Goal: Task Accomplishment & Management: Use online tool/utility

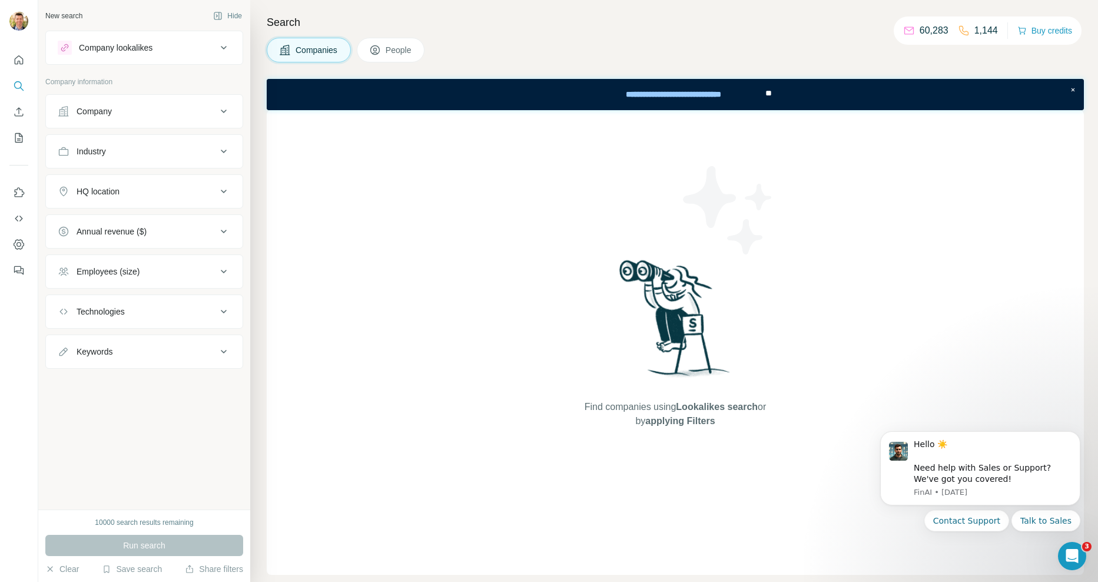
click at [131, 48] on div "Company lookalikes" at bounding box center [116, 48] width 74 height 12
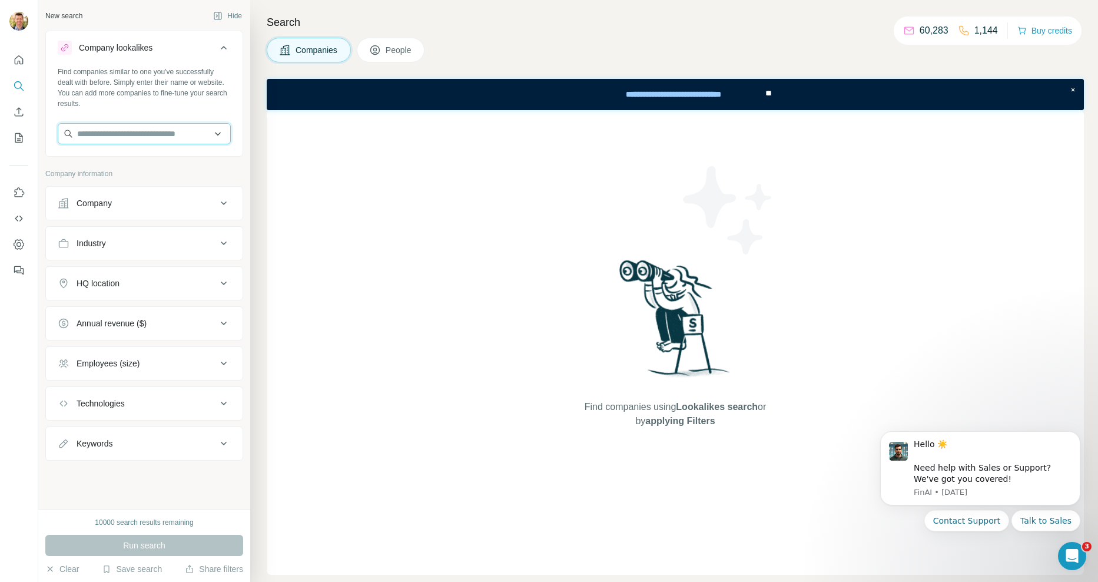
click at [108, 132] on input "text" at bounding box center [144, 133] width 173 height 21
type input "**********"
click at [111, 173] on p "[DOMAIN_NAME]" at bounding box center [143, 171] width 104 height 11
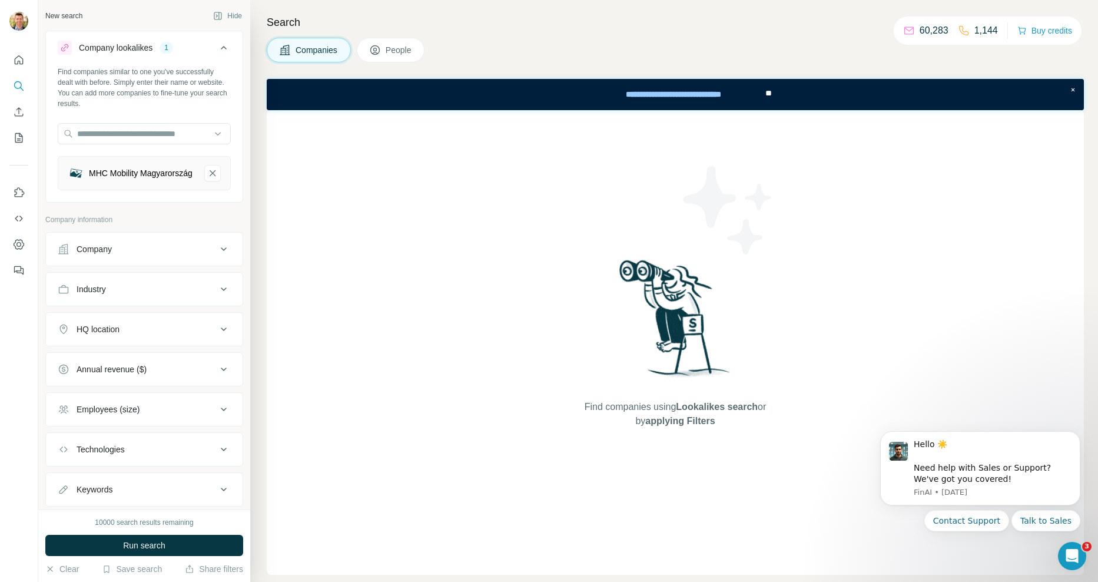
click at [153, 335] on div "HQ location" at bounding box center [137, 329] width 159 height 12
click at [133, 363] on input "text" at bounding box center [144, 358] width 173 height 21
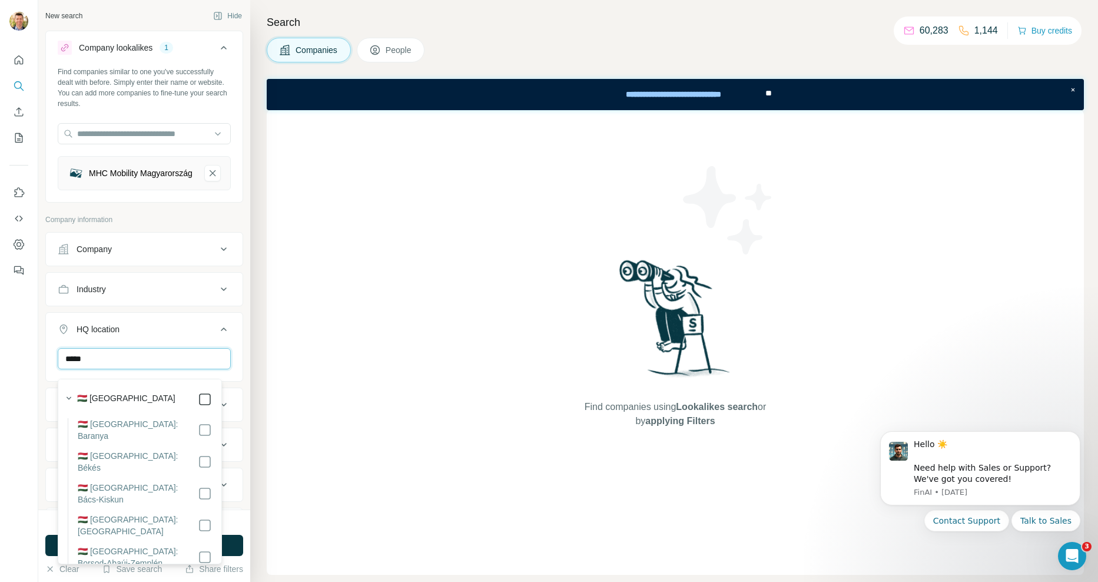
type input "*****"
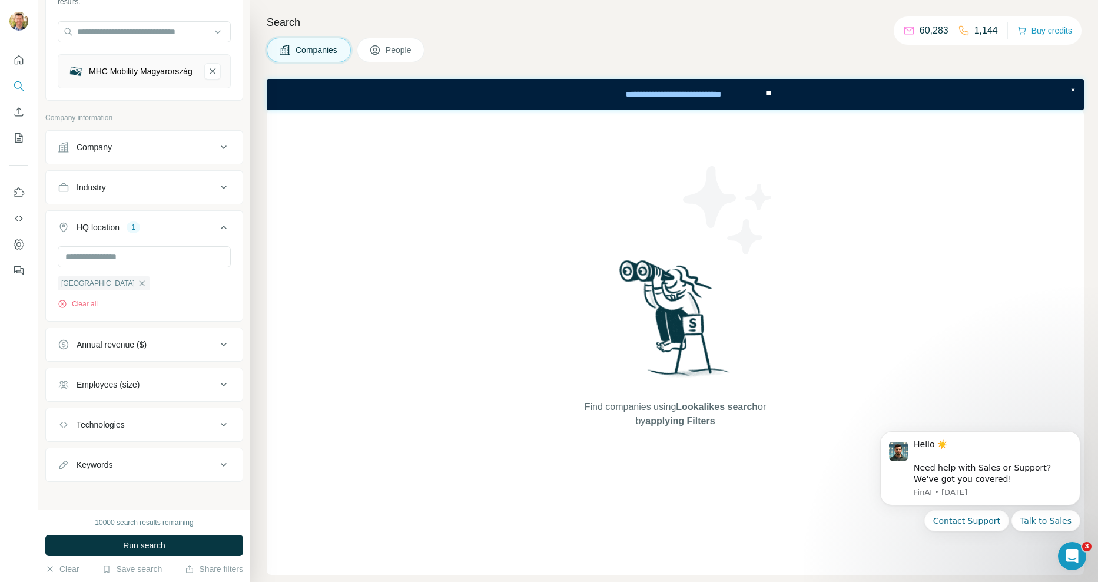
scroll to position [115, 0]
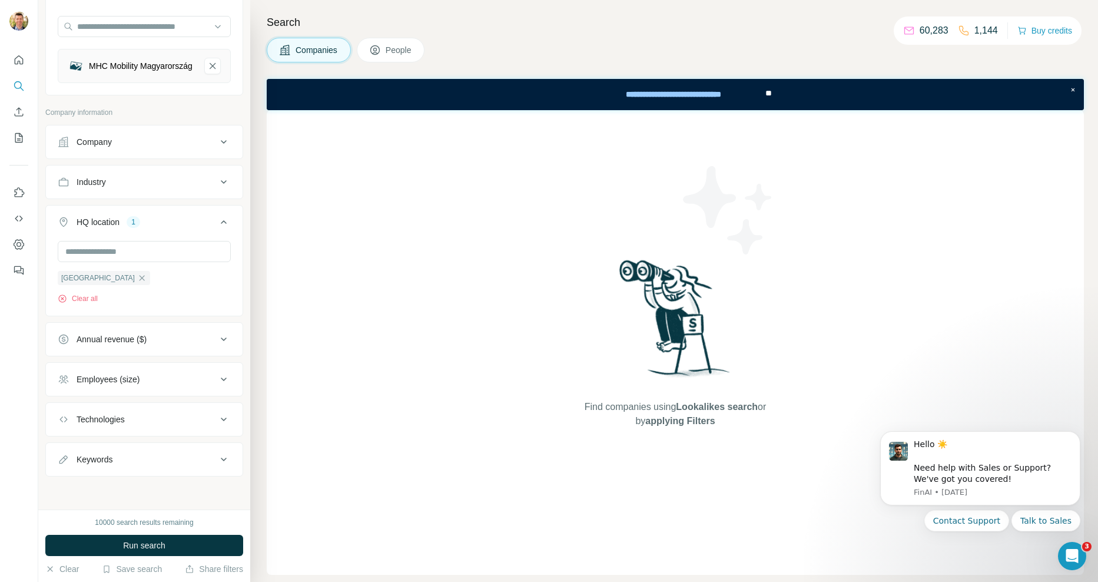
click at [205, 380] on div "Employees (size)" at bounding box center [137, 379] width 159 height 12
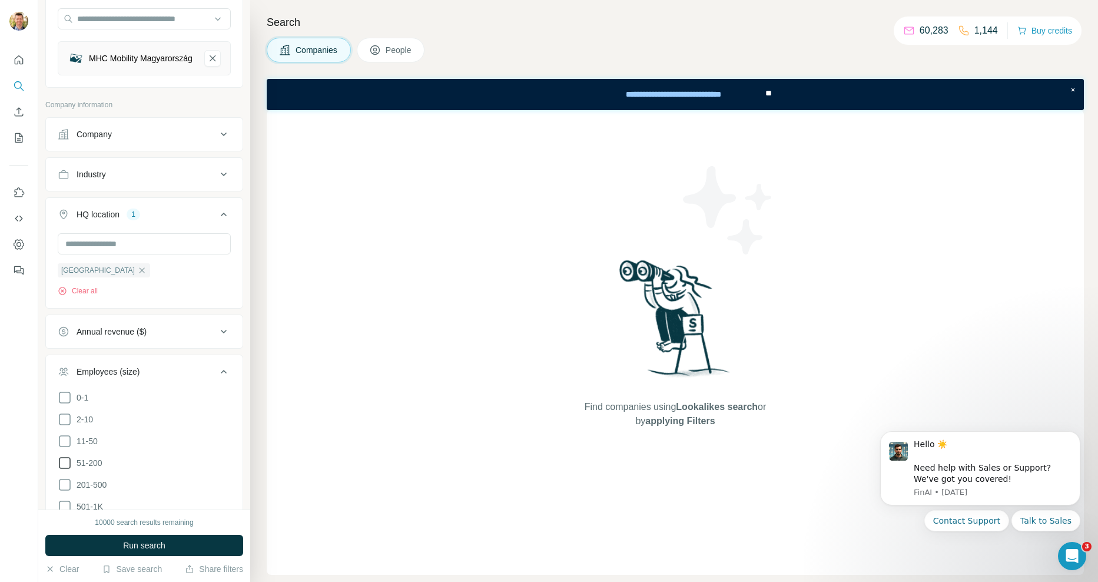
click at [64, 468] on icon at bounding box center [65, 463] width 14 height 14
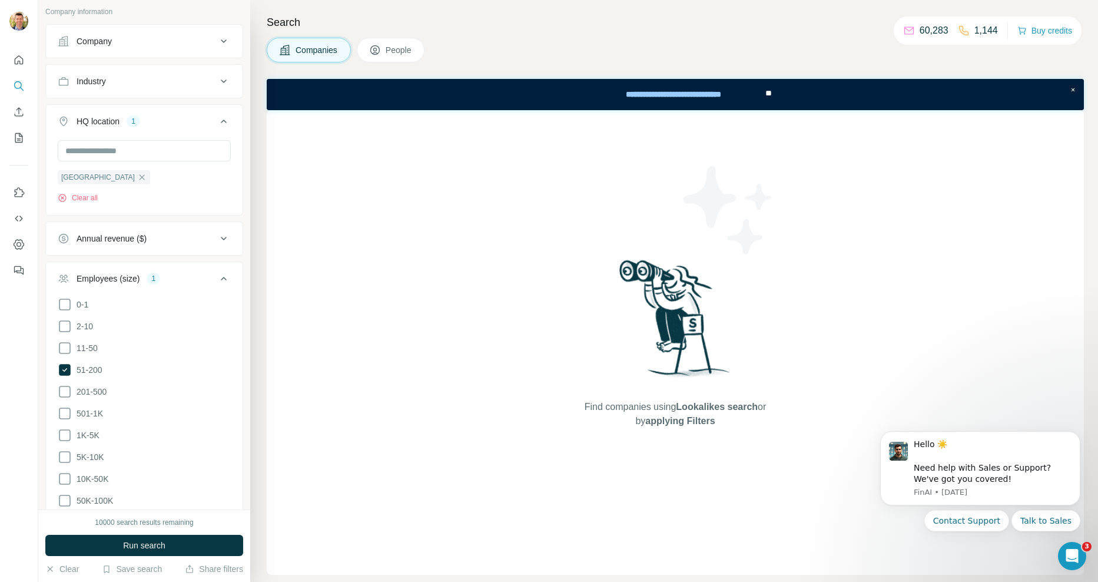
scroll to position [233, 0]
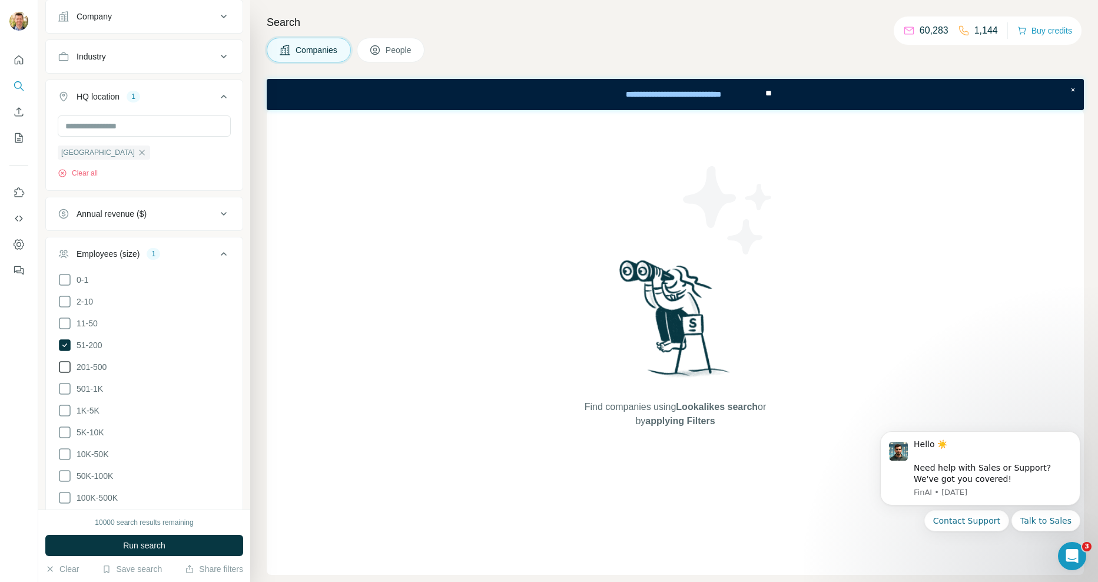
click at [66, 372] on icon at bounding box center [65, 367] width 14 height 14
click at [67, 396] on icon at bounding box center [65, 389] width 14 height 14
click at [62, 414] on icon at bounding box center [65, 410] width 14 height 14
click at [147, 547] on span "Run search" at bounding box center [144, 545] width 42 height 12
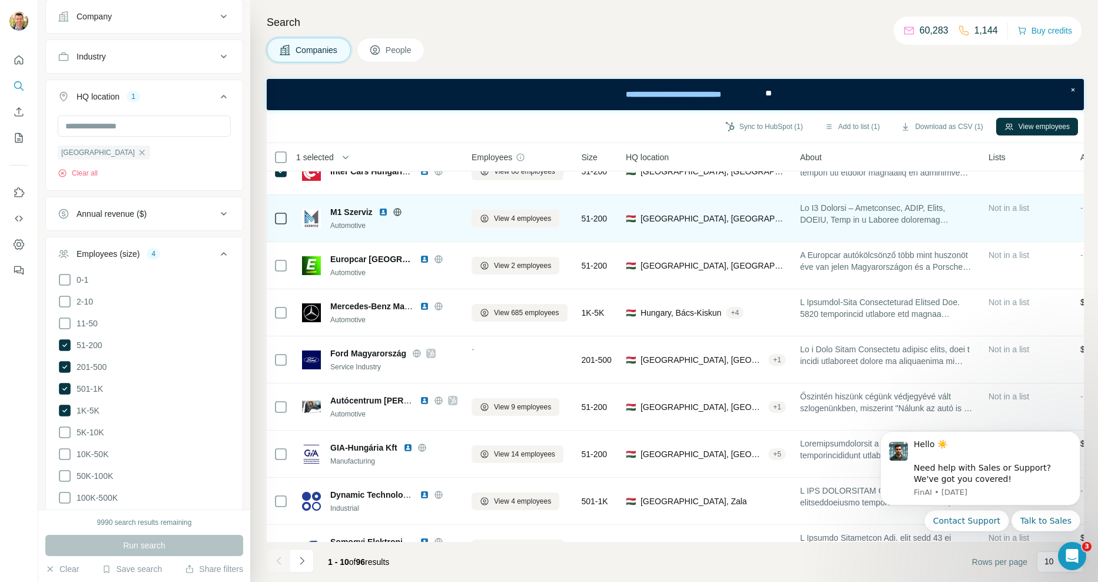
scroll to position [107, 0]
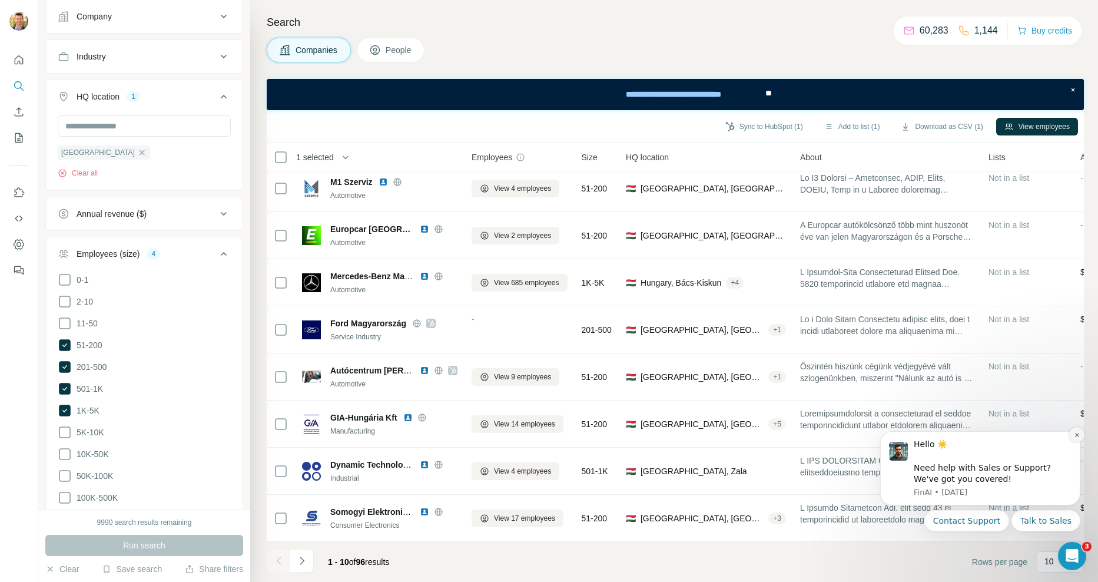
click at [1077, 437] on icon "Dismiss notification" at bounding box center [1077, 435] width 6 height 6
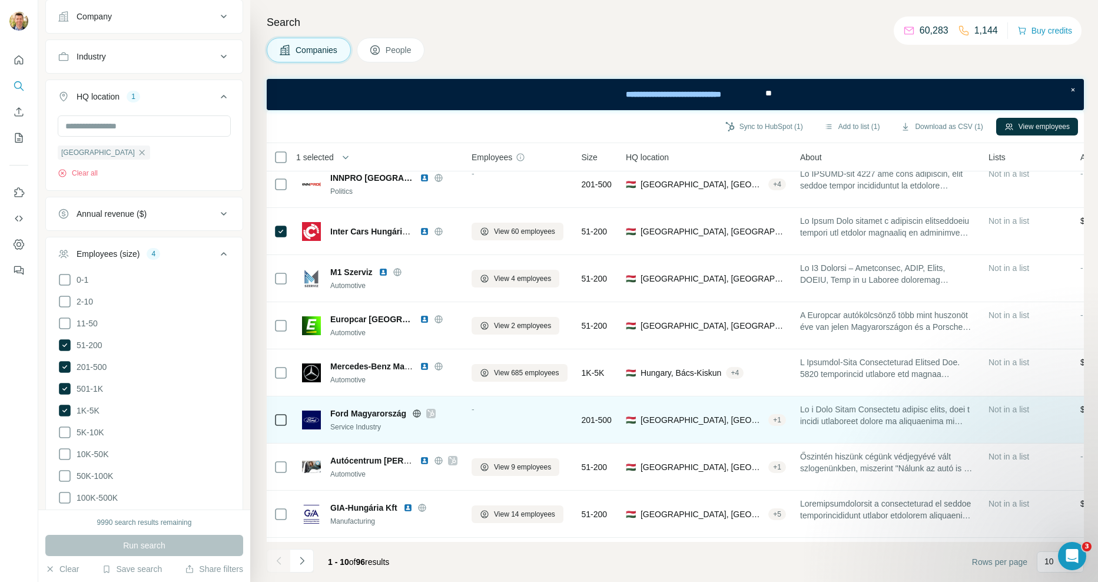
scroll to position [0, 0]
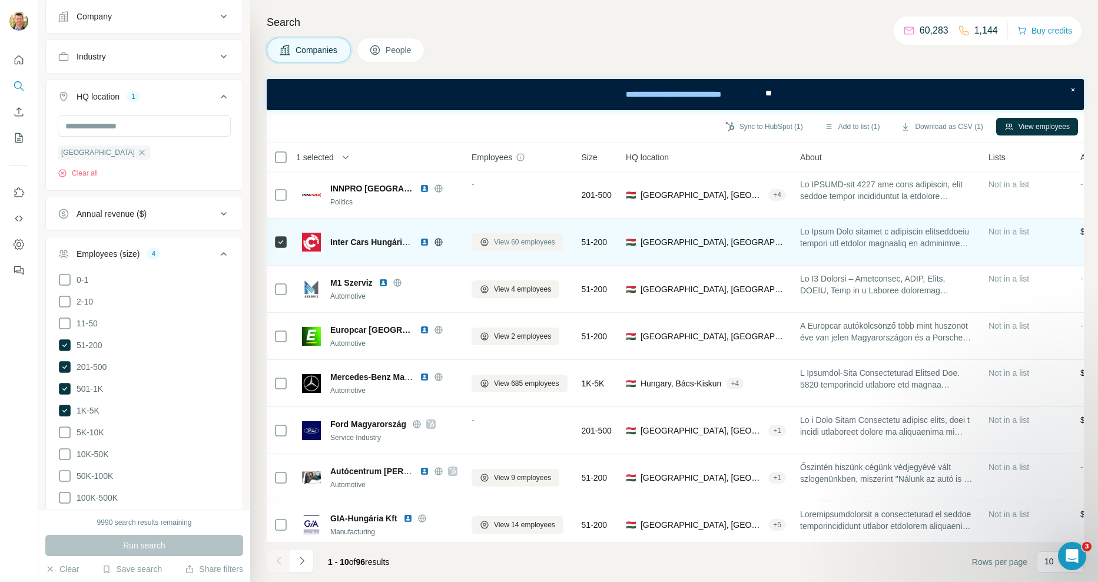
click at [544, 241] on span "View 60 employees" at bounding box center [524, 242] width 61 height 11
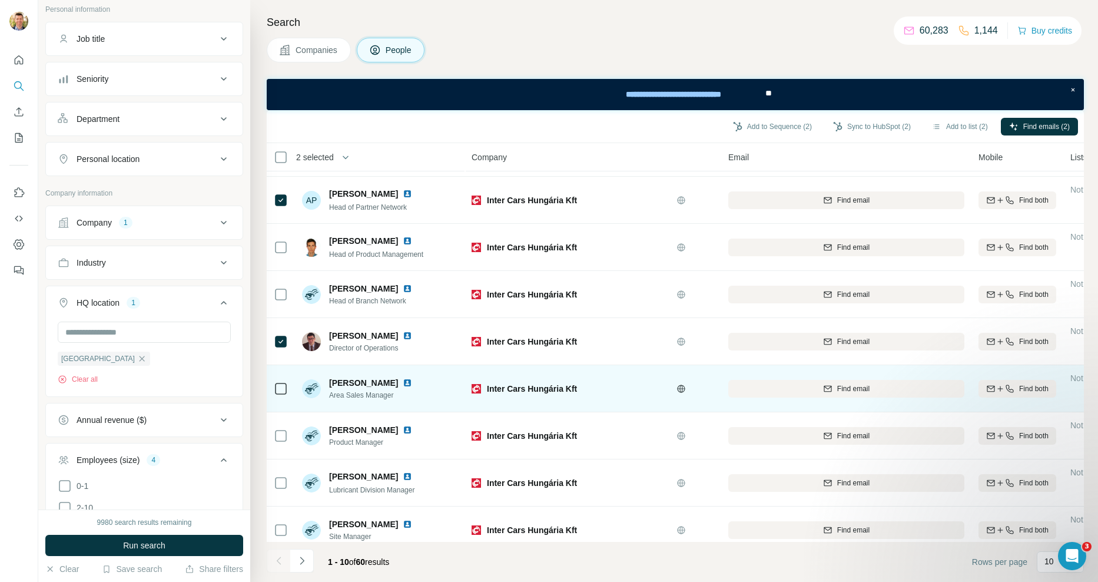
scroll to position [107, 0]
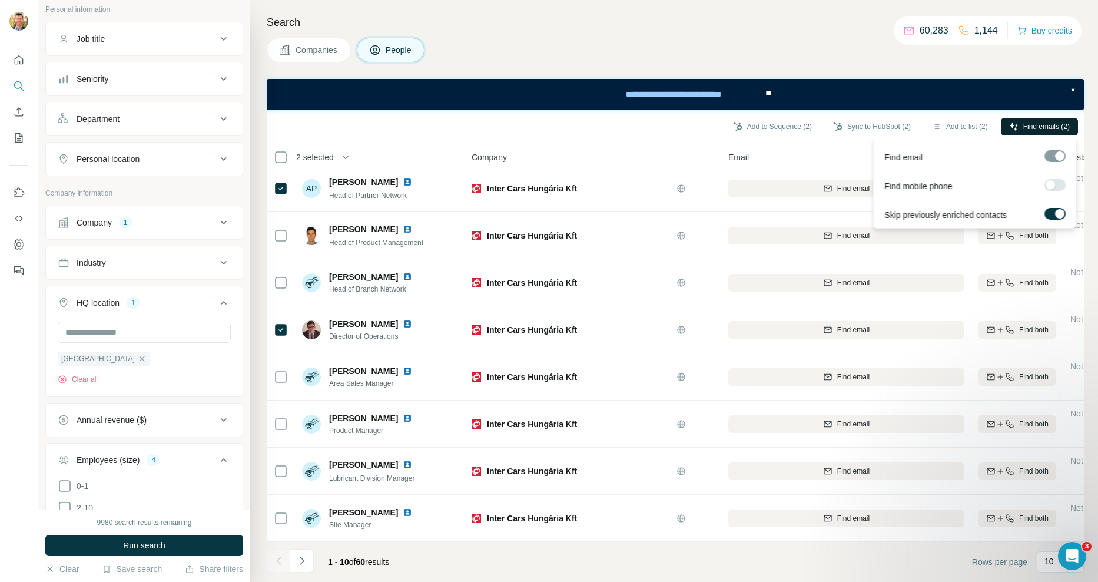
click at [1042, 127] on span "Find emails (2)" at bounding box center [1047, 126] width 47 height 11
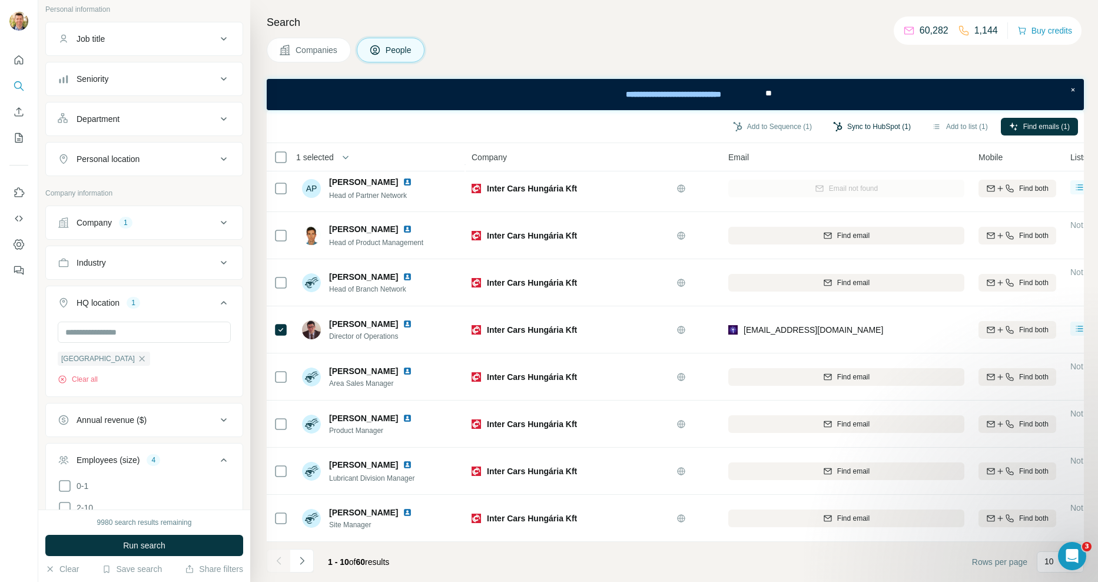
click at [876, 127] on button "Sync to HubSpot (1)" at bounding box center [872, 127] width 94 height 18
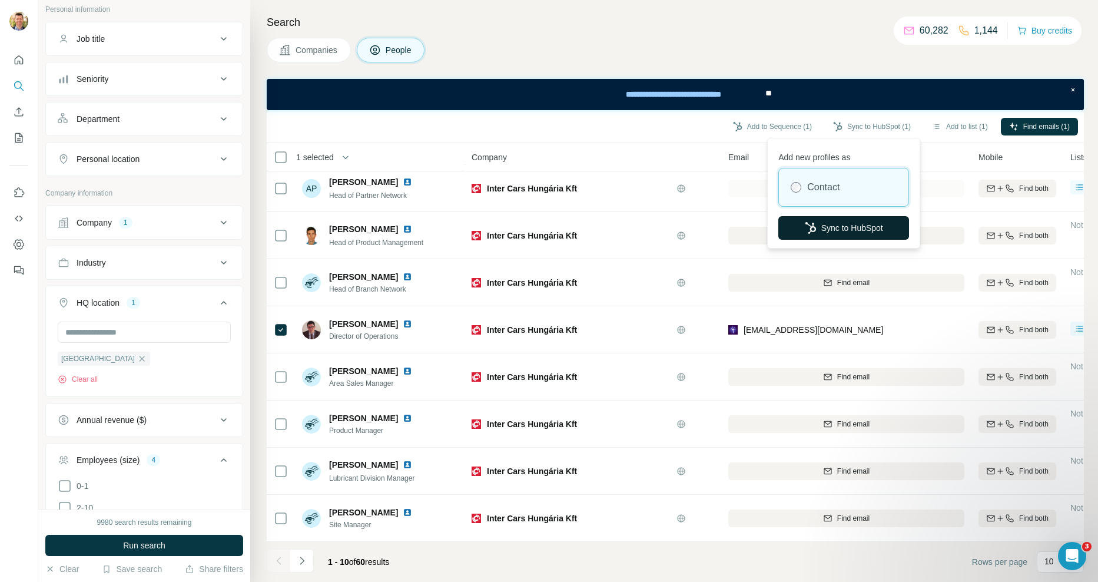
click at [827, 228] on button "Sync to HubSpot" at bounding box center [844, 228] width 131 height 24
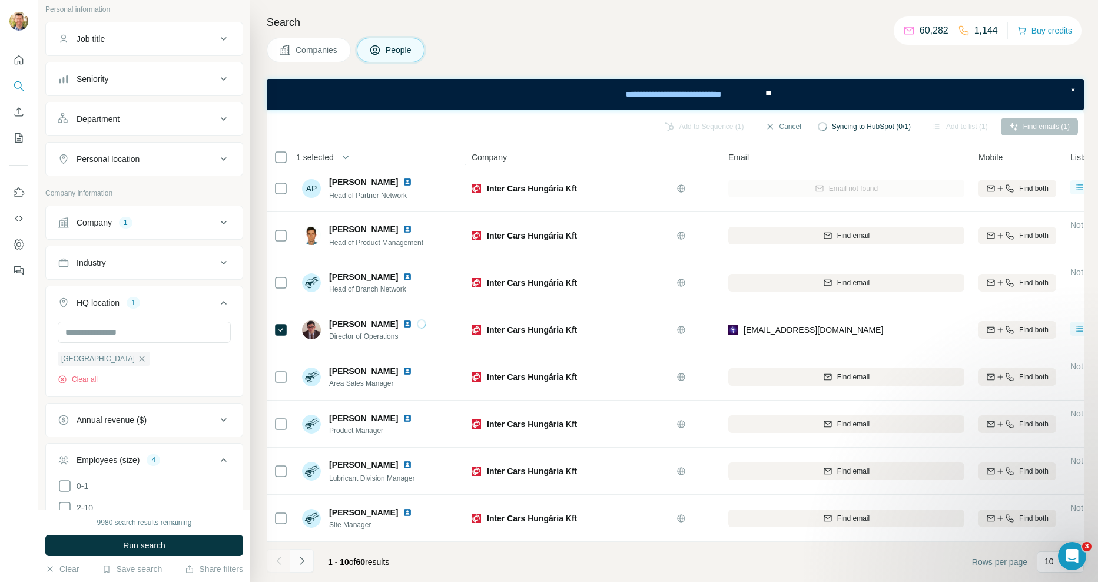
click at [304, 563] on icon "Navigate to next page" at bounding box center [302, 561] width 12 height 12
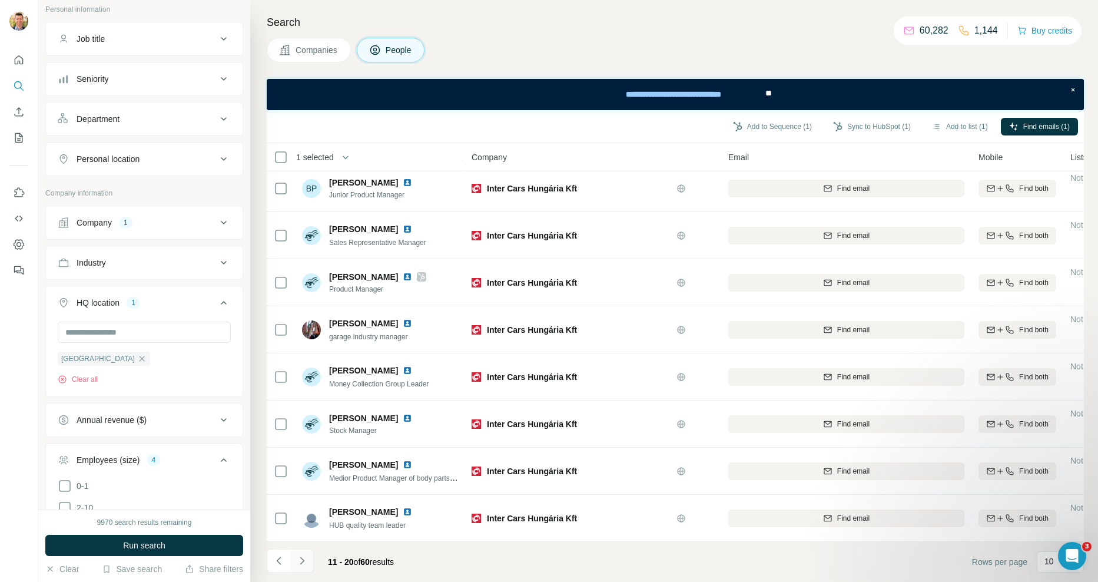
click at [300, 559] on icon "Navigate to next page" at bounding box center [302, 561] width 12 height 12
click at [302, 562] on icon "Navigate to next page" at bounding box center [302, 561] width 4 height 8
click at [305, 561] on icon "Navigate to next page" at bounding box center [302, 561] width 12 height 12
click at [302, 559] on icon "Navigate to next page" at bounding box center [302, 561] width 12 height 12
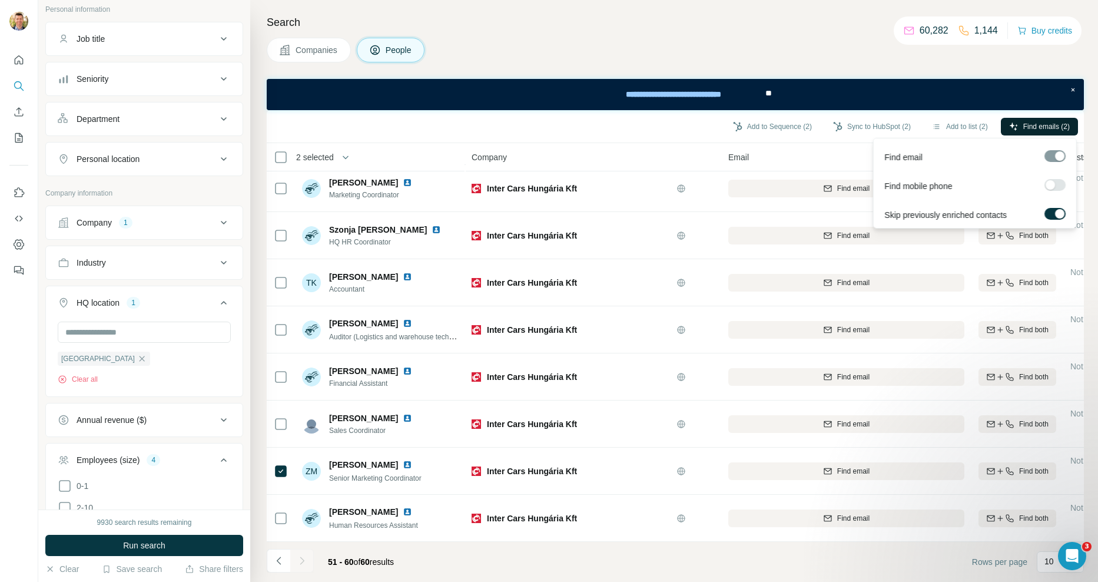
click at [1024, 124] on span "Find emails (2)" at bounding box center [1047, 126] width 47 height 11
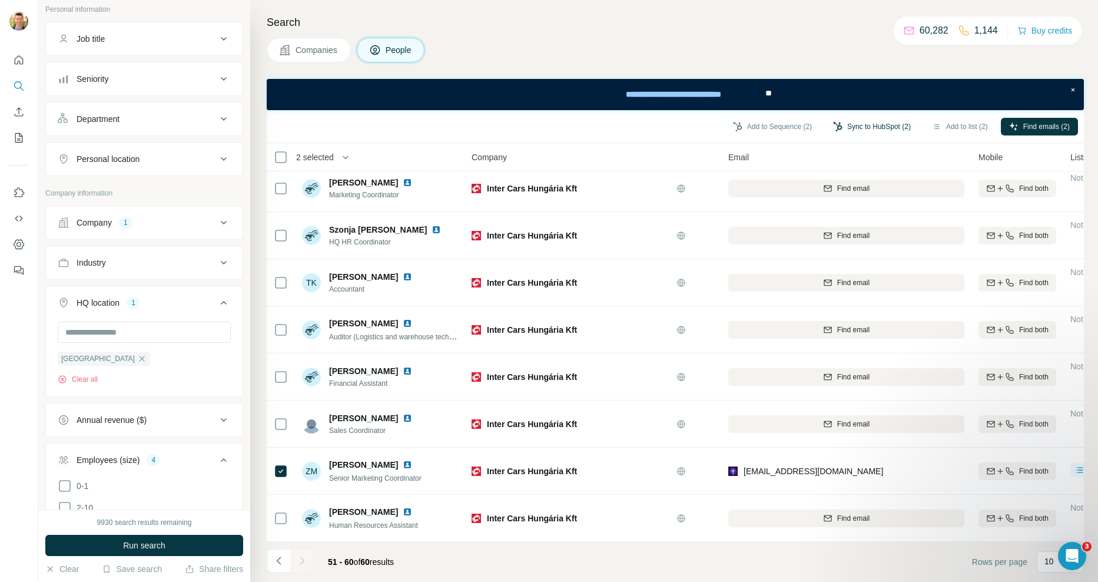
click at [885, 126] on button "Sync to HubSpot (2)" at bounding box center [872, 127] width 94 height 18
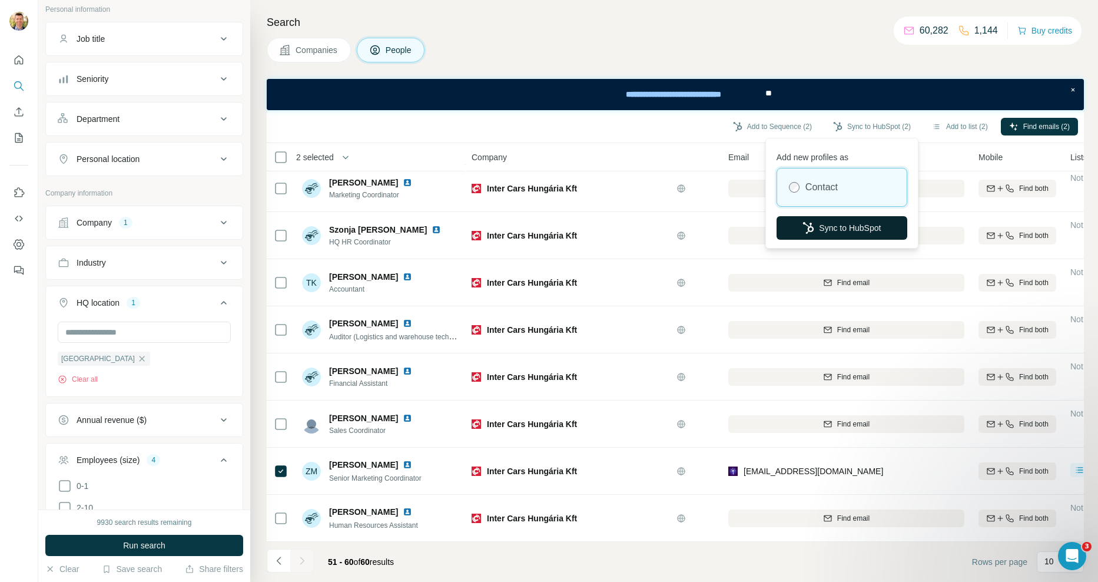
click at [848, 229] on button "Sync to HubSpot" at bounding box center [842, 228] width 131 height 24
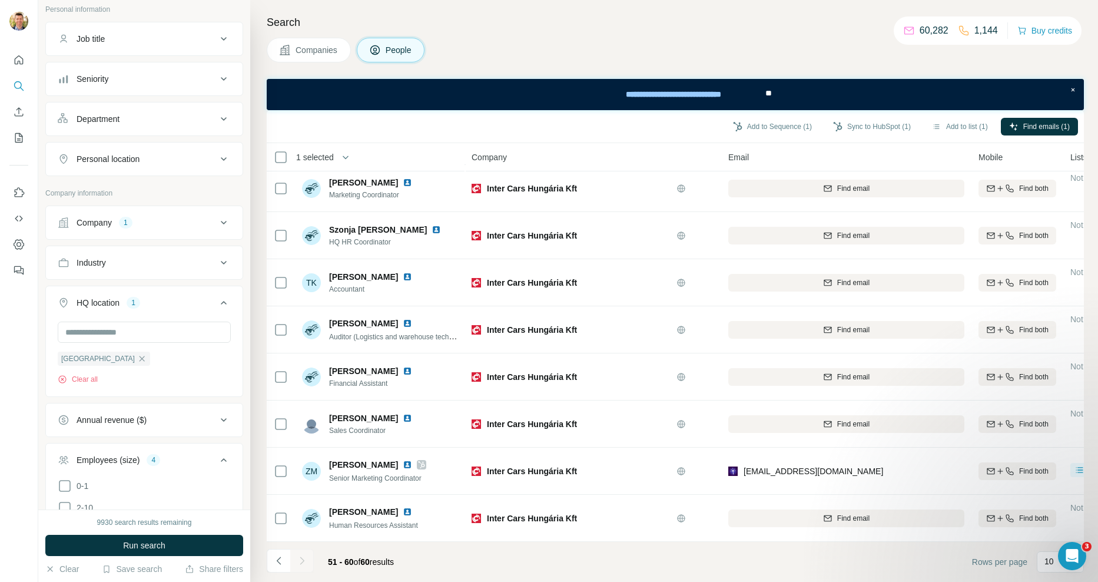
click at [303, 560] on div at bounding box center [302, 561] width 24 height 24
click at [313, 57] on button "Companies" at bounding box center [309, 50] width 84 height 25
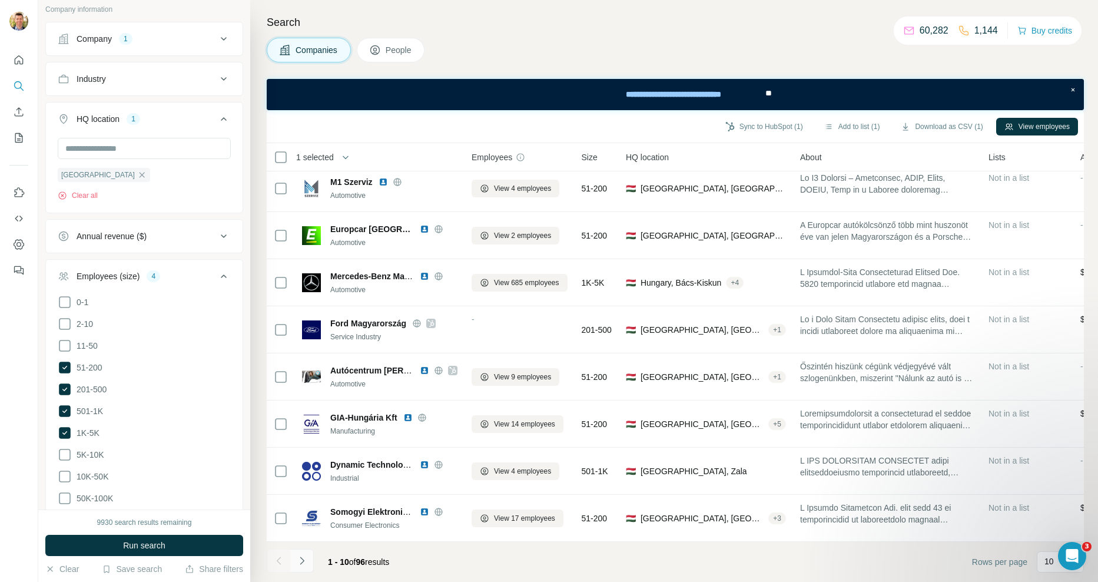
click at [304, 562] on icon "Navigate to next page" at bounding box center [302, 561] width 12 height 12
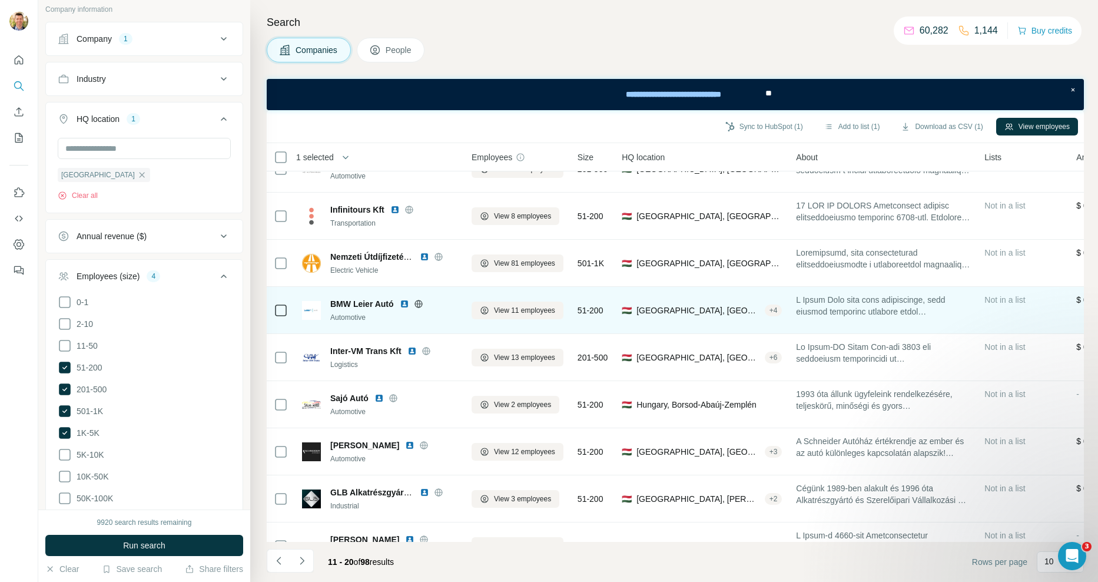
scroll to position [107, 0]
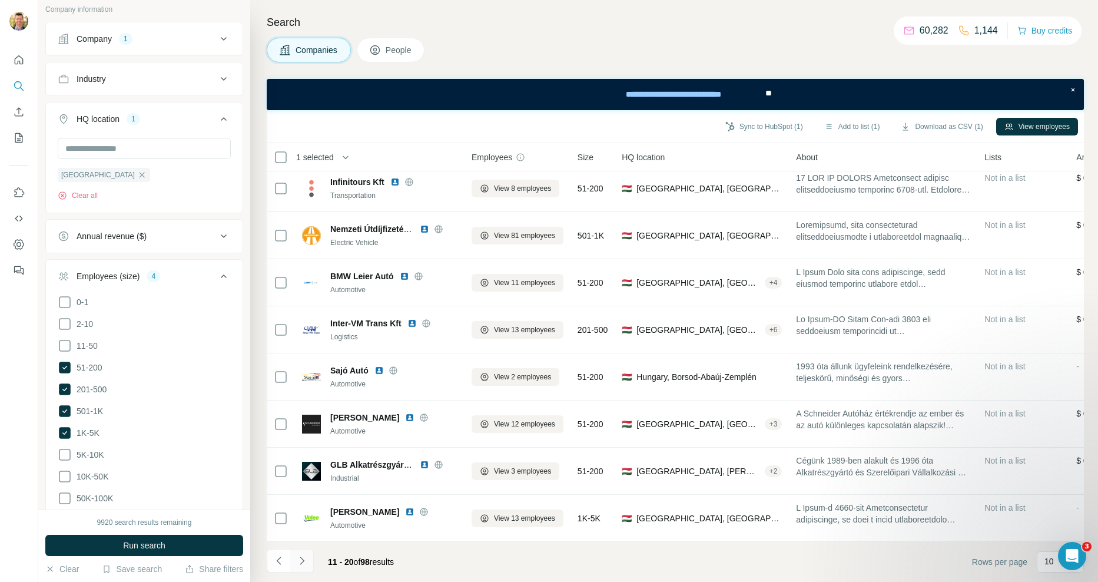
click at [307, 557] on icon "Navigate to next page" at bounding box center [302, 561] width 12 height 12
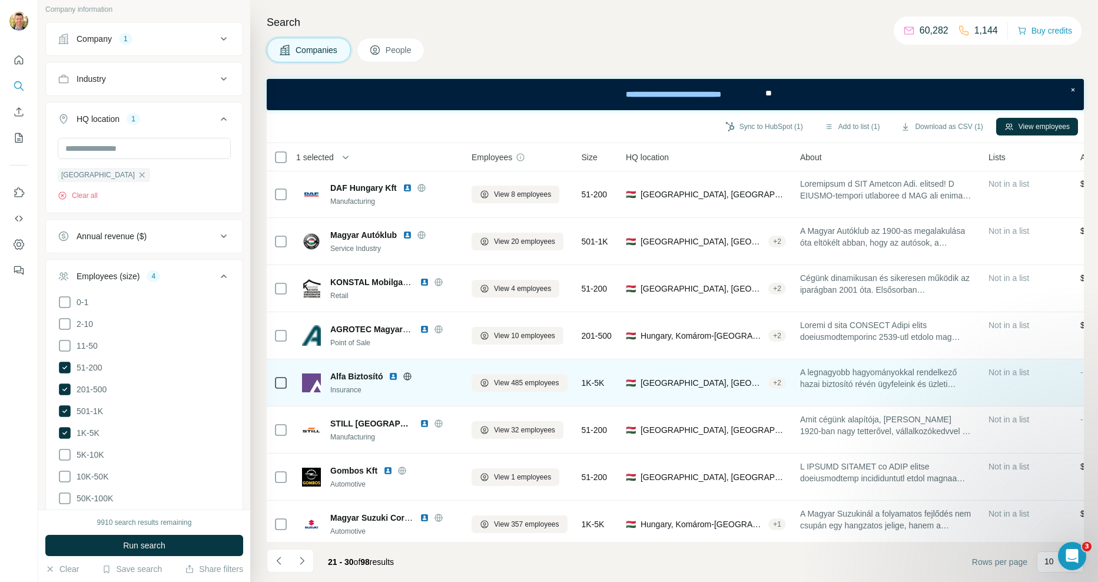
scroll to position [0, 0]
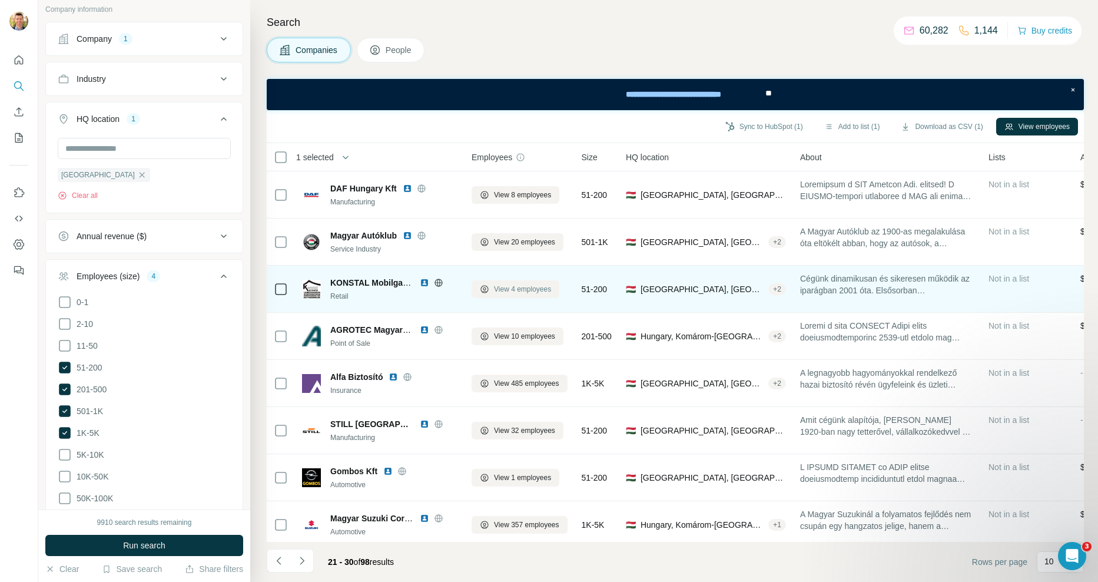
click at [525, 289] on span "View 4 employees" at bounding box center [522, 289] width 57 height 11
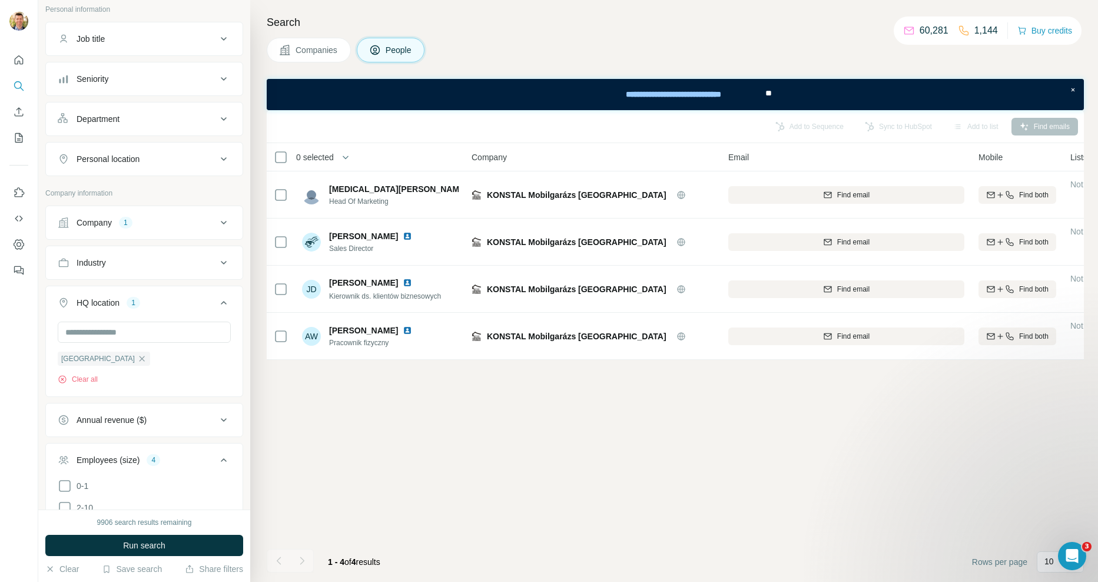
click at [322, 57] on button "Companies" at bounding box center [309, 50] width 84 height 25
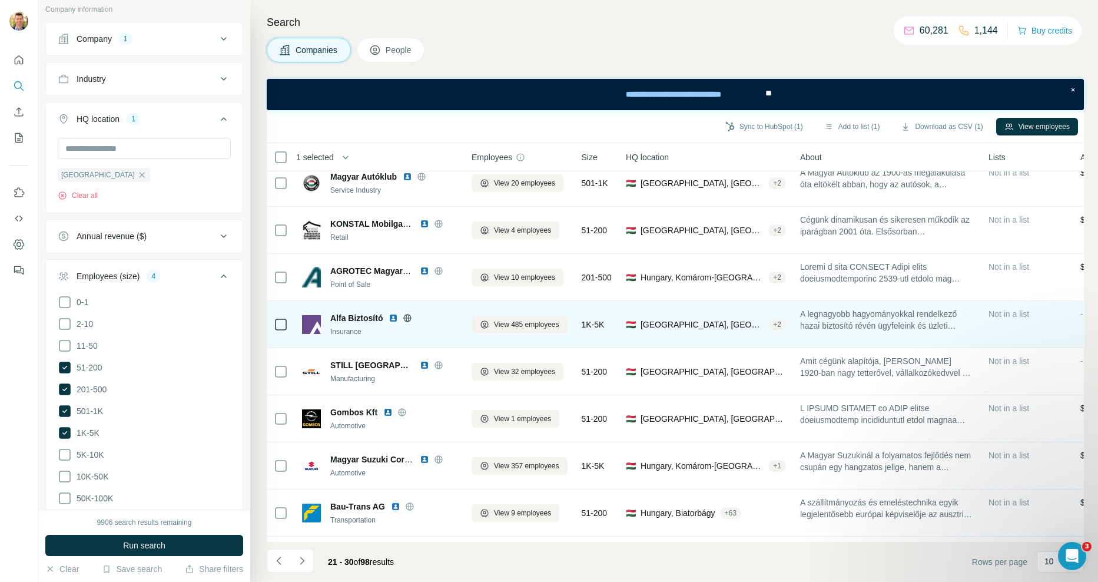
scroll to position [107, 0]
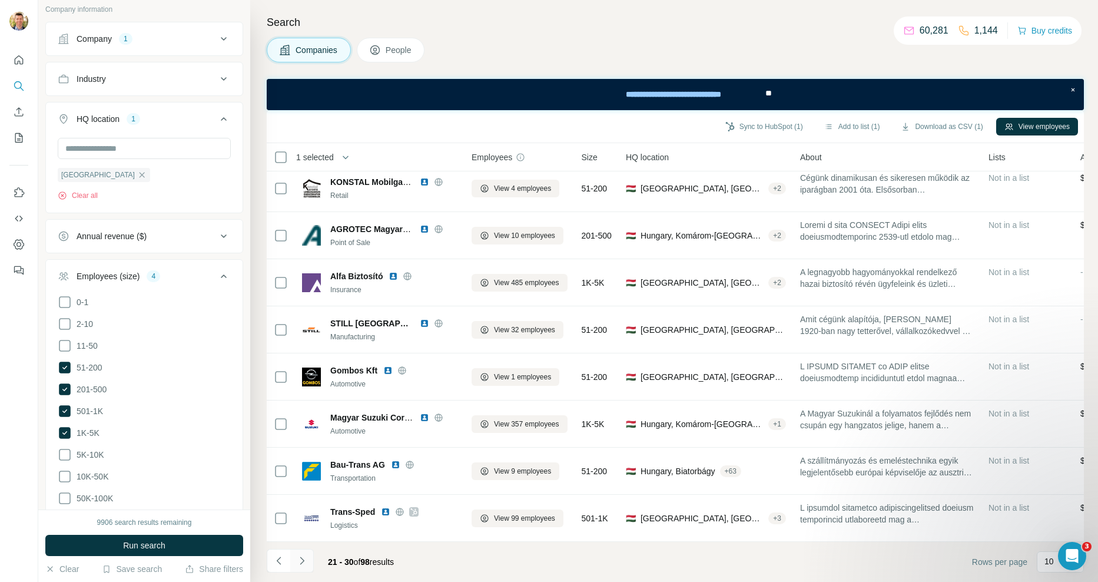
click at [303, 561] on icon "Navigate to next page" at bounding box center [302, 561] width 12 height 12
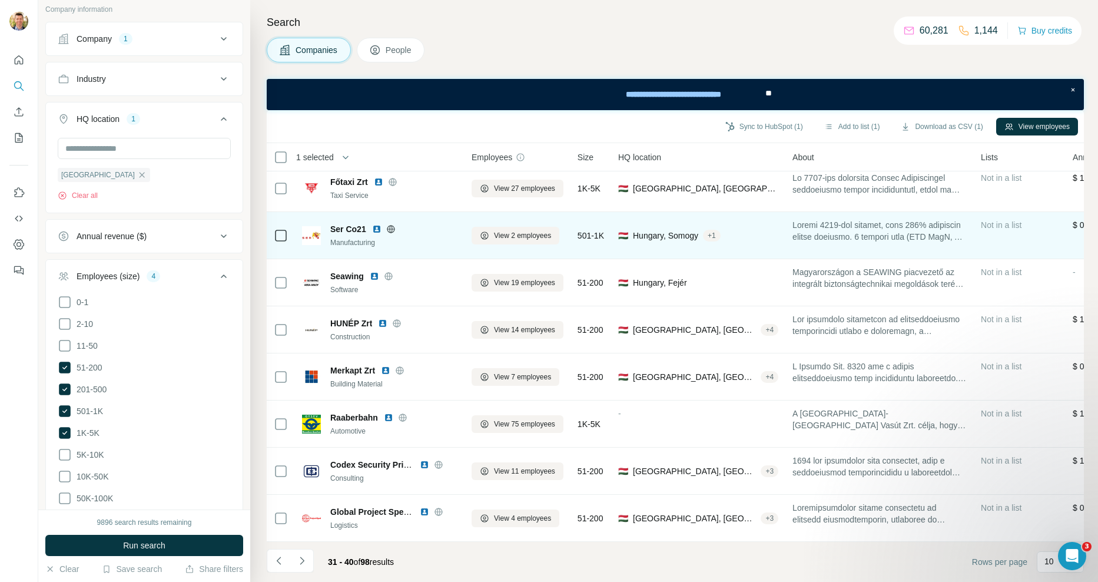
scroll to position [0, 0]
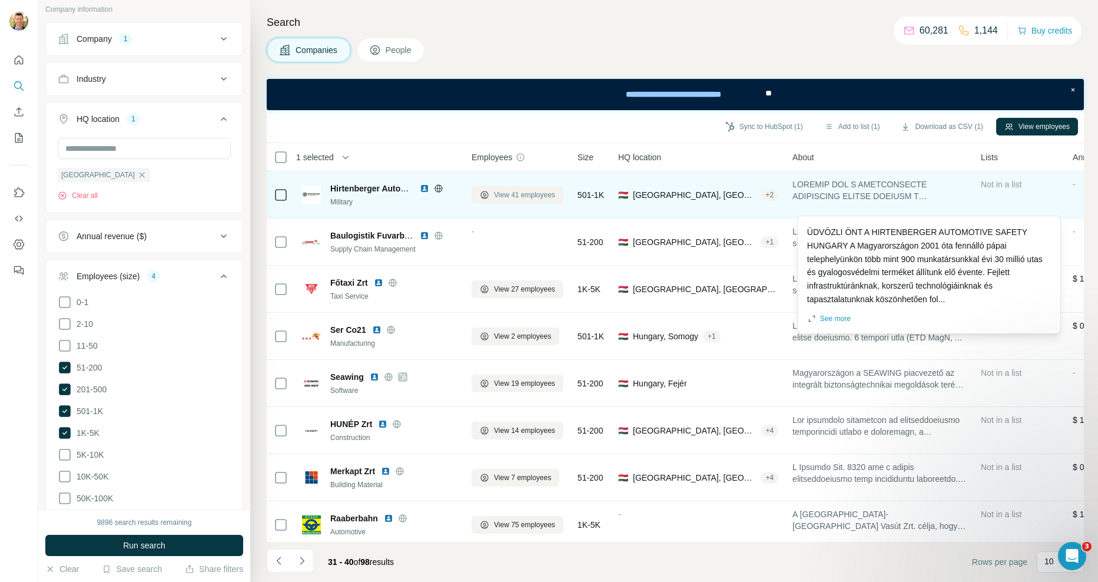
click at [533, 197] on span "View 41 employees" at bounding box center [524, 195] width 61 height 11
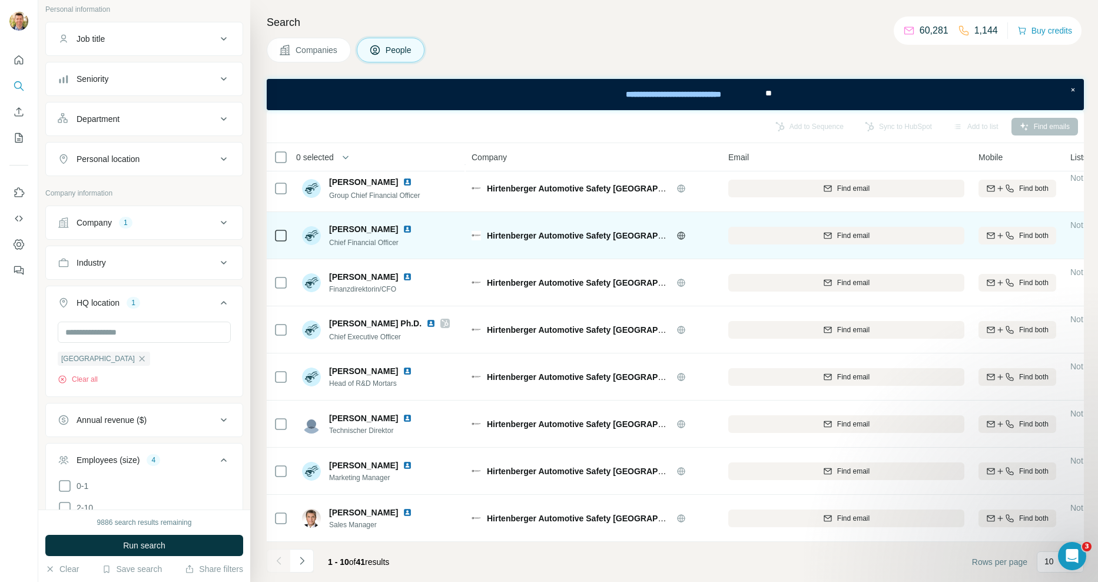
scroll to position [107, 0]
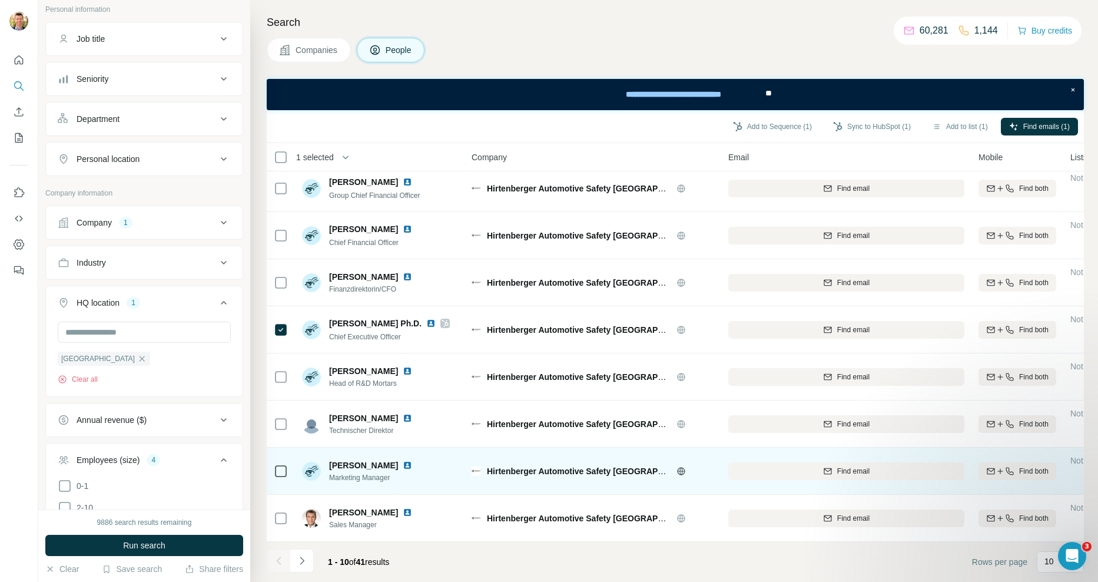
click at [410, 461] on img at bounding box center [407, 465] width 9 height 9
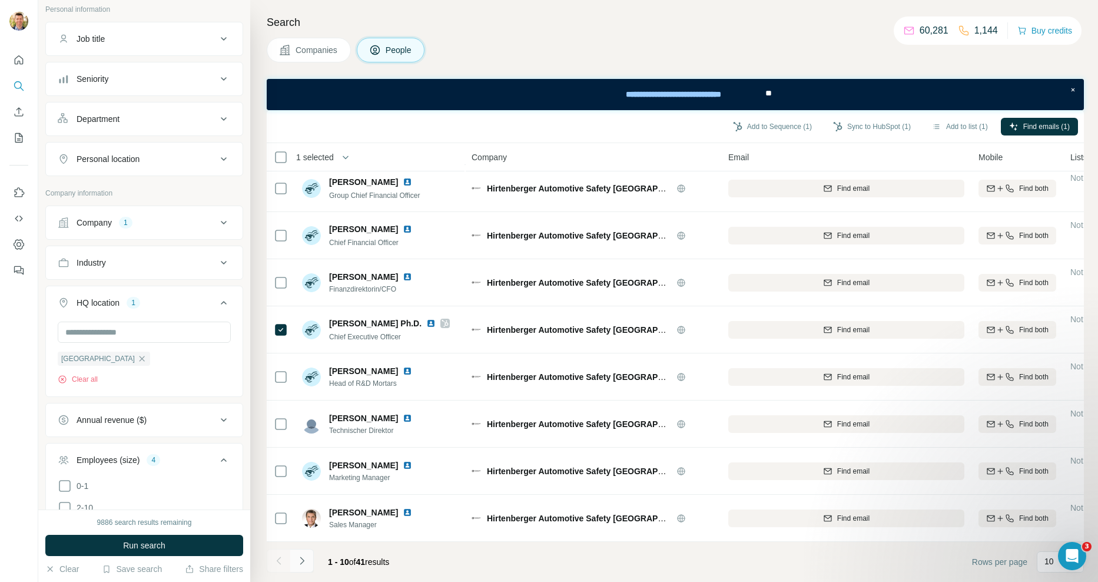
click at [304, 567] on button "Navigate to next page" at bounding box center [302, 561] width 24 height 24
click at [308, 564] on button "Navigate to next page" at bounding box center [302, 561] width 24 height 24
click at [302, 555] on icon "Navigate to next page" at bounding box center [302, 561] width 12 height 12
click at [314, 43] on button "Companies" at bounding box center [309, 50] width 84 height 25
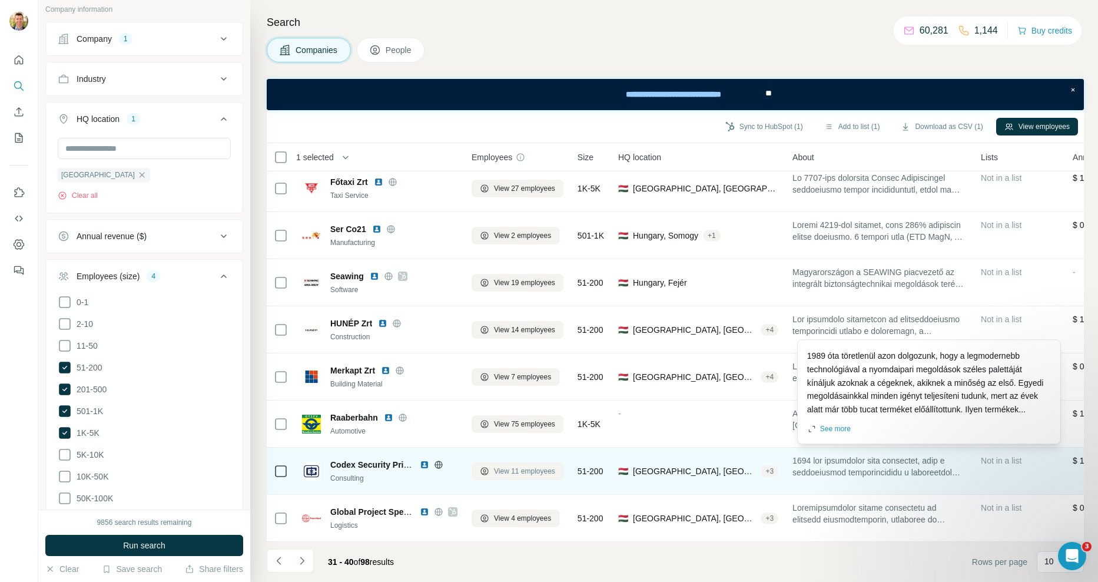
click at [531, 466] on span "View 11 employees" at bounding box center [524, 471] width 61 height 11
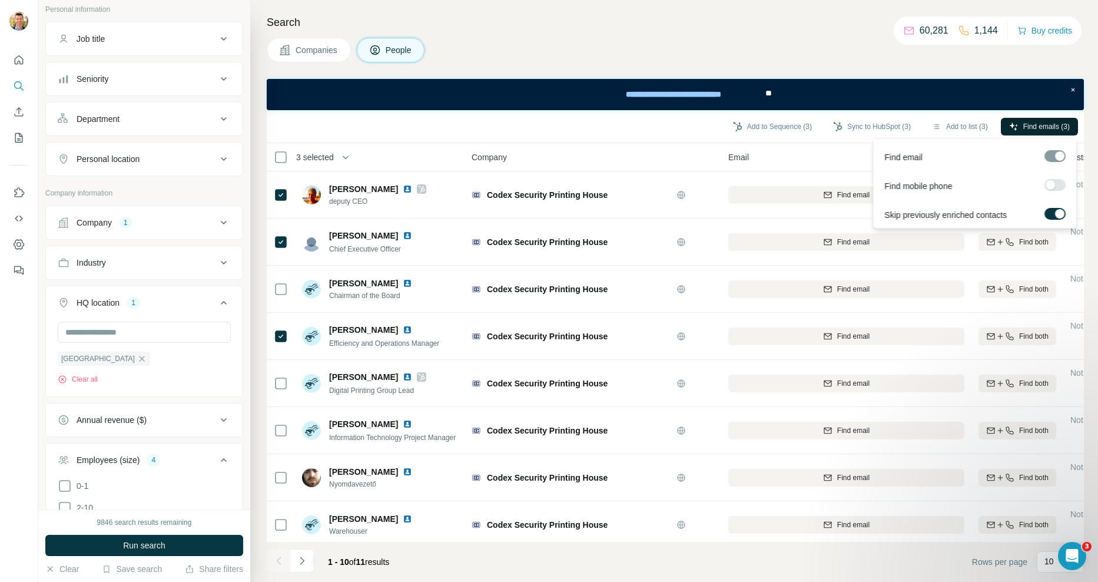
click at [1017, 125] on button "Find emails (3)" at bounding box center [1039, 127] width 77 height 18
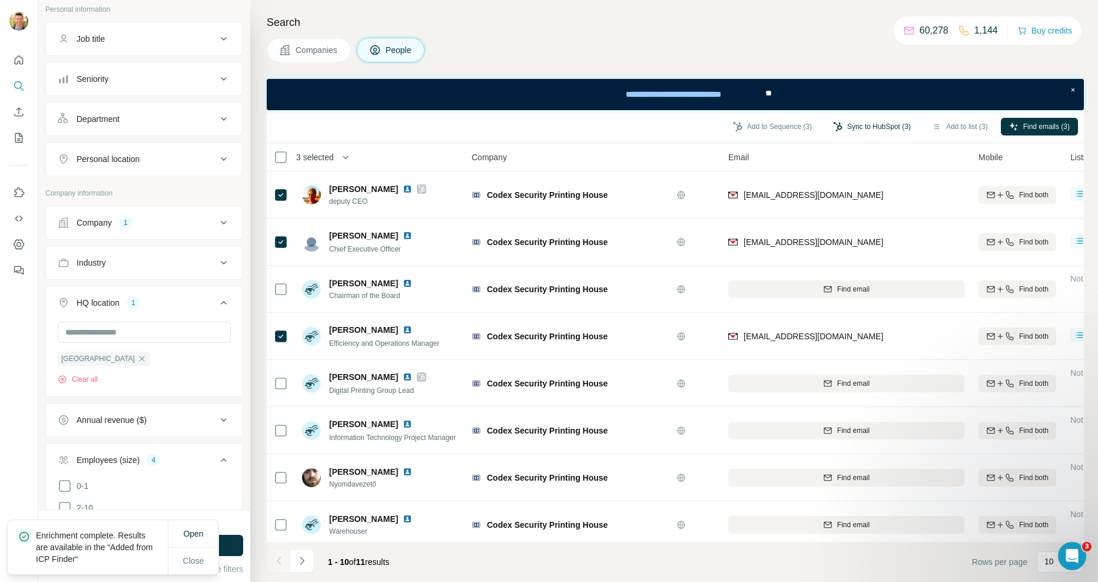
click at [880, 127] on button "Sync to HubSpot (3)" at bounding box center [872, 127] width 94 height 18
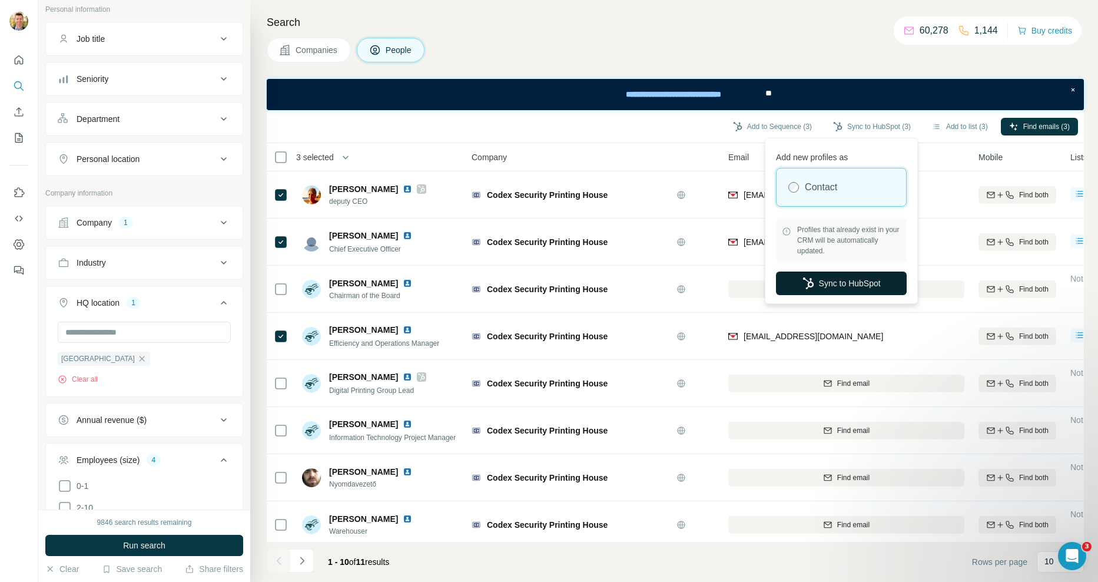
click at [846, 281] on button "Sync to HubSpot" at bounding box center [841, 283] width 131 height 24
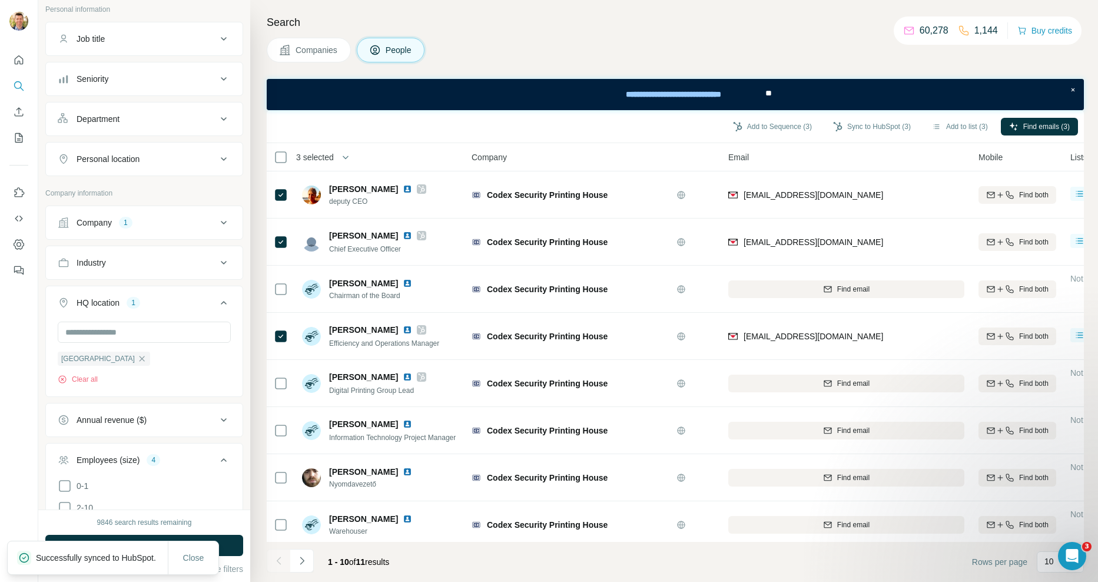
click at [313, 47] on span "Companies" at bounding box center [317, 50] width 43 height 12
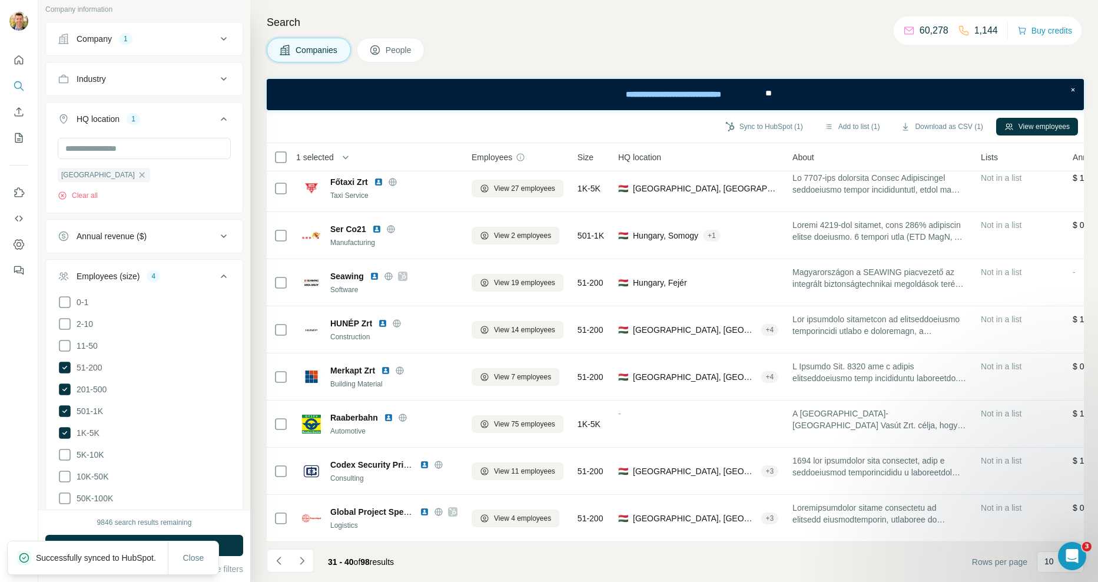
scroll to position [107, 0]
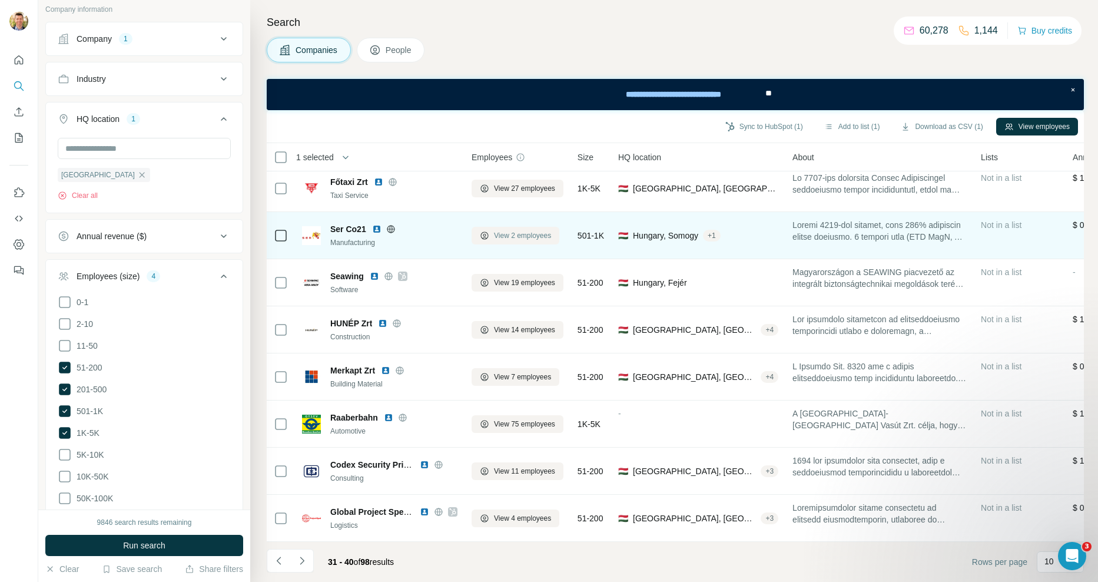
click at [525, 231] on span "View 2 employees" at bounding box center [522, 235] width 57 height 11
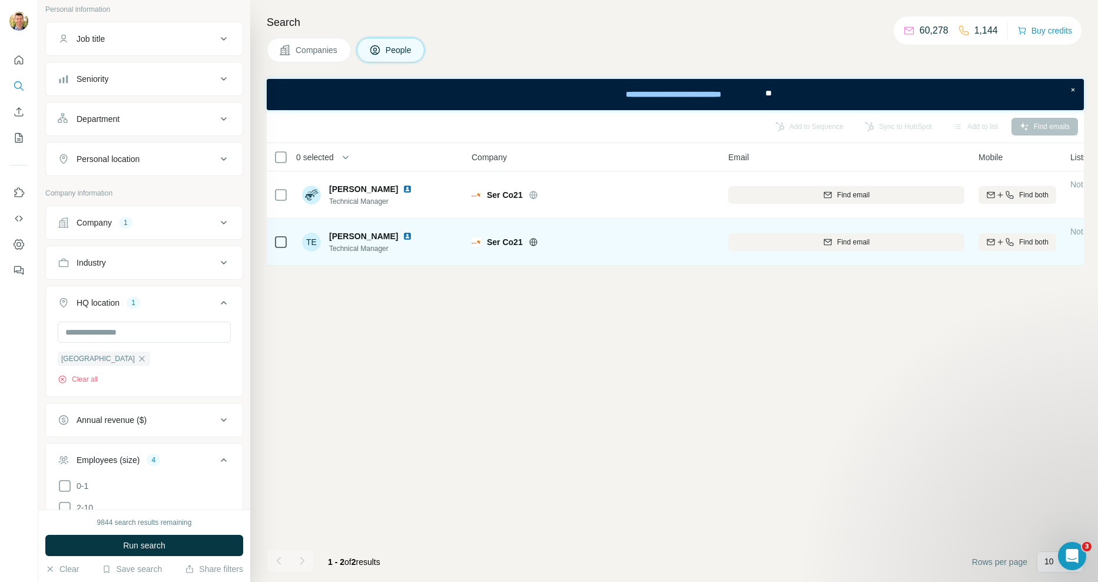
drag, startPoint x: 474, startPoint y: 246, endPoint x: 462, endPoint y: 245, distance: 11.8
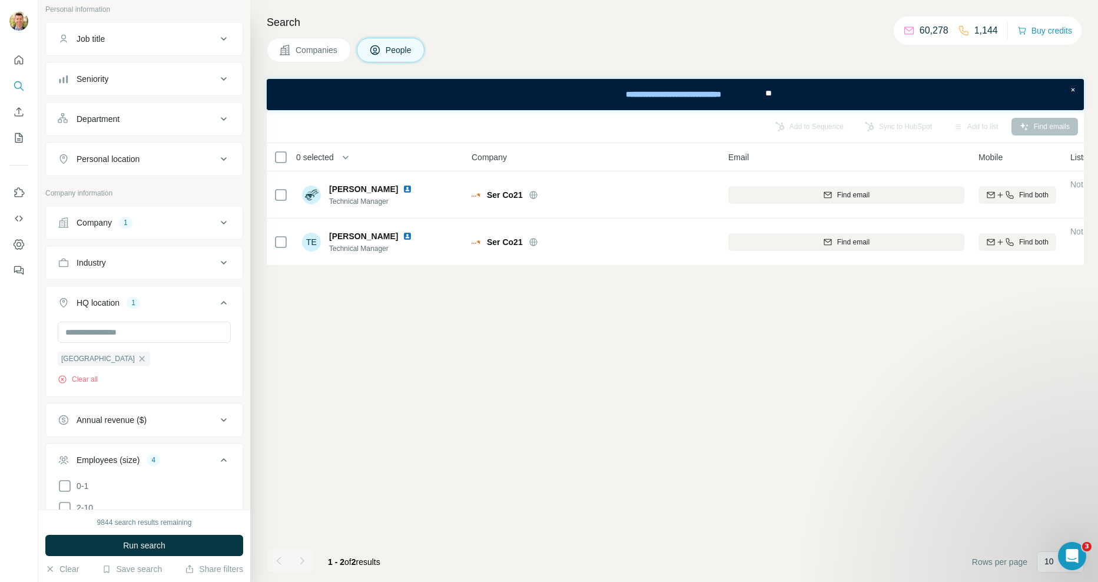
click at [319, 47] on span "Companies" at bounding box center [317, 50] width 43 height 12
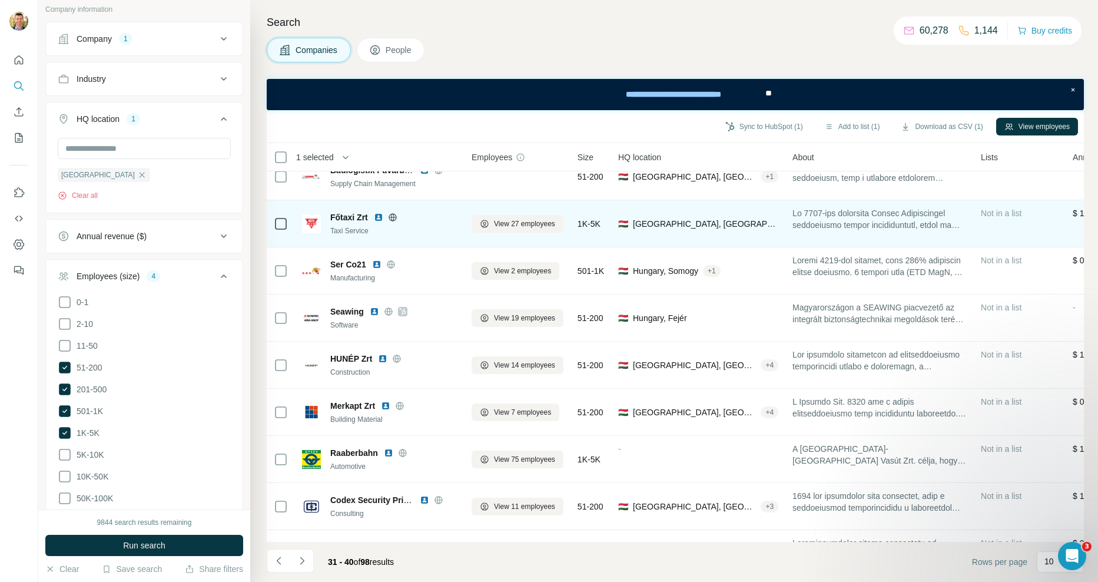
scroll to position [107, 0]
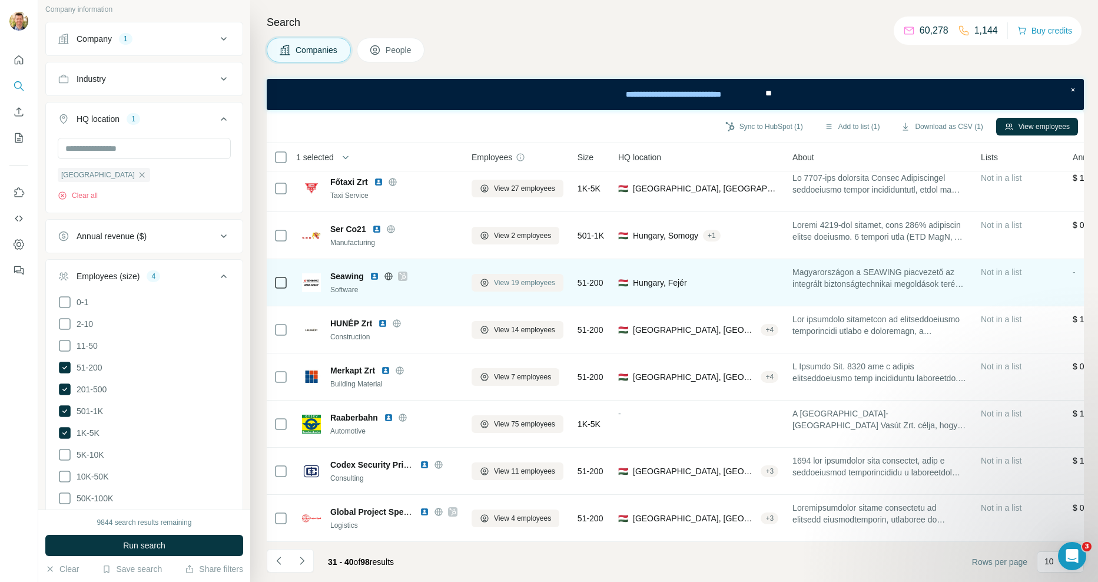
click at [534, 277] on span "View 19 employees" at bounding box center [524, 282] width 61 height 11
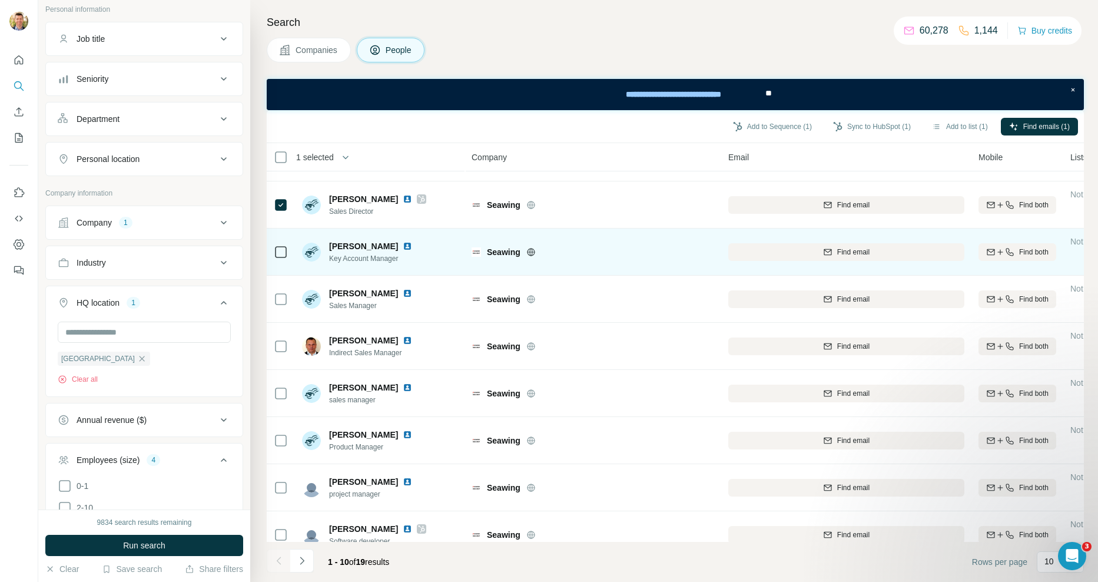
scroll to position [107, 0]
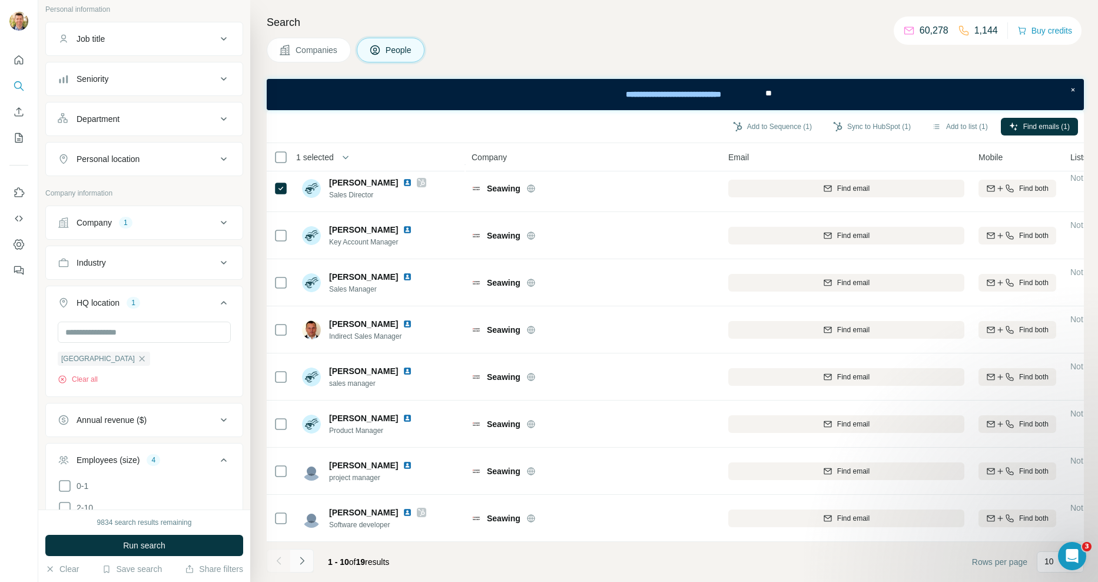
click at [302, 564] on icon "Navigate to next page" at bounding box center [302, 561] width 12 height 12
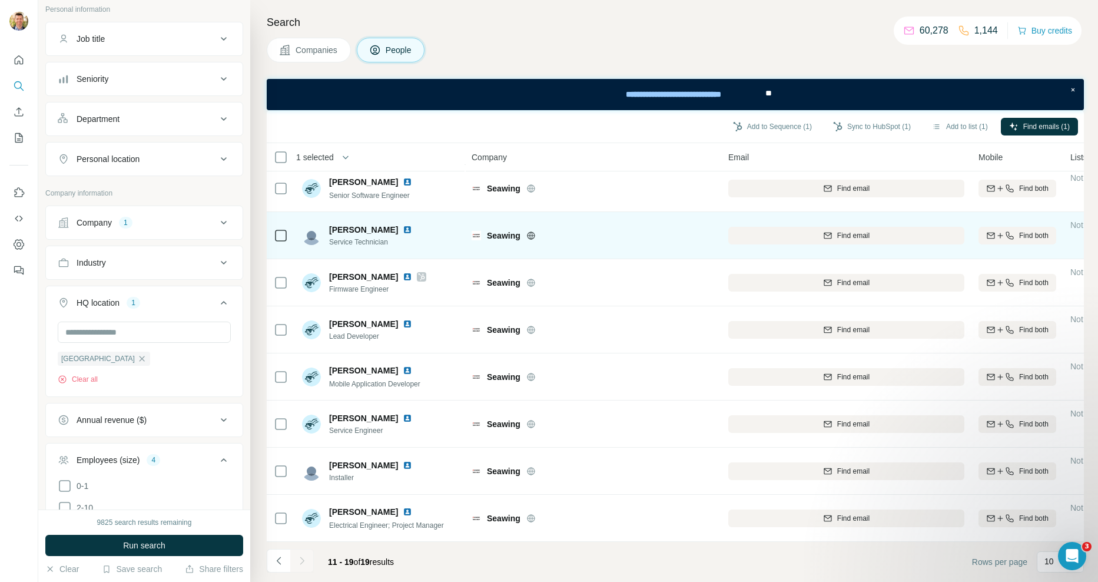
scroll to position [59, 0]
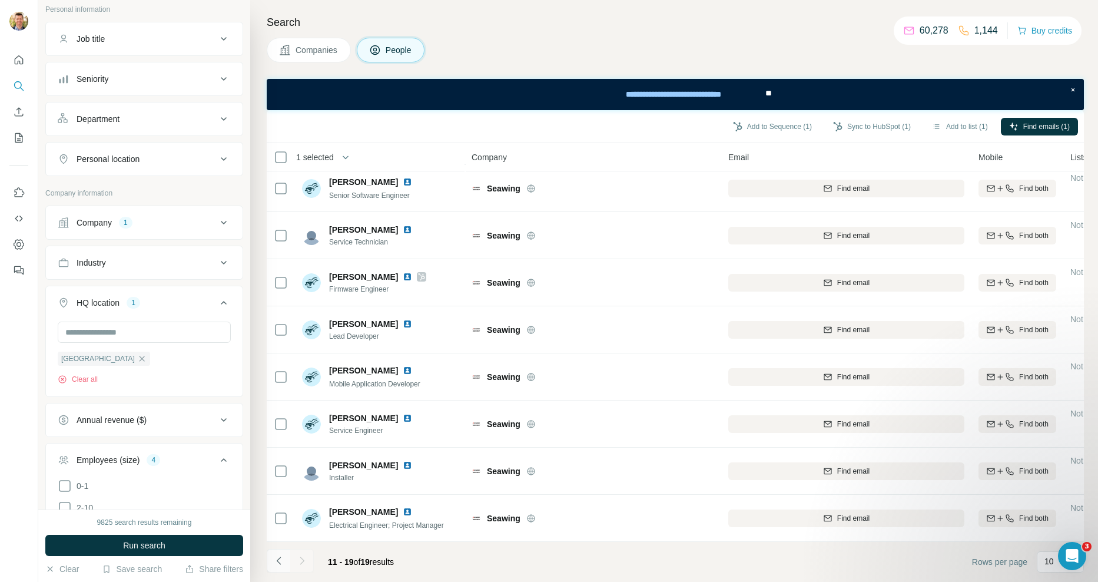
click at [274, 558] on icon "Navigate to previous page" at bounding box center [279, 561] width 12 height 12
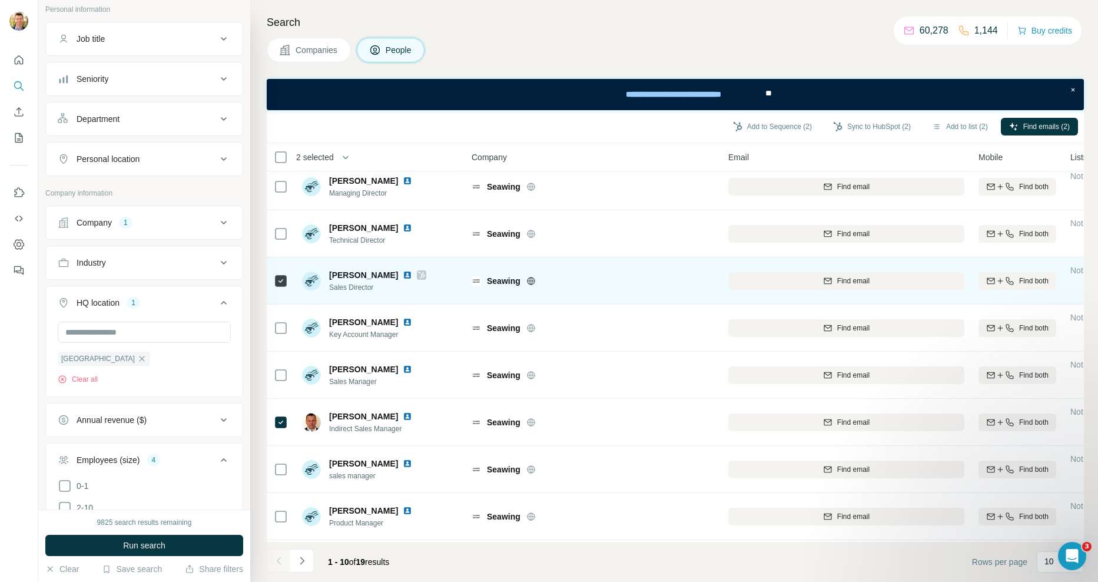
scroll to position [0, 0]
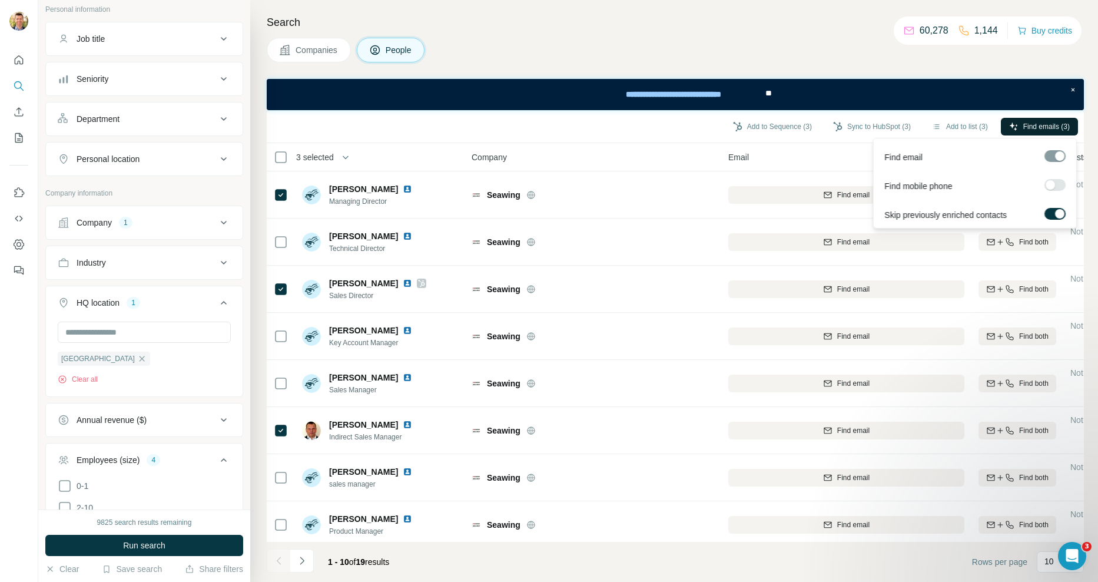
click at [1028, 120] on button "Find emails (3)" at bounding box center [1039, 127] width 77 height 18
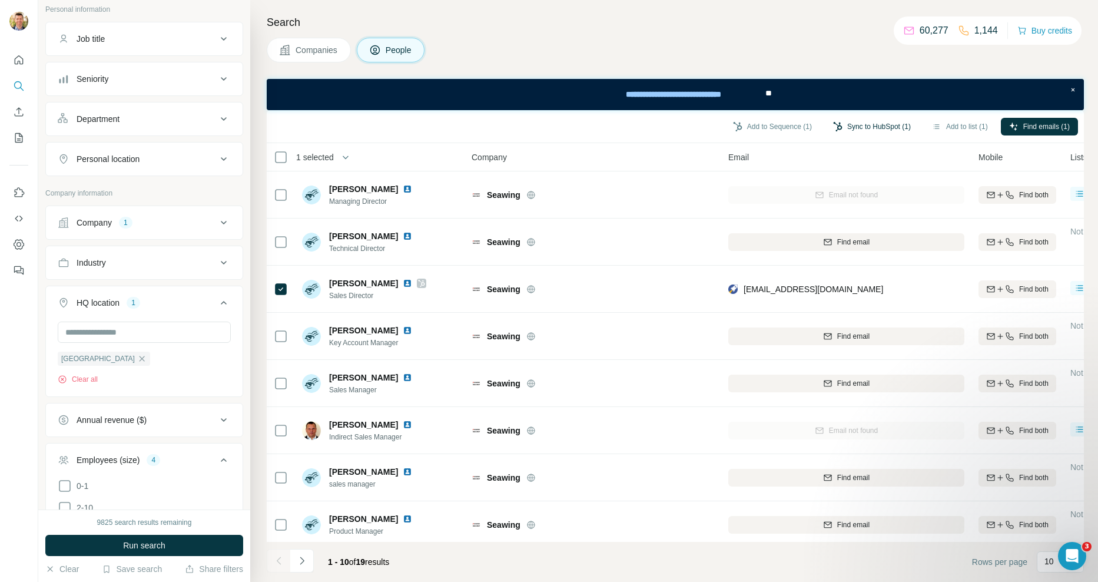
click at [867, 124] on button "Sync to HubSpot (1)" at bounding box center [872, 127] width 94 height 18
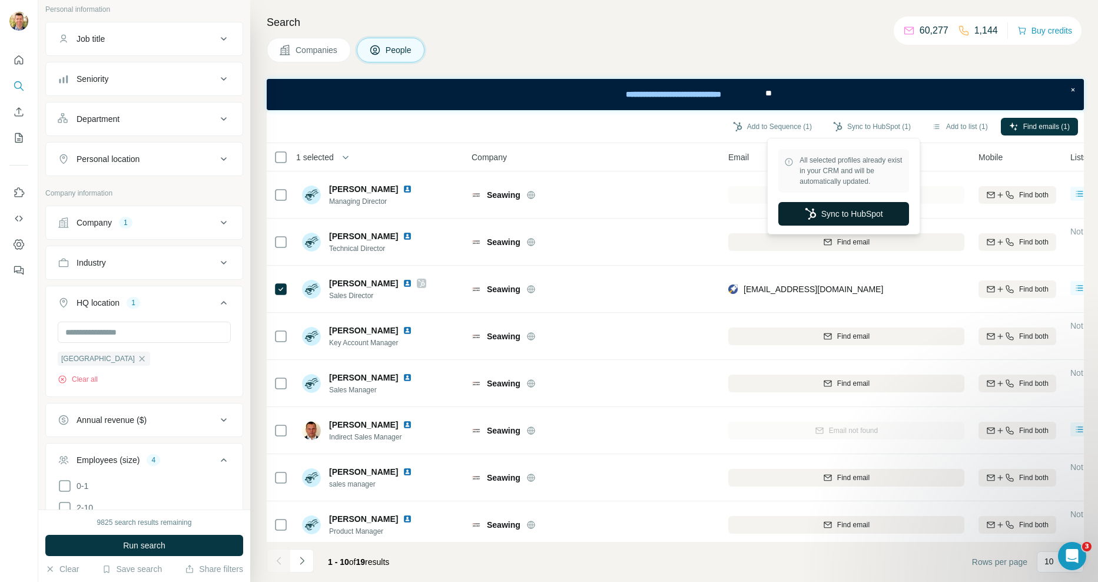
click at [846, 214] on button "Sync to HubSpot" at bounding box center [844, 214] width 131 height 24
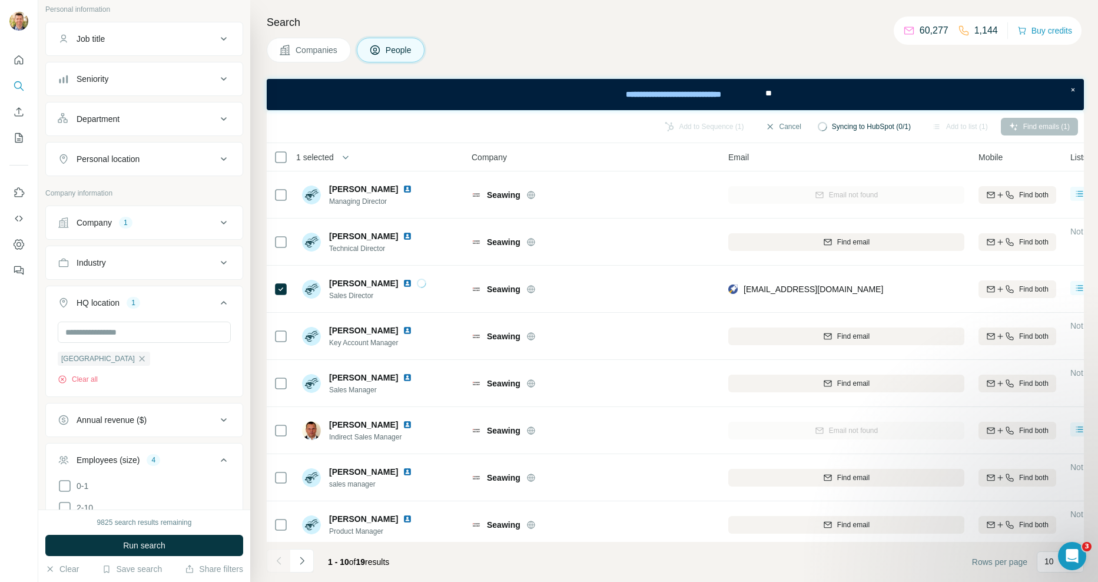
click at [333, 52] on span "Companies" at bounding box center [317, 50] width 43 height 12
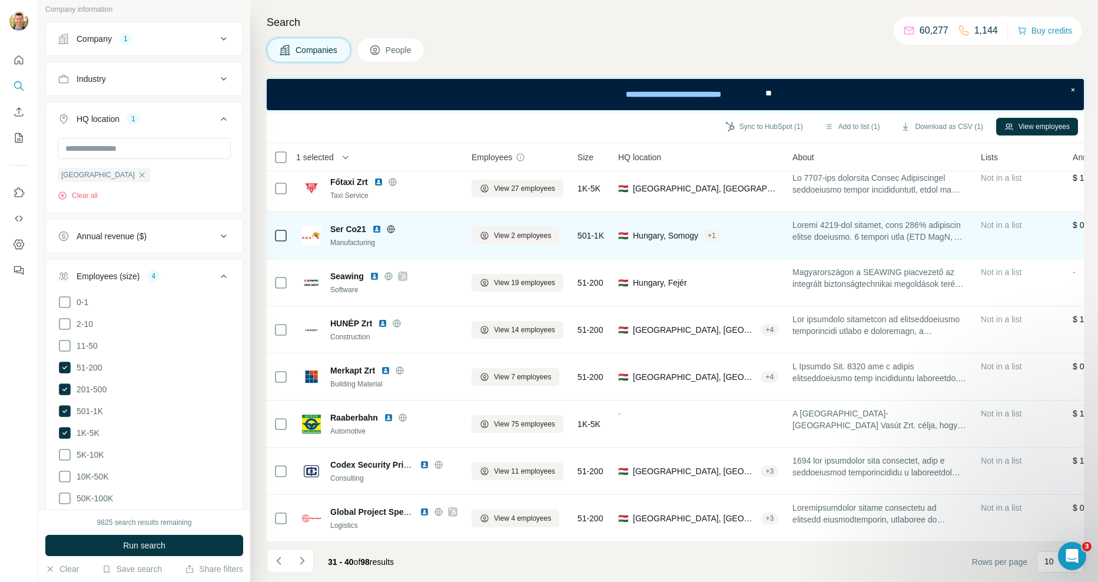
scroll to position [107, 0]
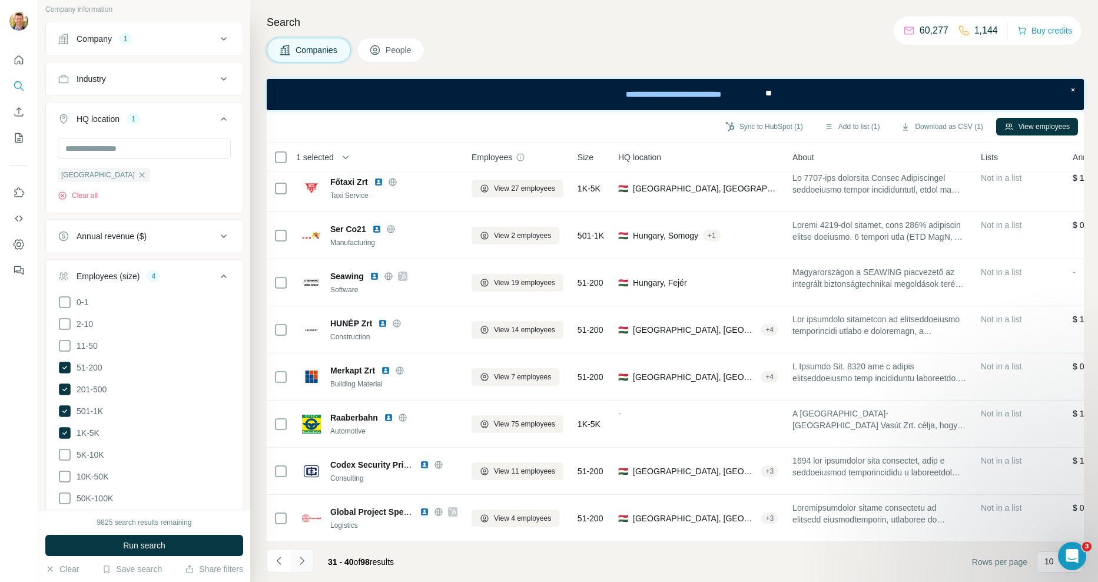
click at [303, 562] on icon "Navigate to next page" at bounding box center [302, 561] width 12 height 12
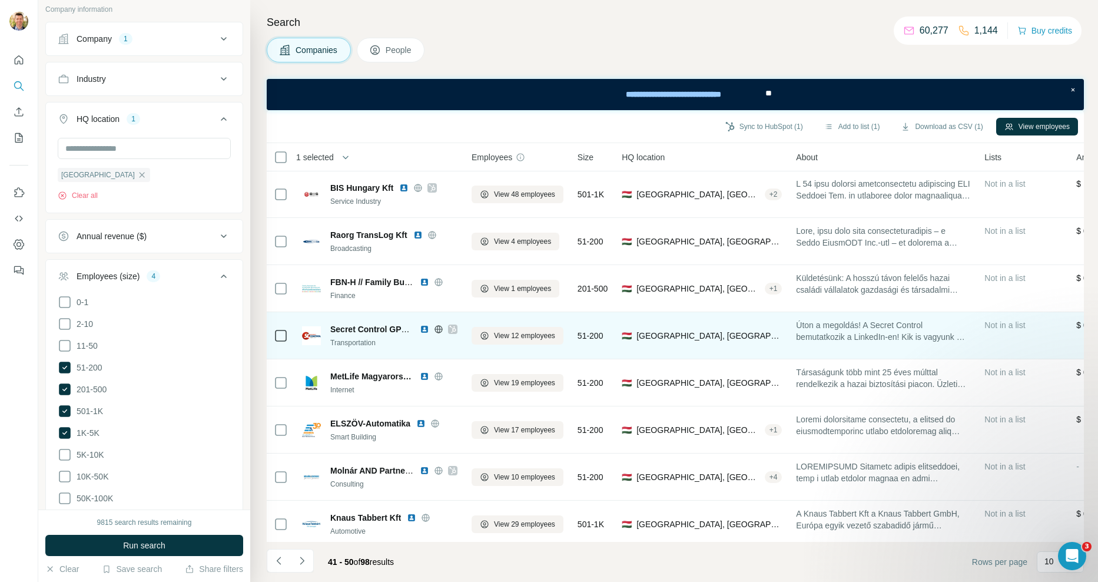
scroll to position [0, 0]
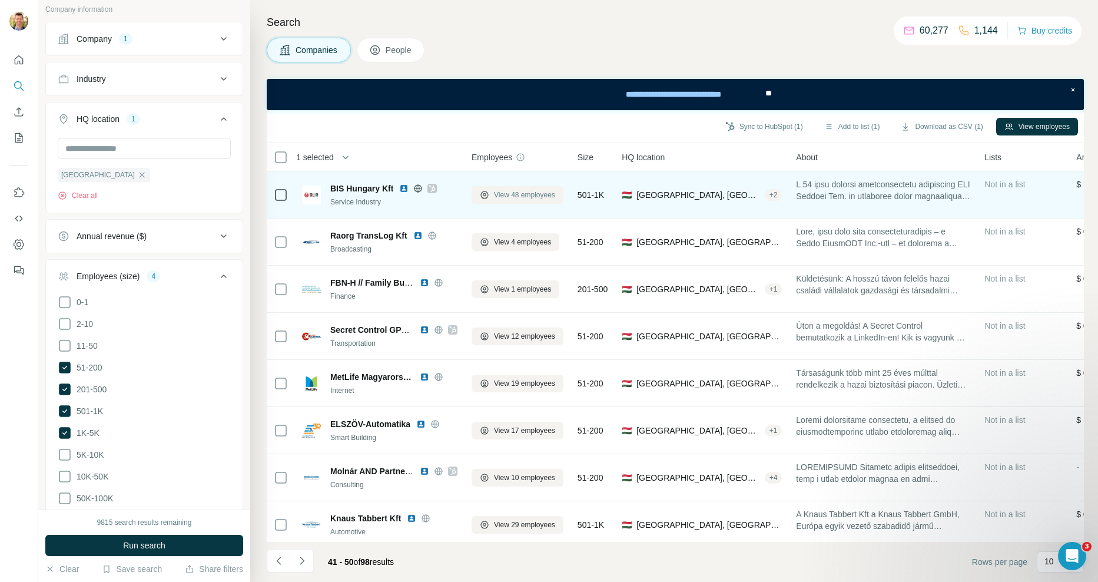
click at [535, 197] on span "View 48 employees" at bounding box center [524, 195] width 61 height 11
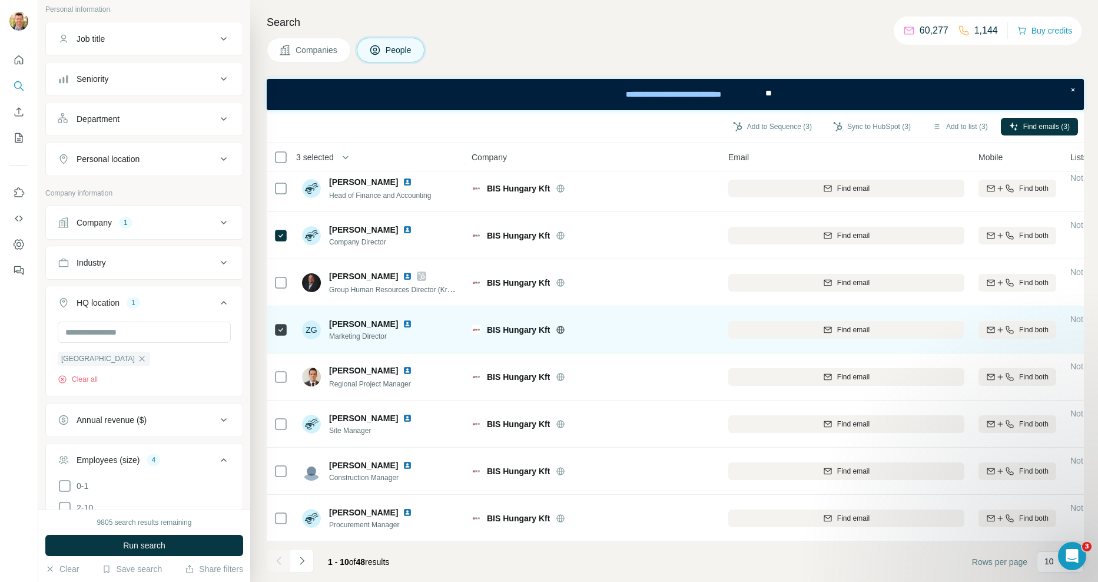
scroll to position [107, 0]
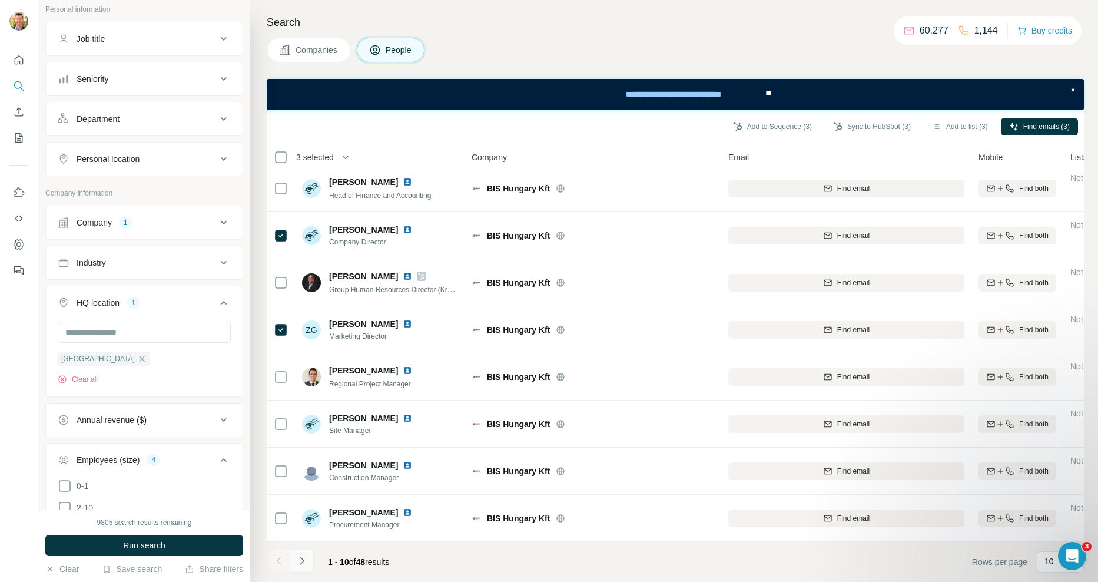
click at [305, 557] on icon "Navigate to next page" at bounding box center [302, 561] width 12 height 12
click at [304, 559] on icon "Navigate to next page" at bounding box center [302, 561] width 12 height 12
click at [306, 564] on icon "Navigate to next page" at bounding box center [302, 561] width 12 height 12
click at [297, 557] on icon "Navigate to next page" at bounding box center [302, 561] width 12 height 12
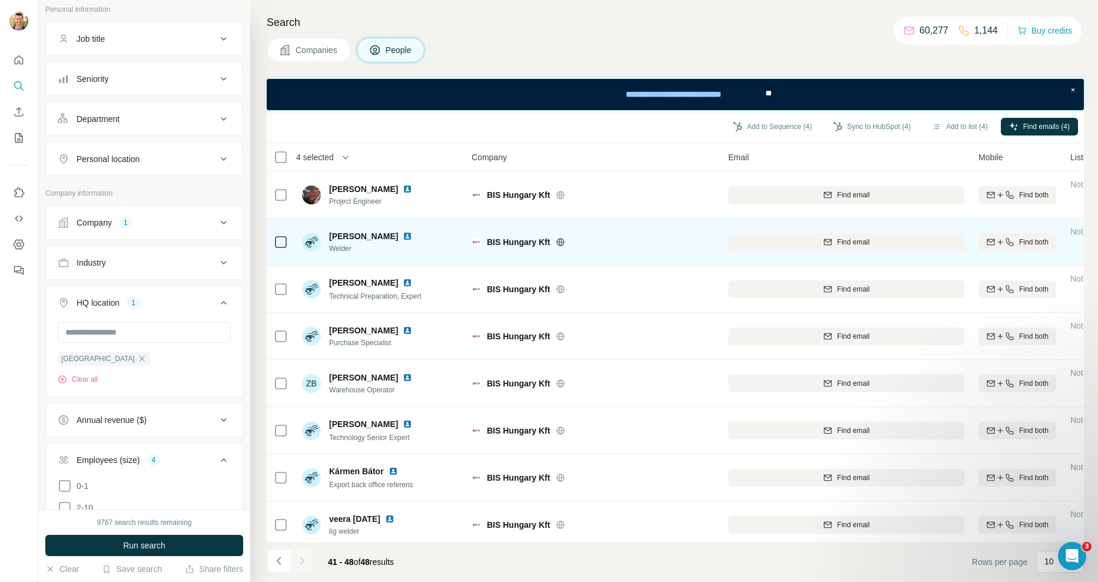
scroll to position [12, 0]
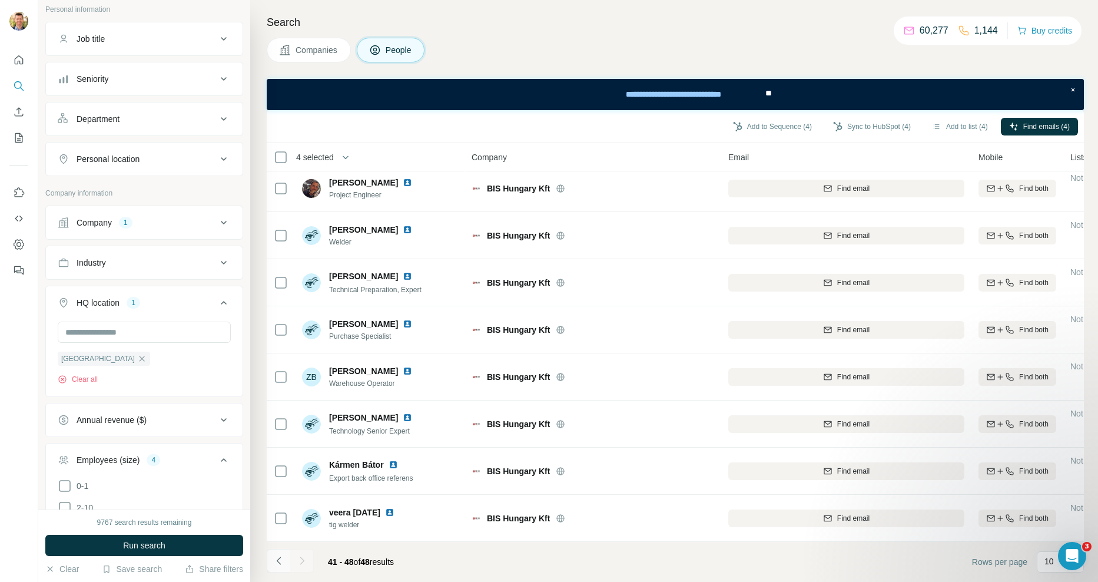
click at [277, 562] on icon "Navigate to previous page" at bounding box center [279, 561] width 12 height 12
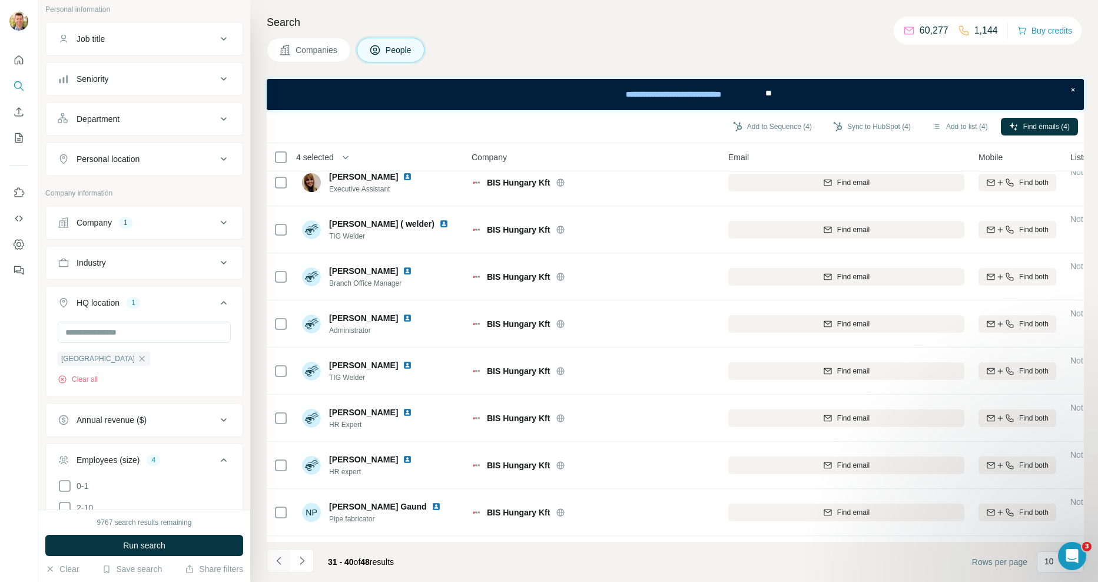
click at [277, 562] on icon "Navigate to previous page" at bounding box center [279, 561] width 12 height 12
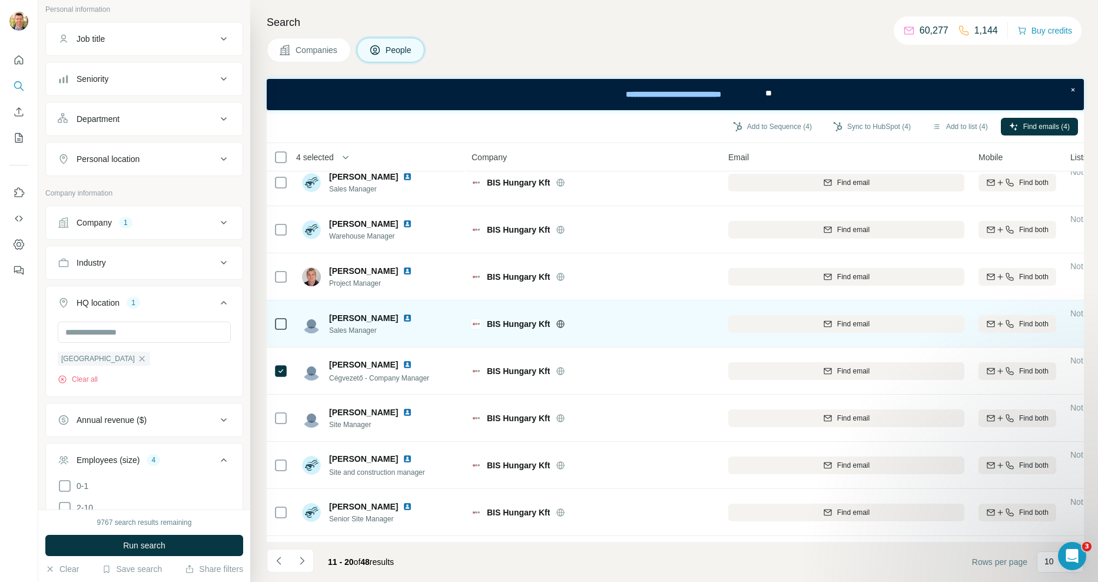
scroll to position [0, 0]
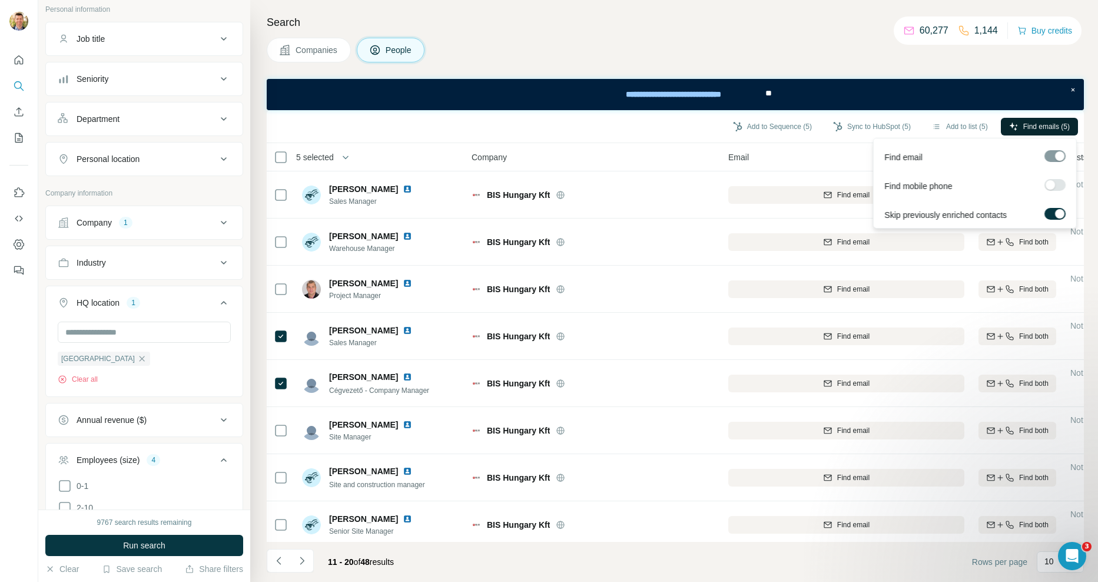
click at [1040, 127] on span "Find emails (5)" at bounding box center [1047, 126] width 47 height 11
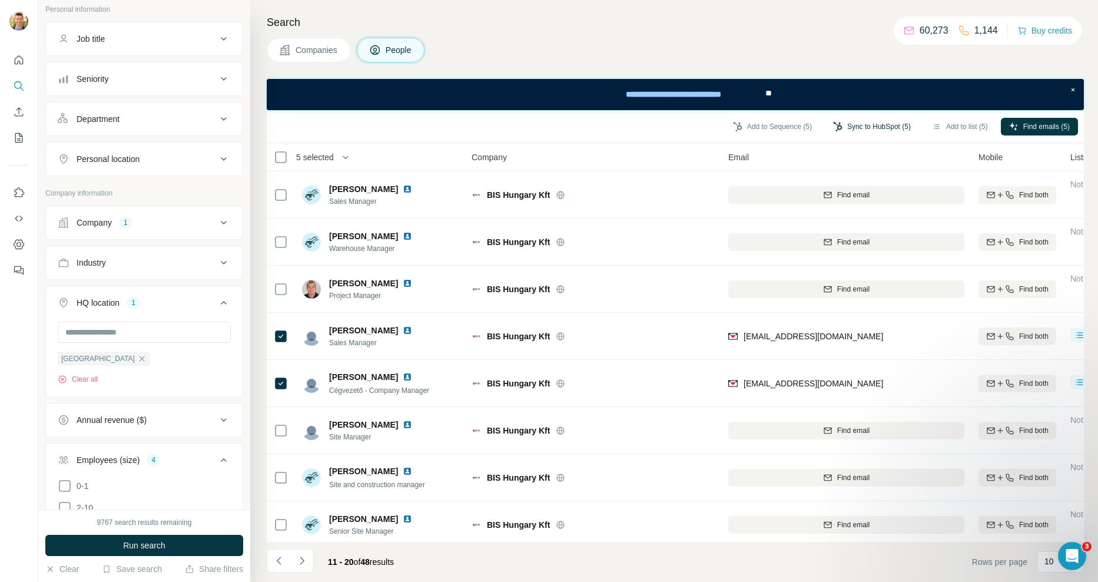
click at [856, 131] on button "Sync to HubSpot (5)" at bounding box center [872, 127] width 94 height 18
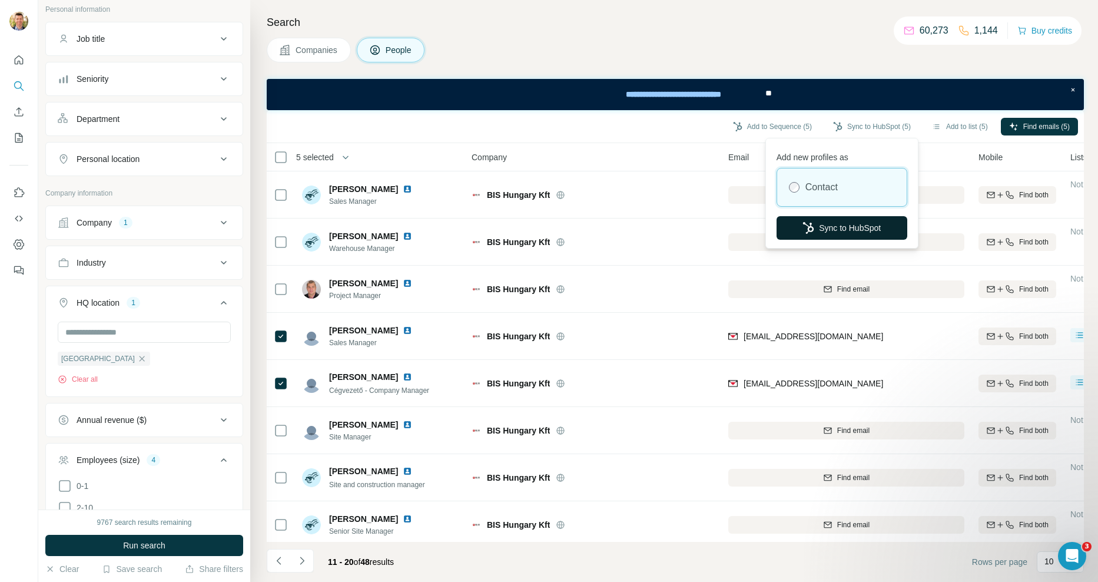
click at [858, 230] on button "Sync to HubSpot" at bounding box center [842, 228] width 131 height 24
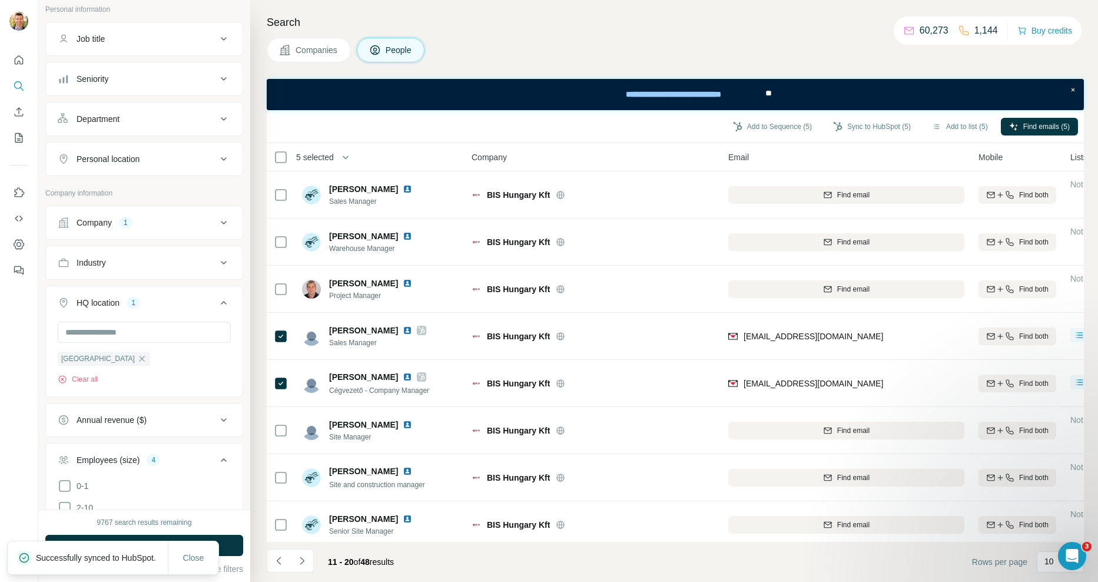
click at [314, 49] on span "Companies" at bounding box center [317, 50] width 43 height 12
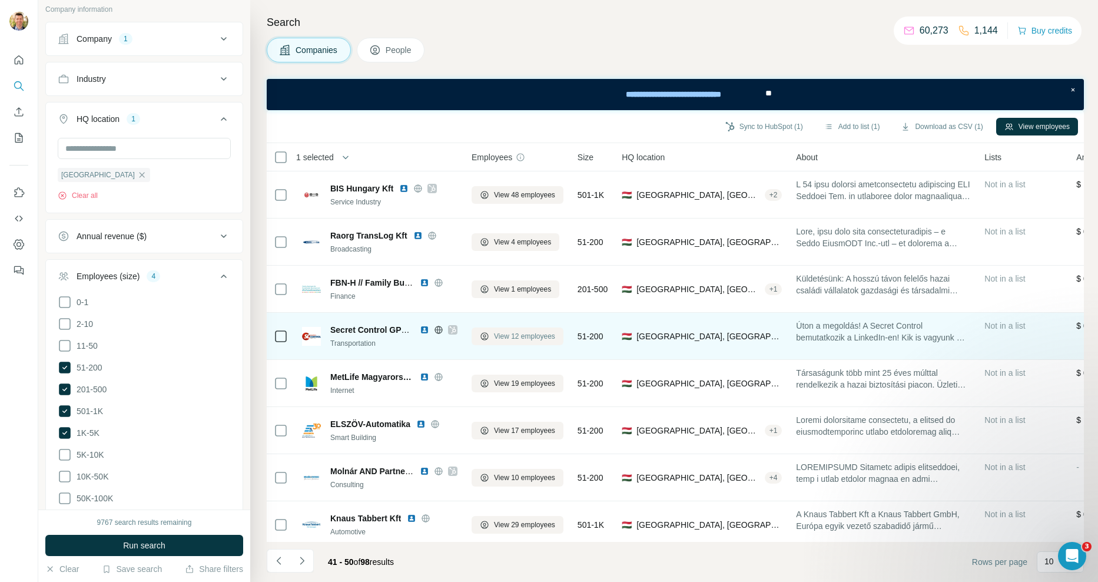
click at [530, 338] on span "View 12 employees" at bounding box center [524, 336] width 61 height 11
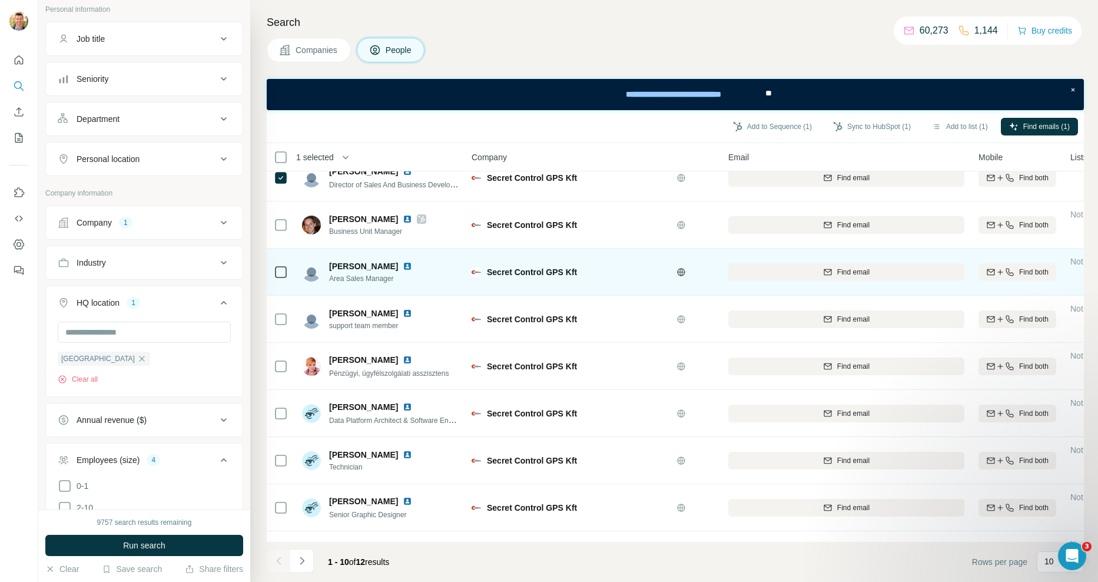
scroll to position [107, 0]
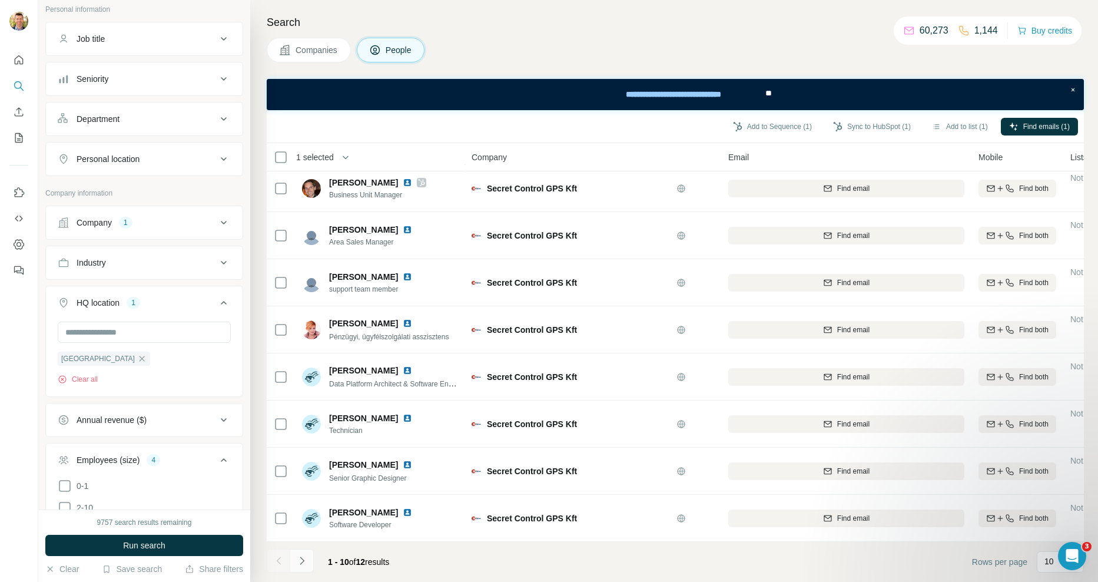
click at [304, 561] on icon "Navigate to next page" at bounding box center [302, 561] width 12 height 12
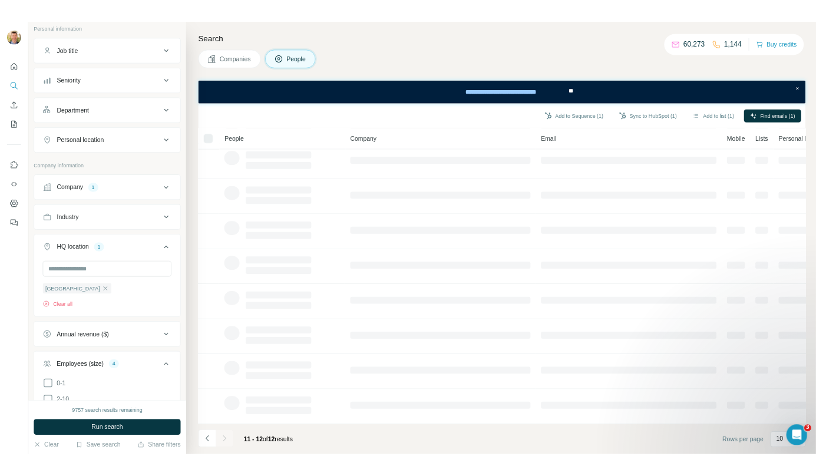
scroll to position [0, 0]
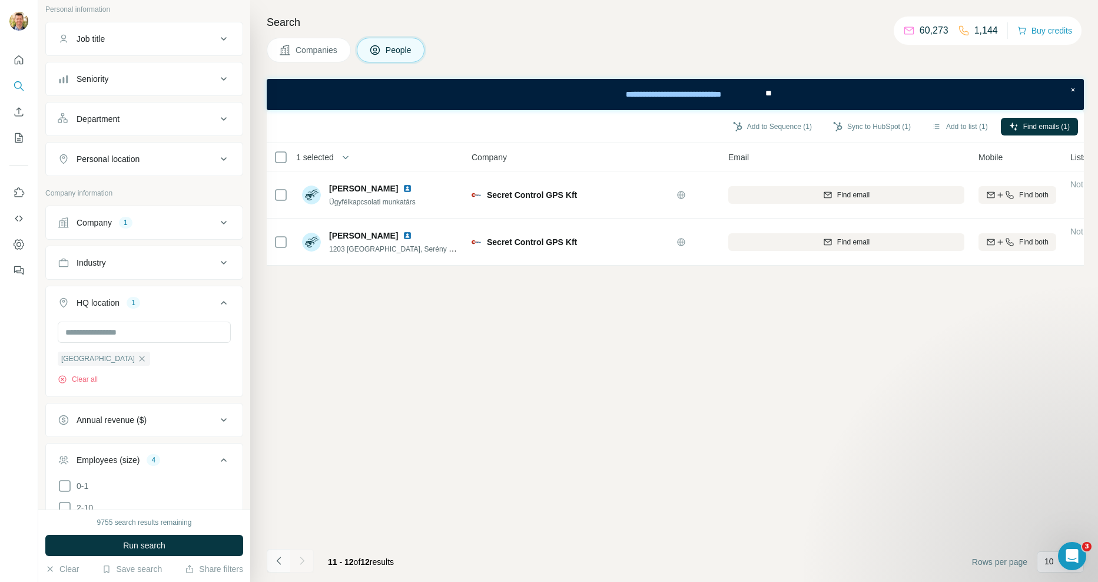
click at [284, 564] on icon "Navigate to previous page" at bounding box center [279, 561] width 12 height 12
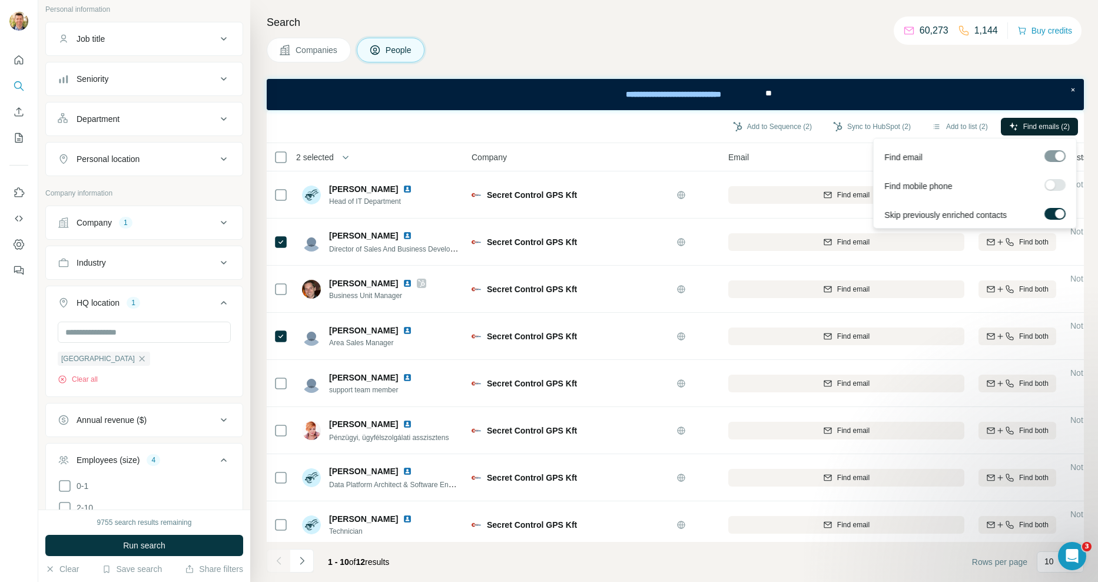
click at [1033, 128] on span "Find emails (2)" at bounding box center [1047, 126] width 47 height 11
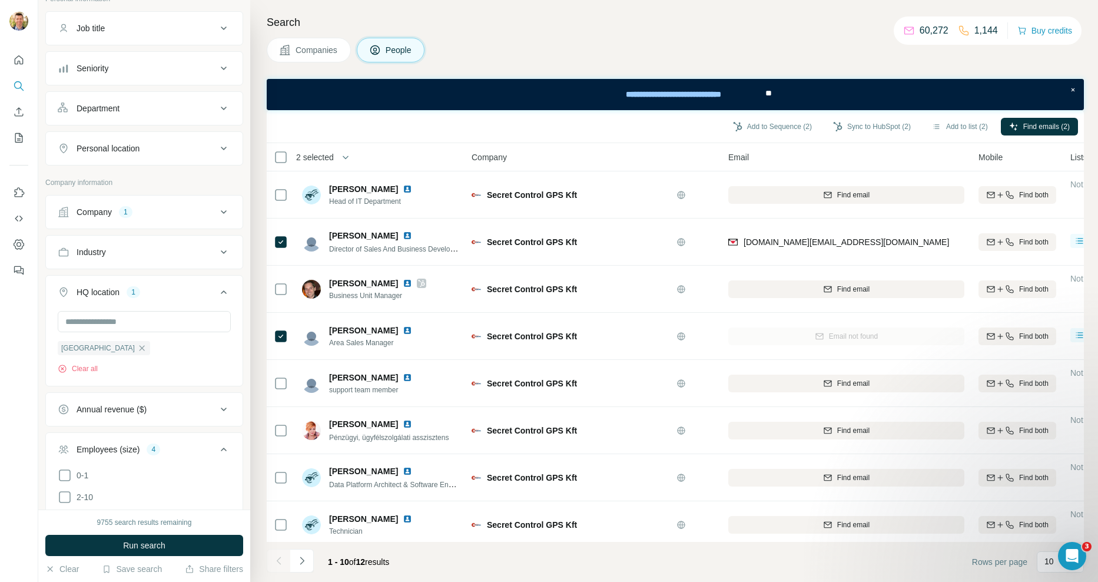
scroll to position [233, 0]
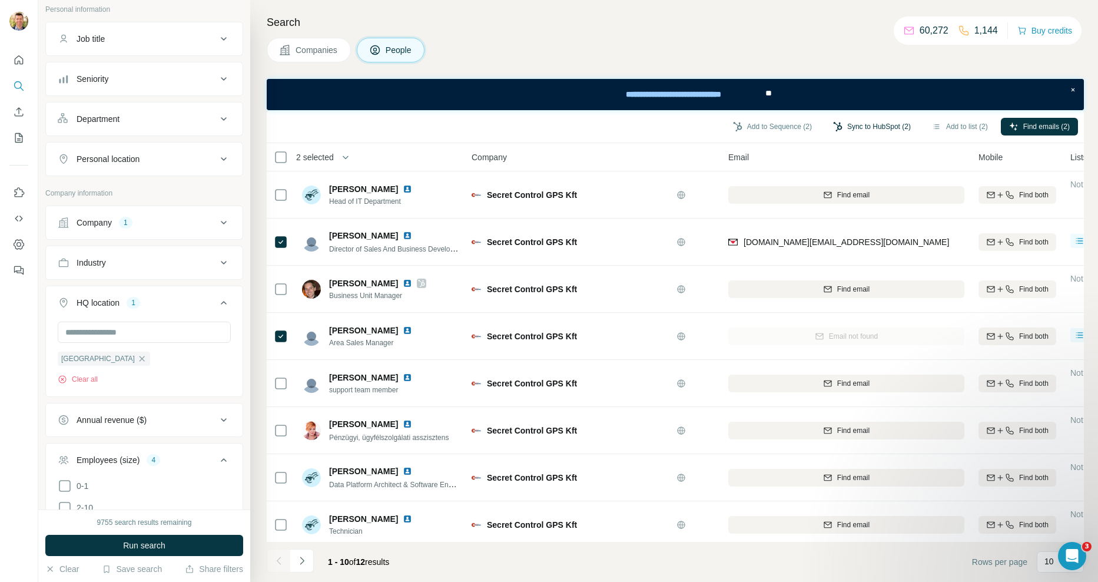
click at [866, 130] on button "Sync to HubSpot (2)" at bounding box center [872, 127] width 94 height 18
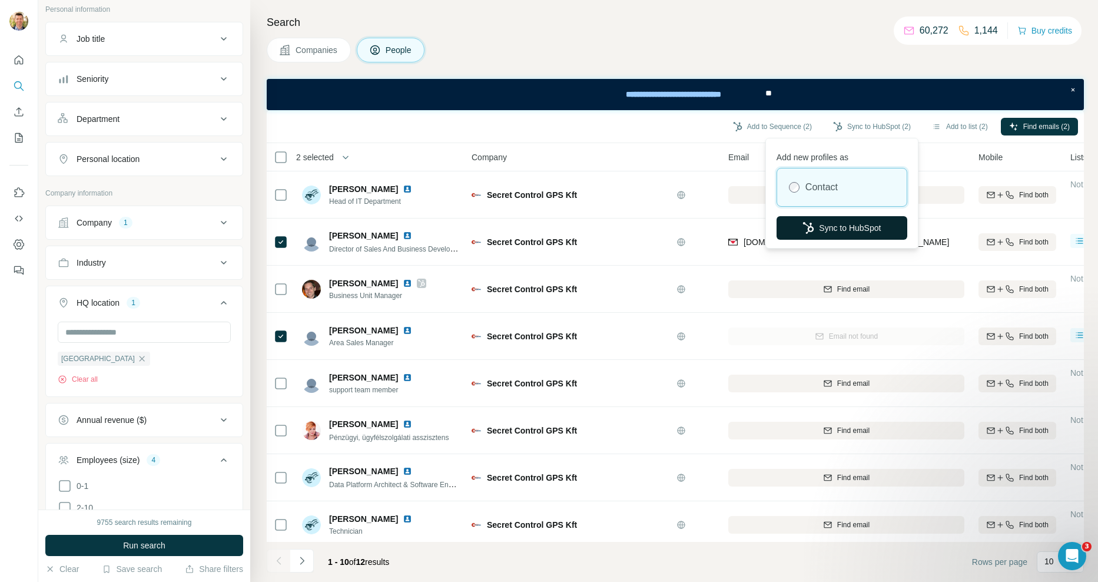
click at [843, 226] on button "Sync to HubSpot" at bounding box center [842, 228] width 131 height 24
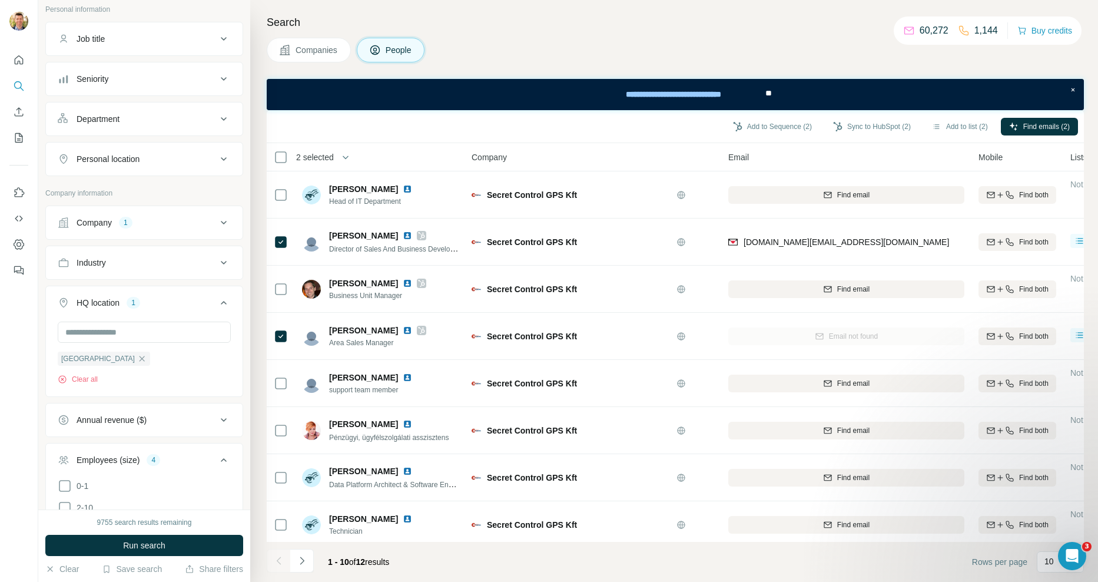
drag, startPoint x: 314, startPoint y: 52, endPoint x: 343, endPoint y: 69, distance: 34.0
click at [314, 52] on span "Companies" at bounding box center [317, 50] width 43 height 12
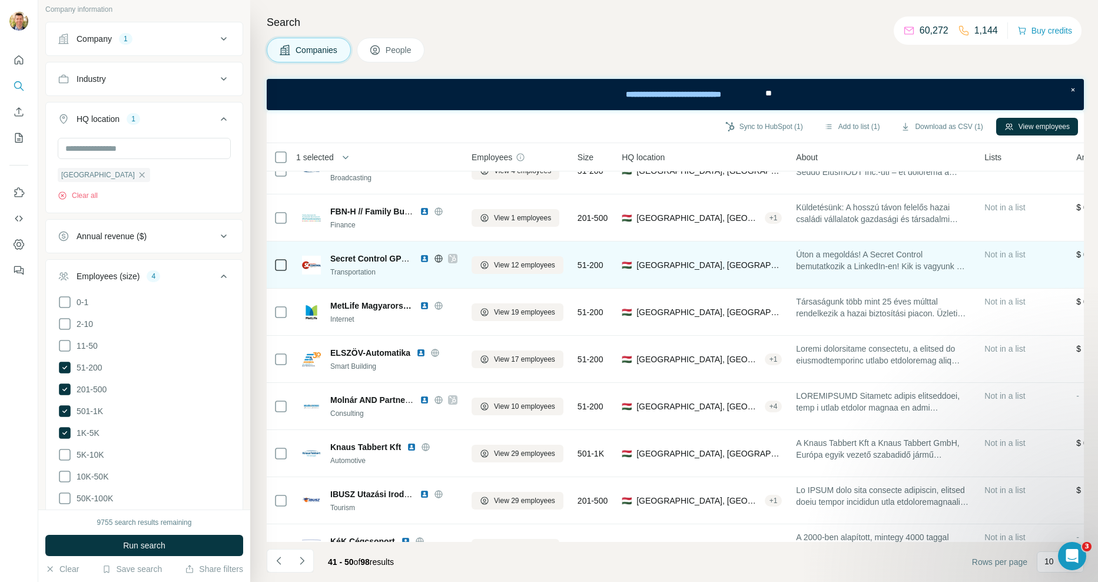
scroll to position [107, 0]
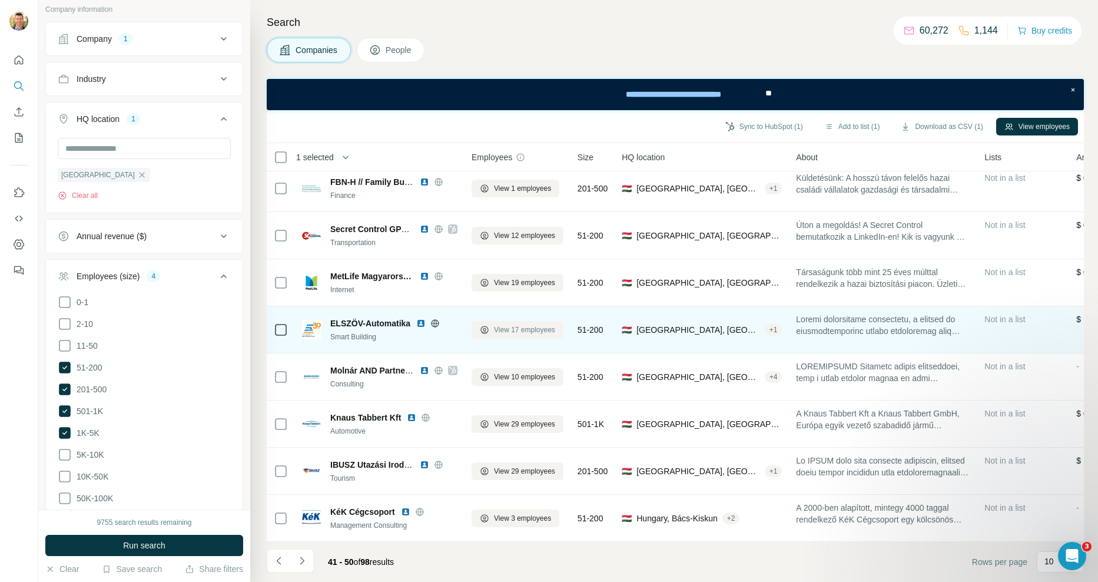
click at [529, 324] on span "View 17 employees" at bounding box center [524, 329] width 61 height 11
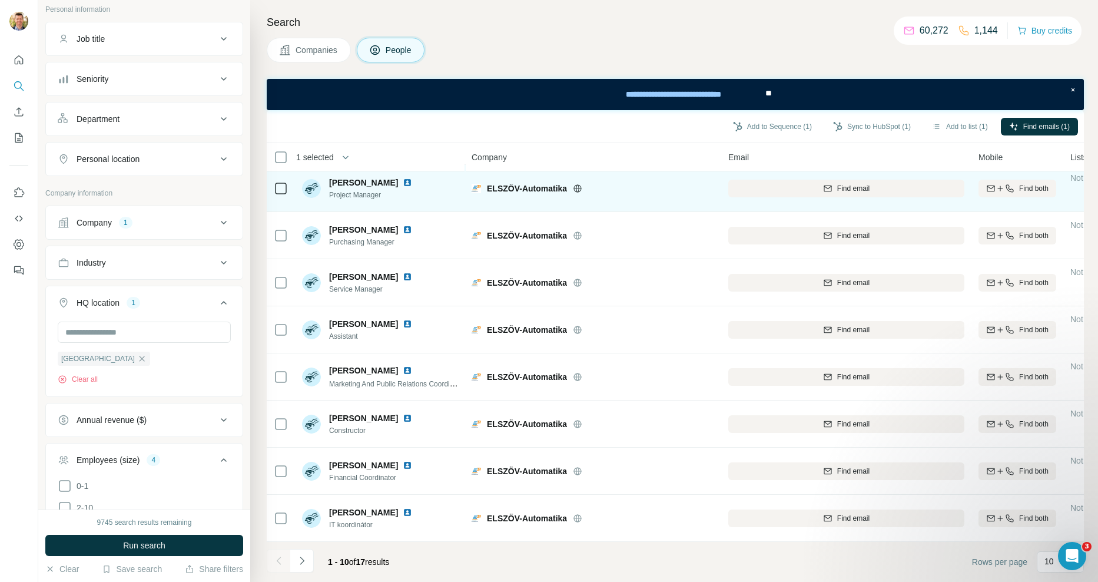
scroll to position [107, 0]
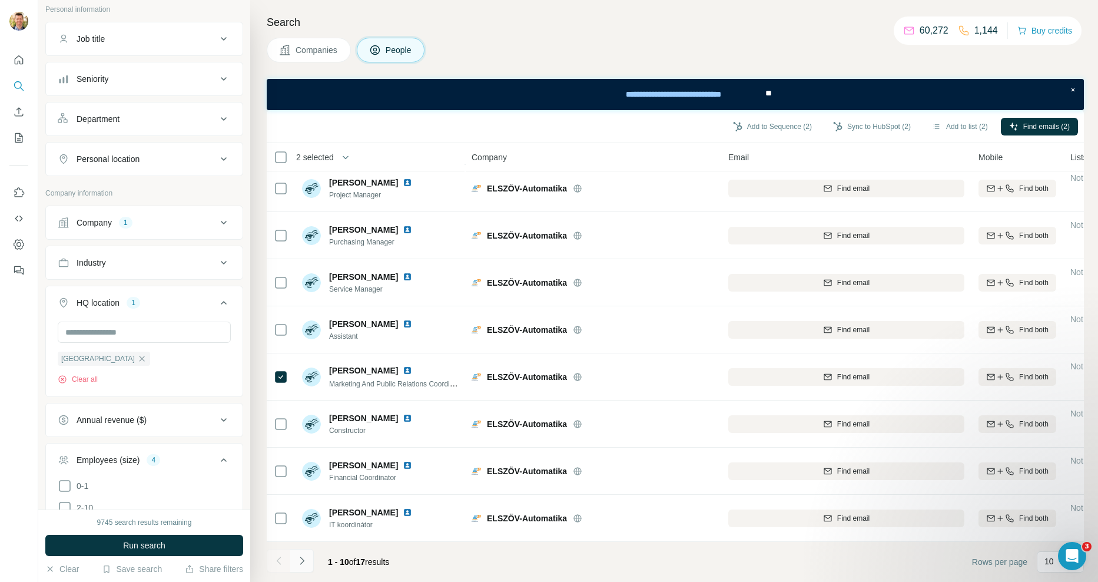
click at [306, 558] on icon "Navigate to next page" at bounding box center [302, 561] width 12 height 12
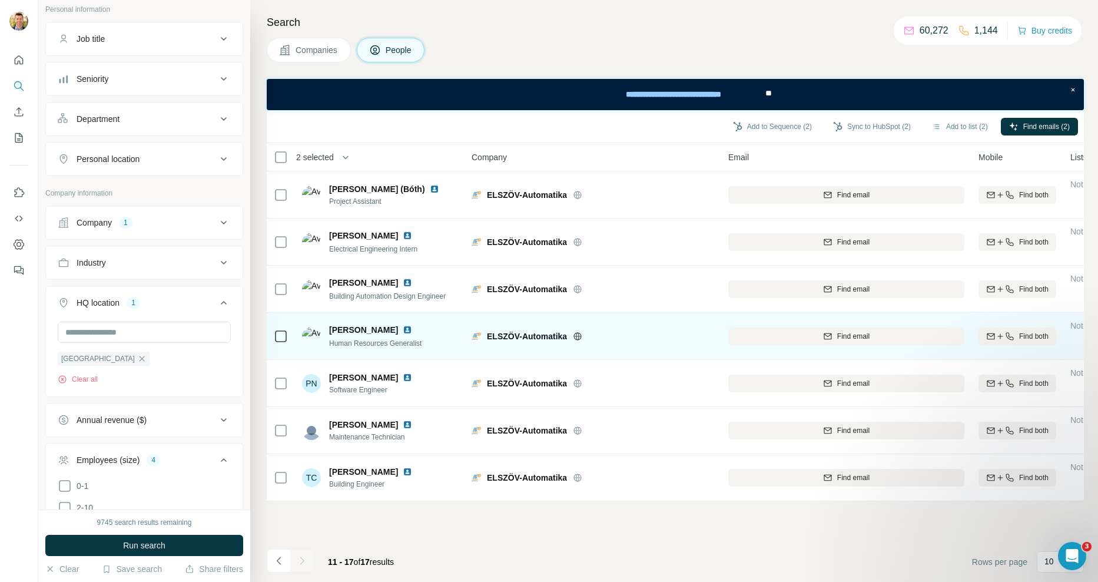
scroll to position [0, 0]
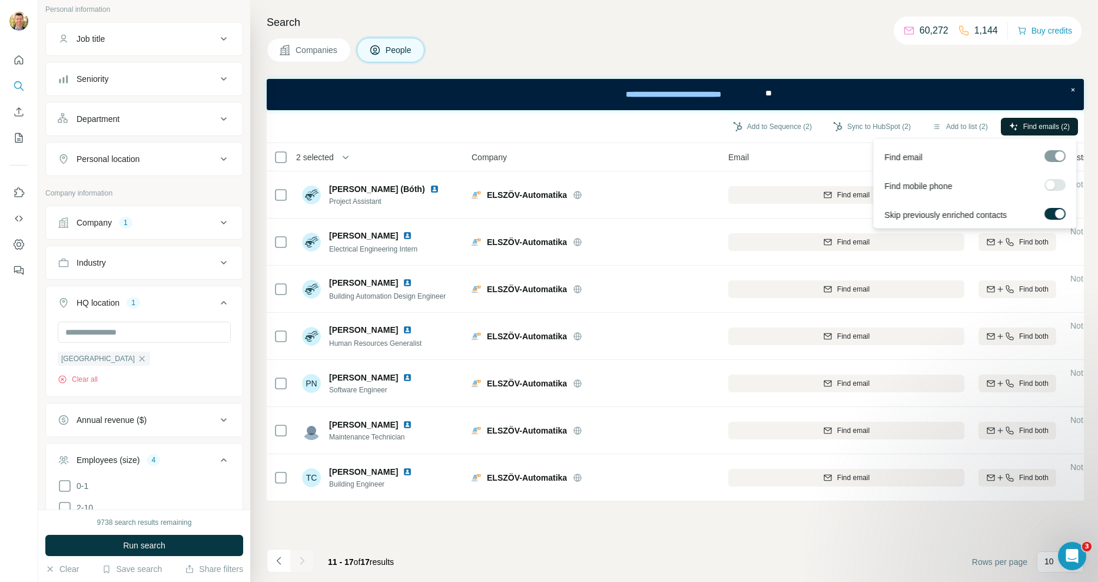
click at [1049, 121] on span "Find emails (2)" at bounding box center [1047, 126] width 47 height 11
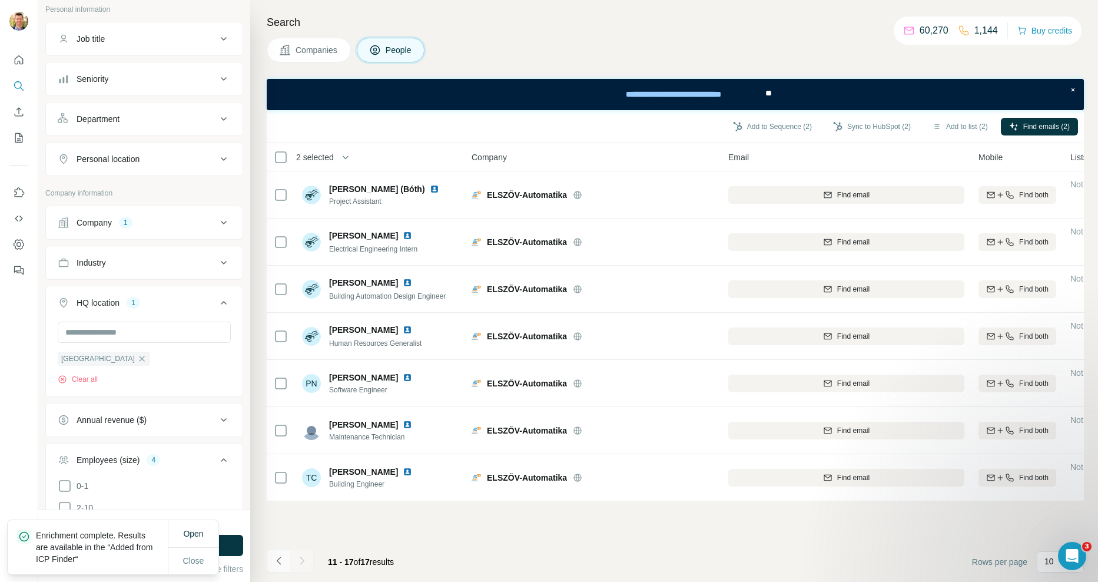
click at [278, 559] on icon "Navigate to previous page" at bounding box center [278, 561] width 4 height 8
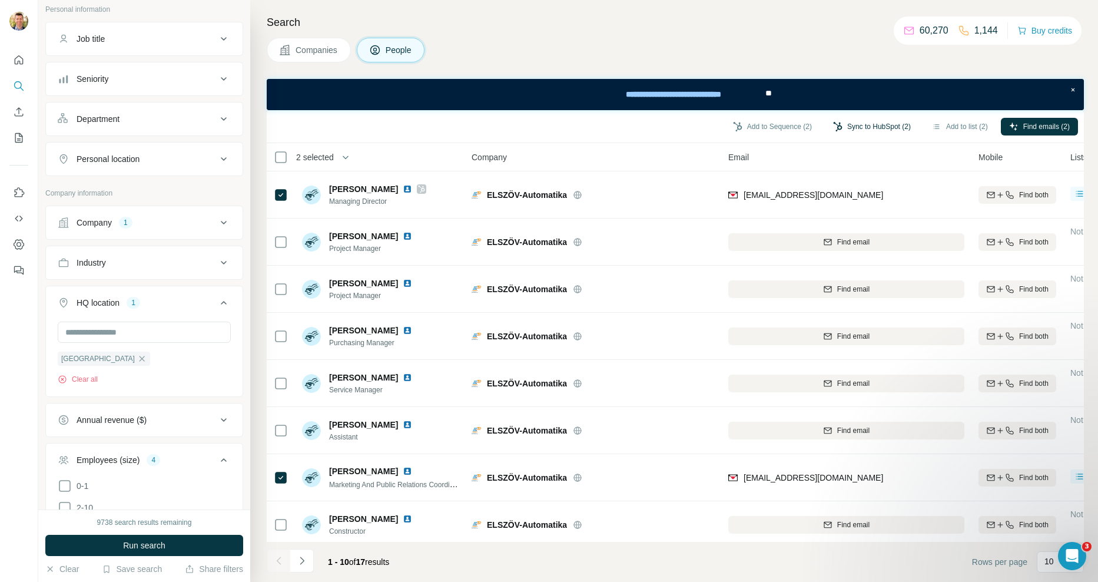
click at [875, 125] on button "Sync to HubSpot (2)" at bounding box center [872, 127] width 94 height 18
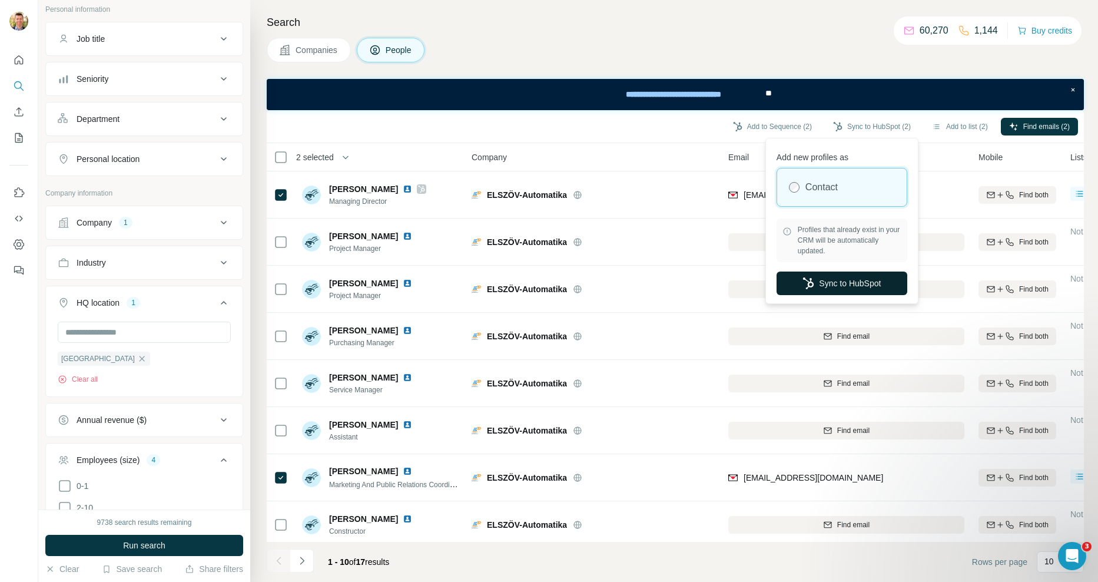
click at [834, 289] on button "Sync to HubSpot" at bounding box center [842, 283] width 131 height 24
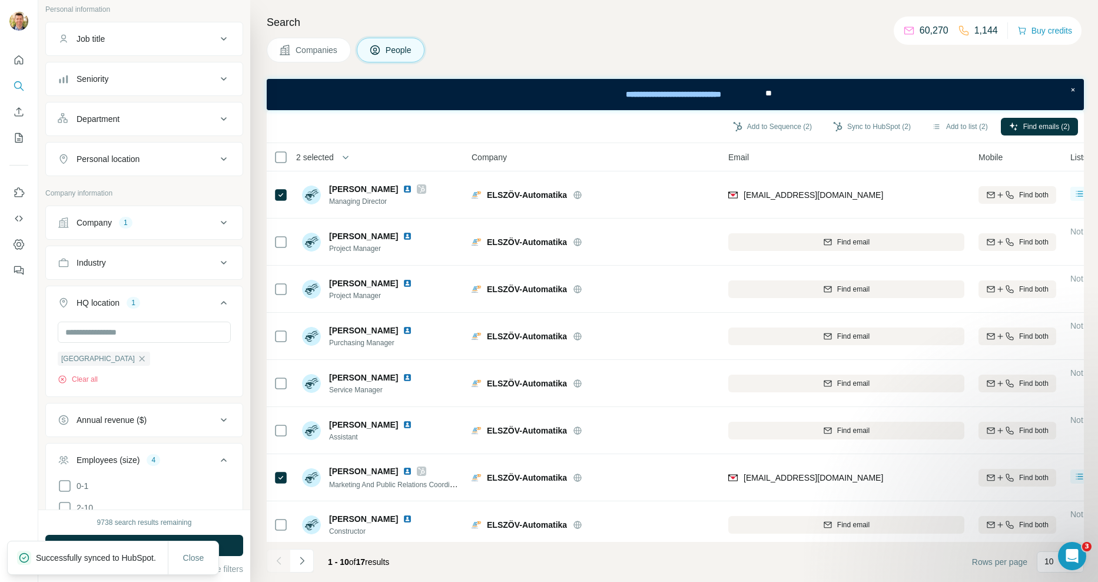
click at [313, 47] on span "Companies" at bounding box center [317, 50] width 43 height 12
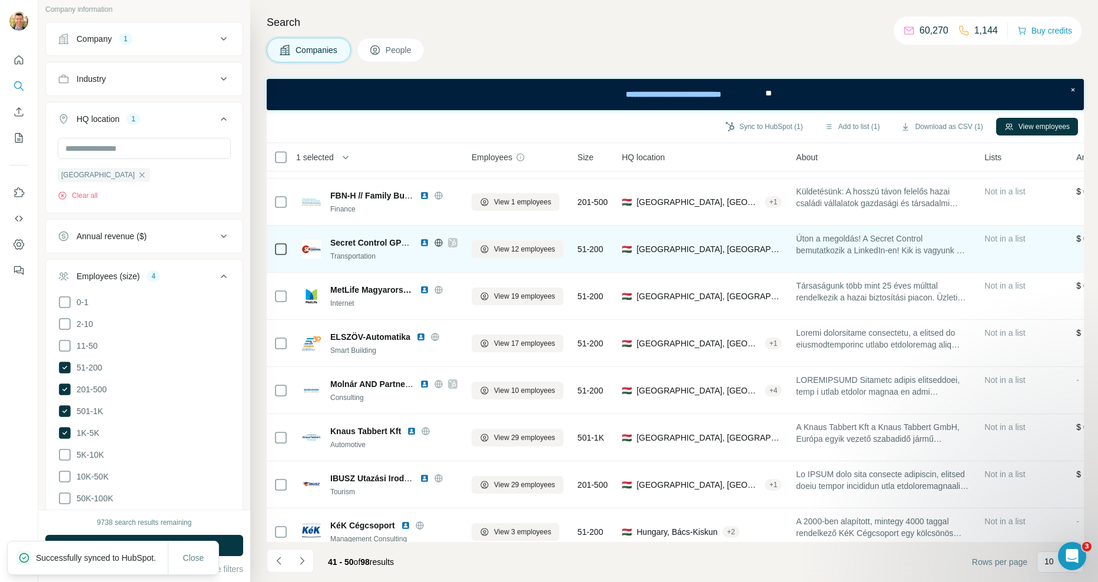
scroll to position [107, 0]
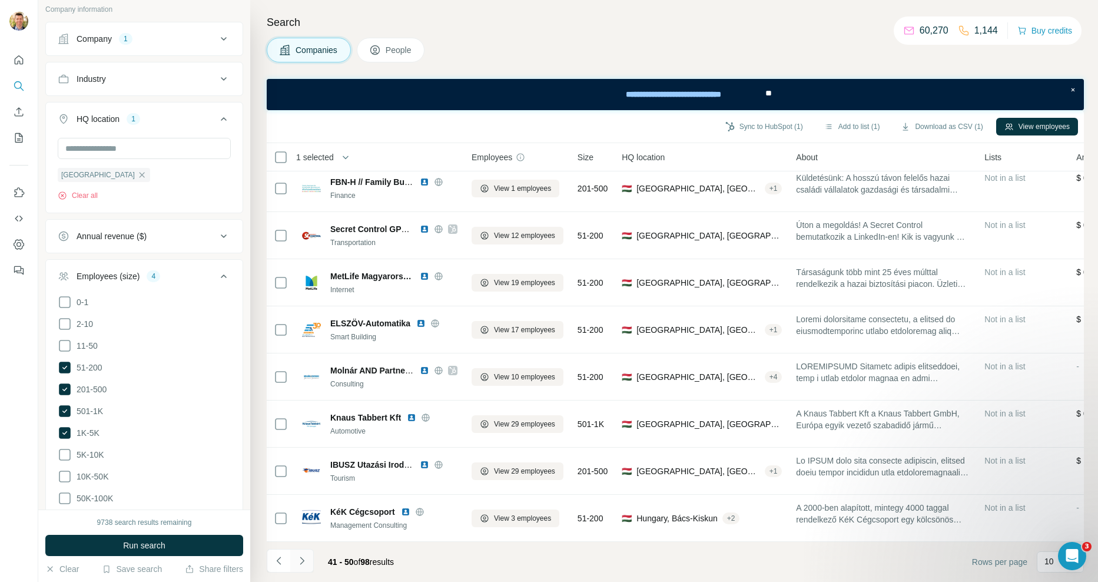
click at [299, 556] on icon "Navigate to next page" at bounding box center [302, 561] width 12 height 12
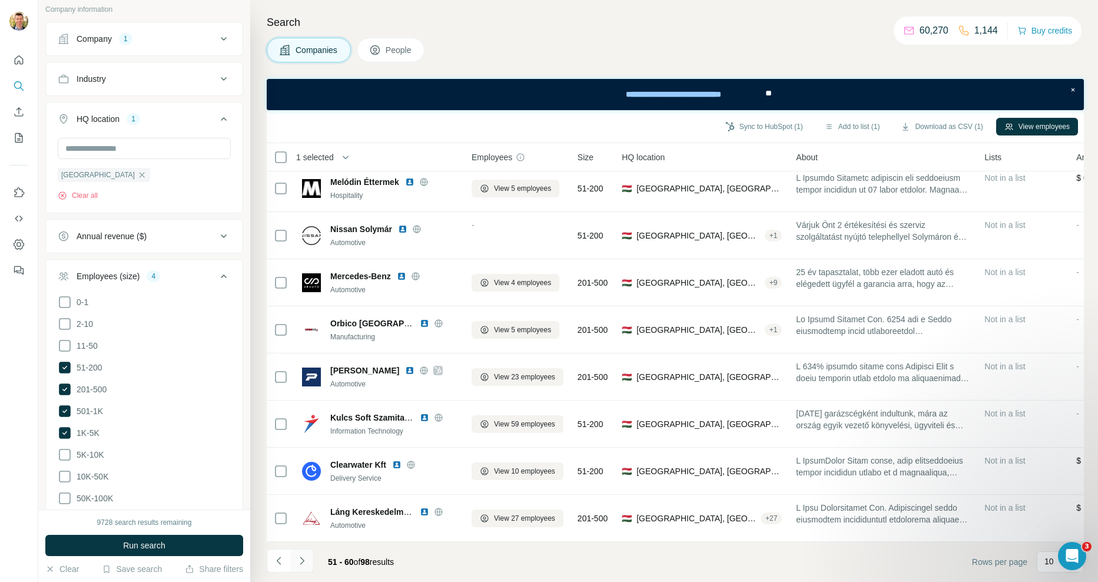
click at [302, 563] on icon "Navigate to next page" at bounding box center [302, 561] width 12 height 12
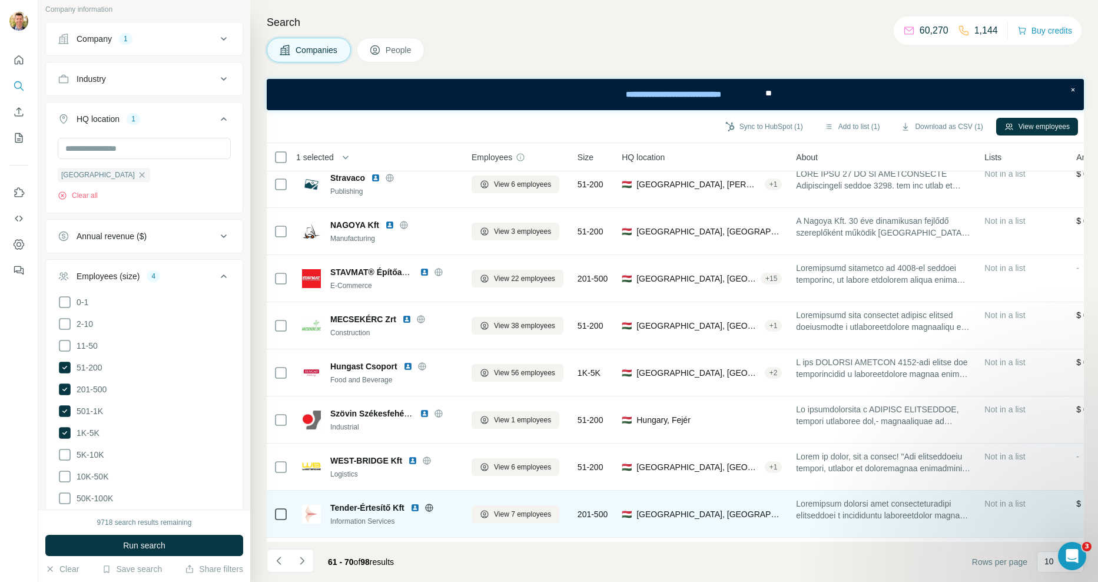
scroll to position [0, 0]
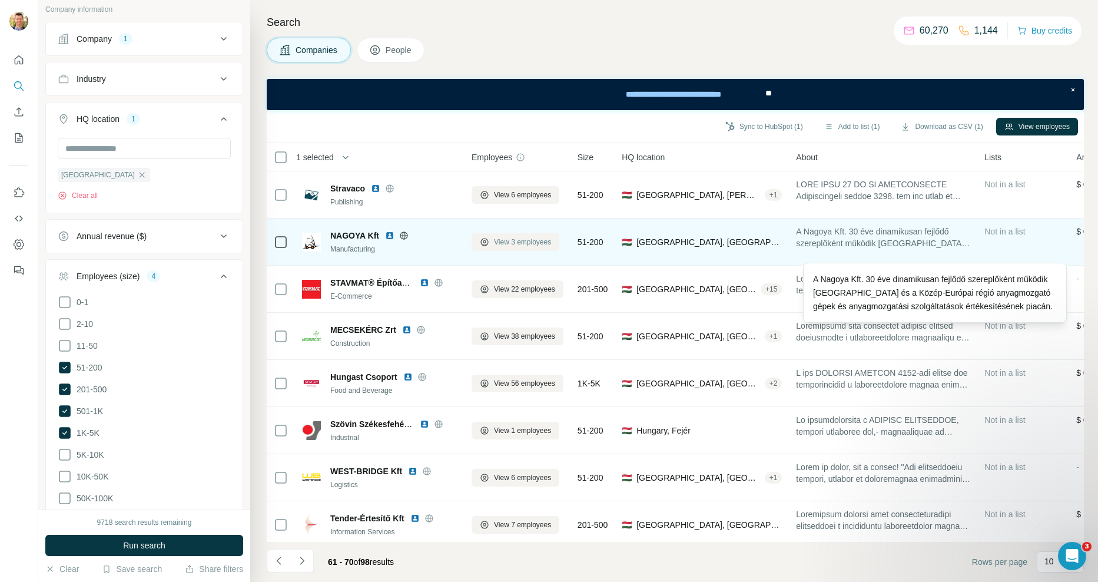
click at [511, 238] on span "View 3 employees" at bounding box center [522, 242] width 57 height 11
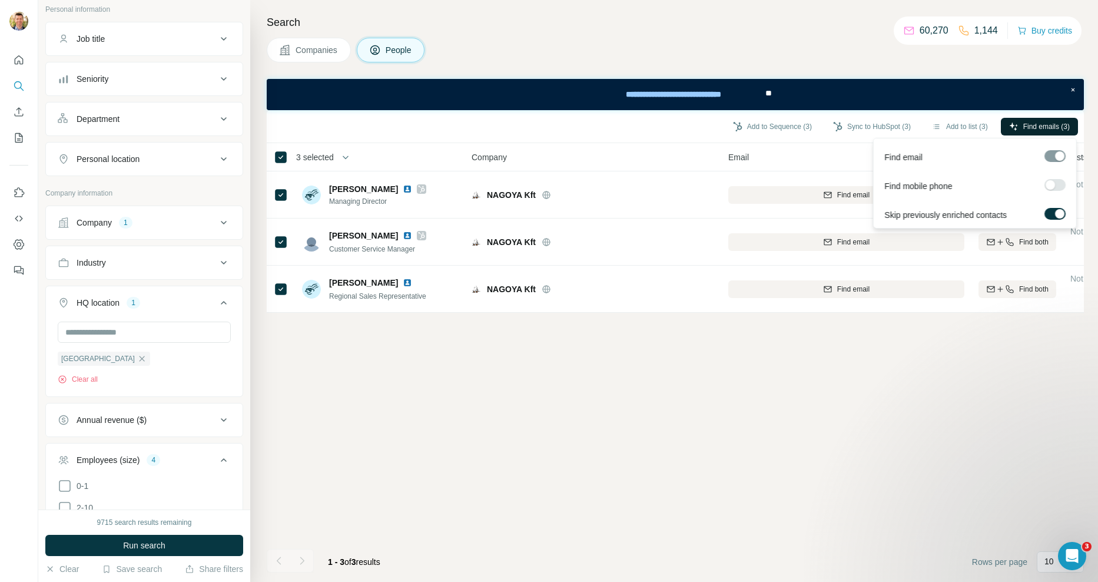
click at [1024, 125] on span "Find emails (3)" at bounding box center [1047, 126] width 47 height 11
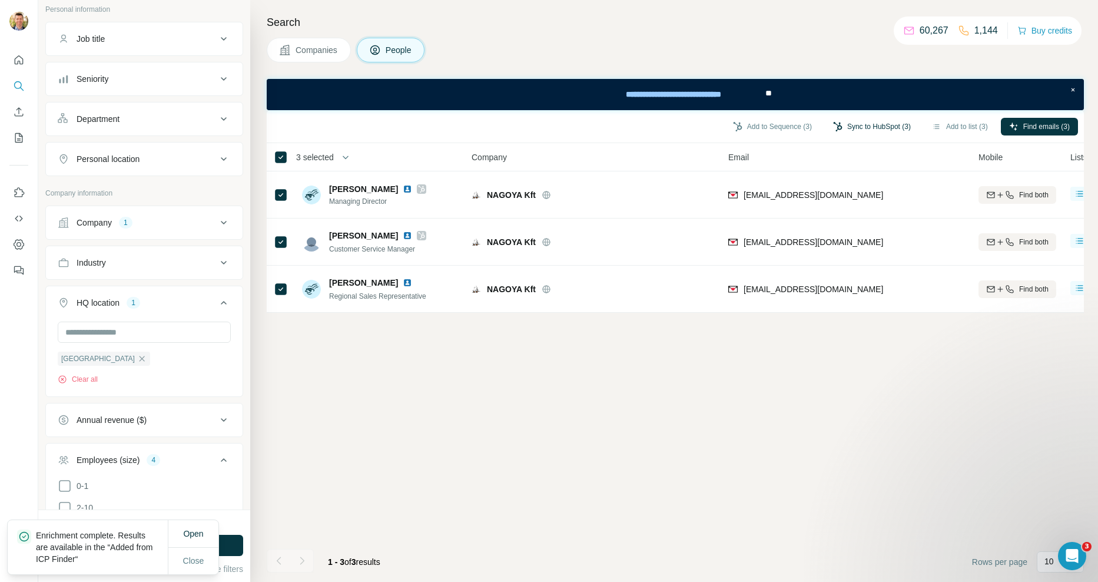
click at [844, 123] on button "Sync to HubSpot (3)" at bounding box center [872, 127] width 94 height 18
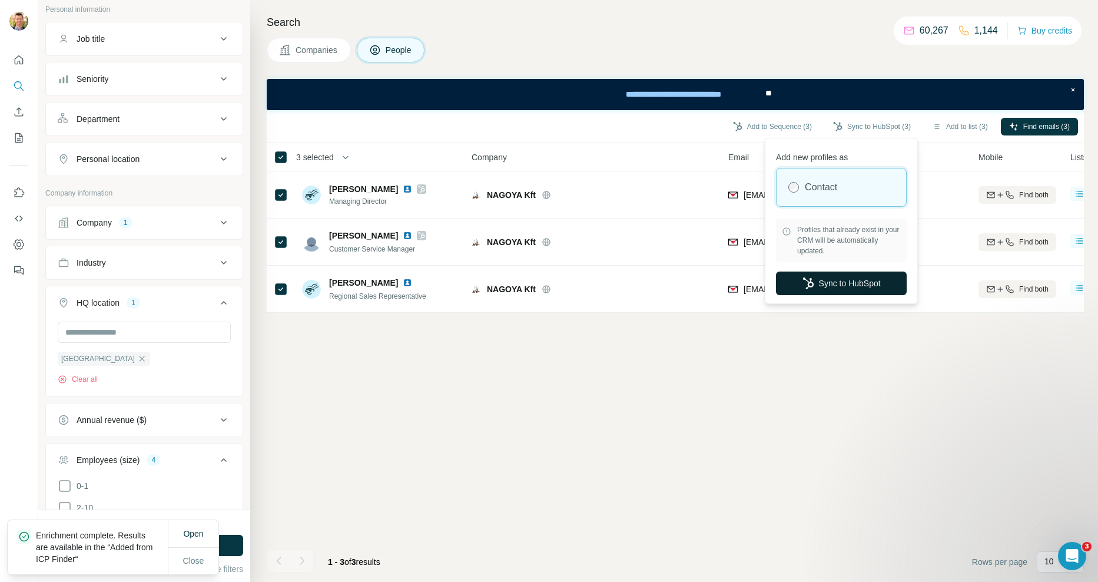
click at [829, 283] on button "Sync to HubSpot" at bounding box center [841, 283] width 131 height 24
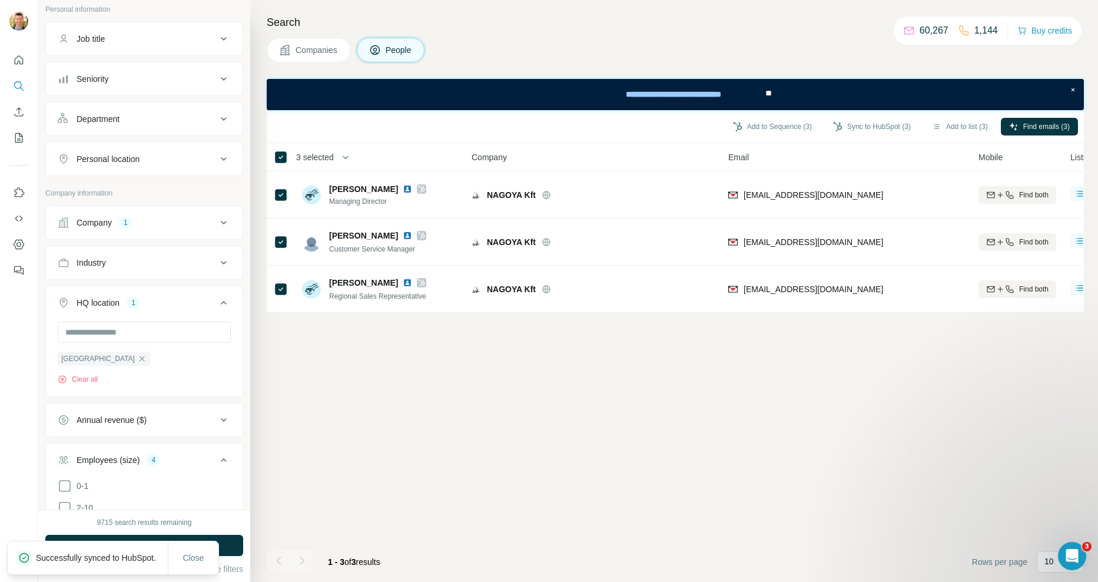
click at [317, 44] on span "Companies" at bounding box center [317, 50] width 43 height 12
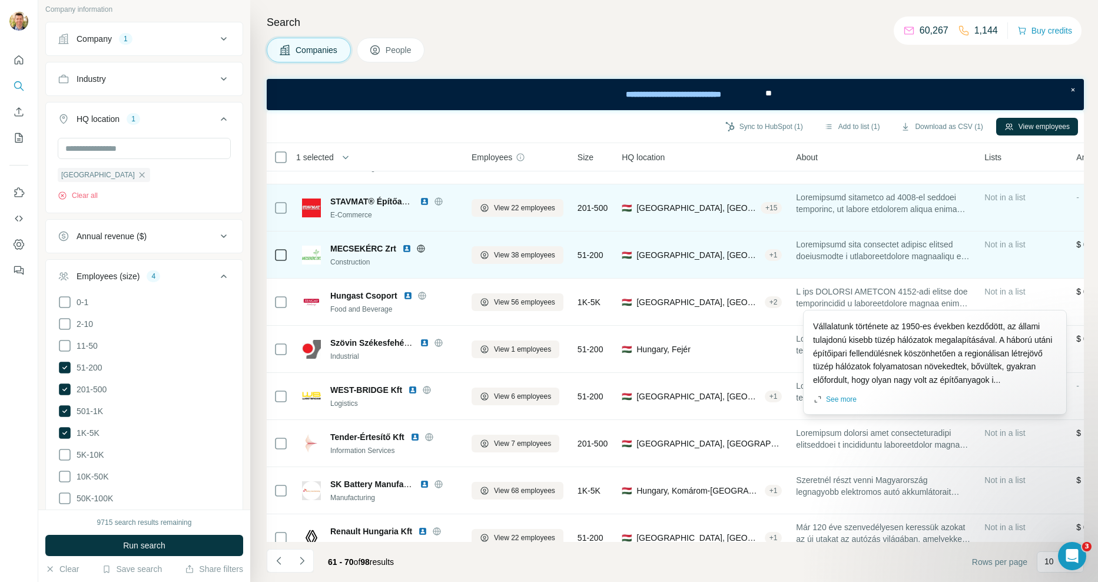
scroll to position [107, 0]
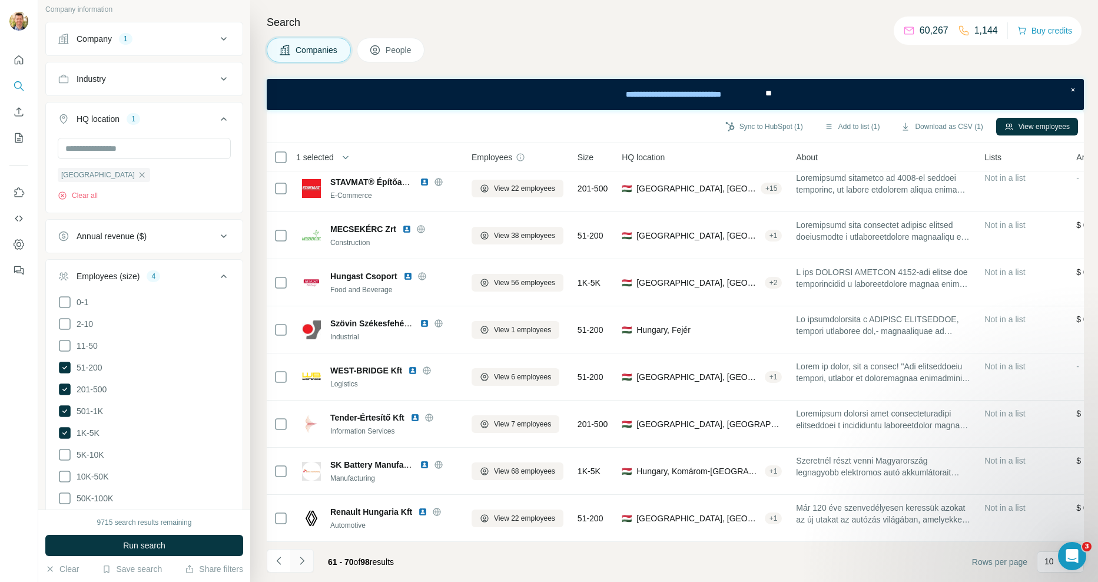
click at [305, 565] on icon "Navigate to next page" at bounding box center [302, 561] width 12 height 12
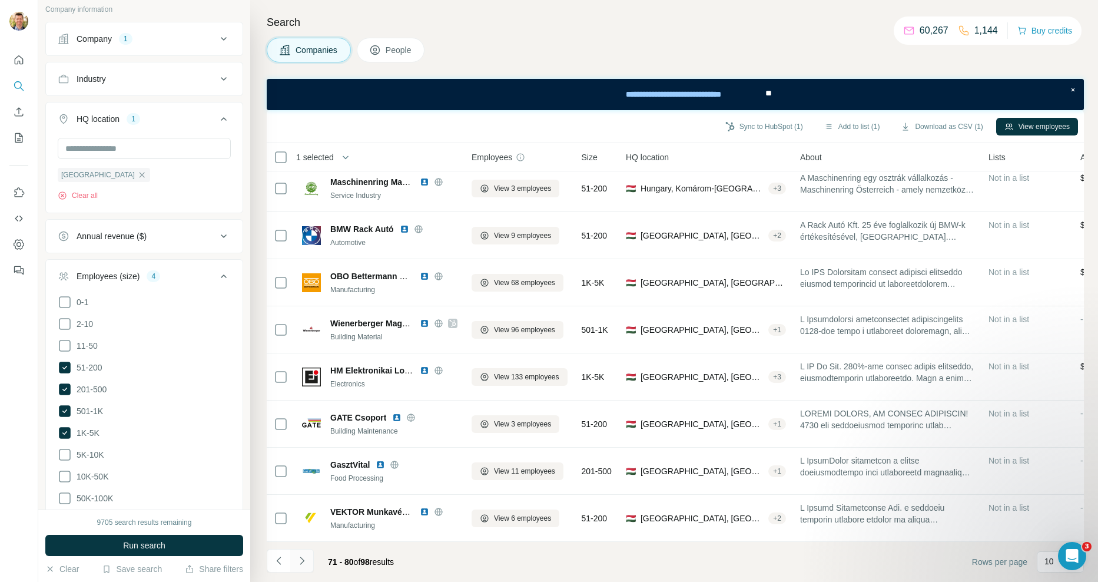
click at [301, 562] on icon "Navigate to next page" at bounding box center [302, 561] width 12 height 12
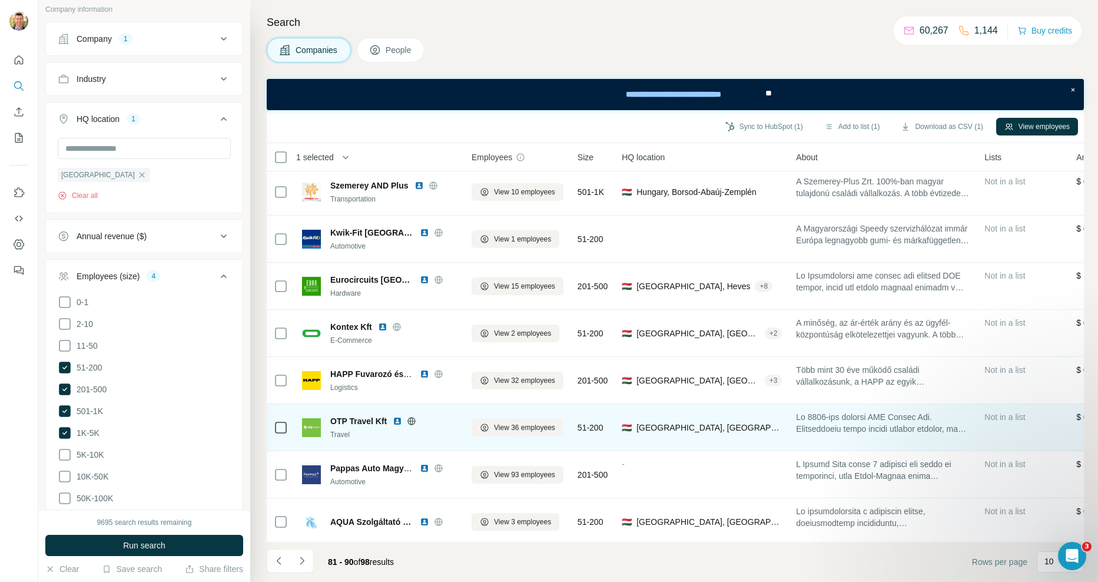
scroll to position [0, 0]
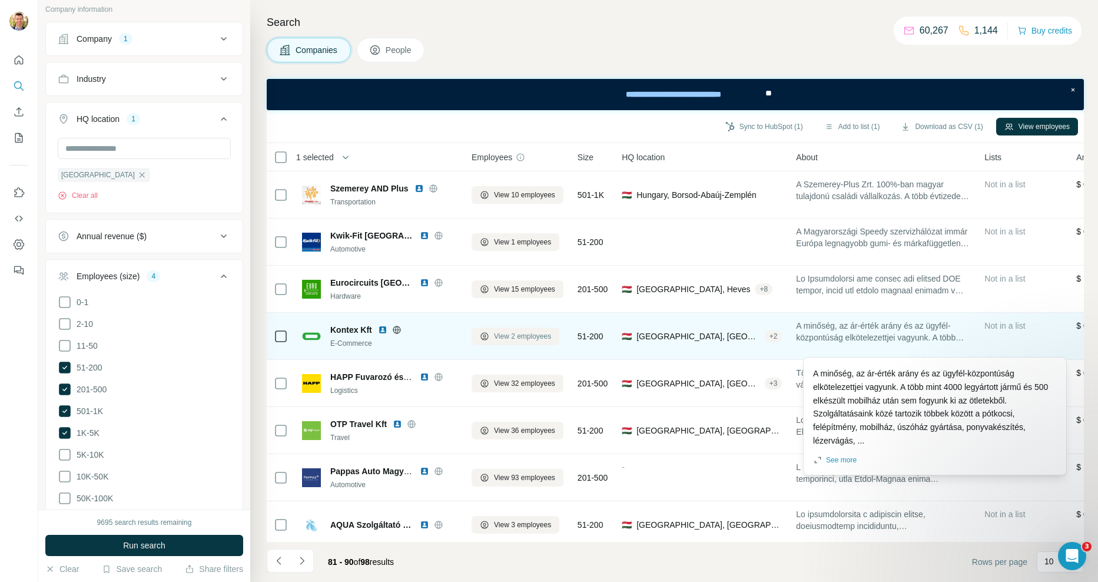
click at [525, 340] on span "View 2 employees" at bounding box center [522, 336] width 57 height 11
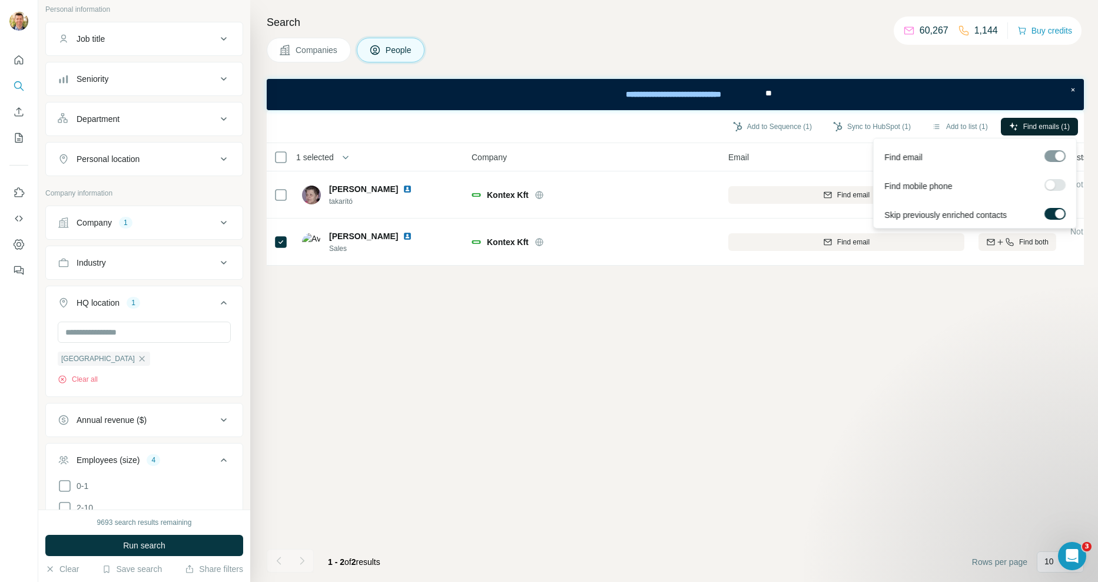
click at [1035, 128] on span "Find emails (1)" at bounding box center [1047, 126] width 47 height 11
click at [866, 123] on button "Sync to HubSpot (1)" at bounding box center [872, 127] width 94 height 18
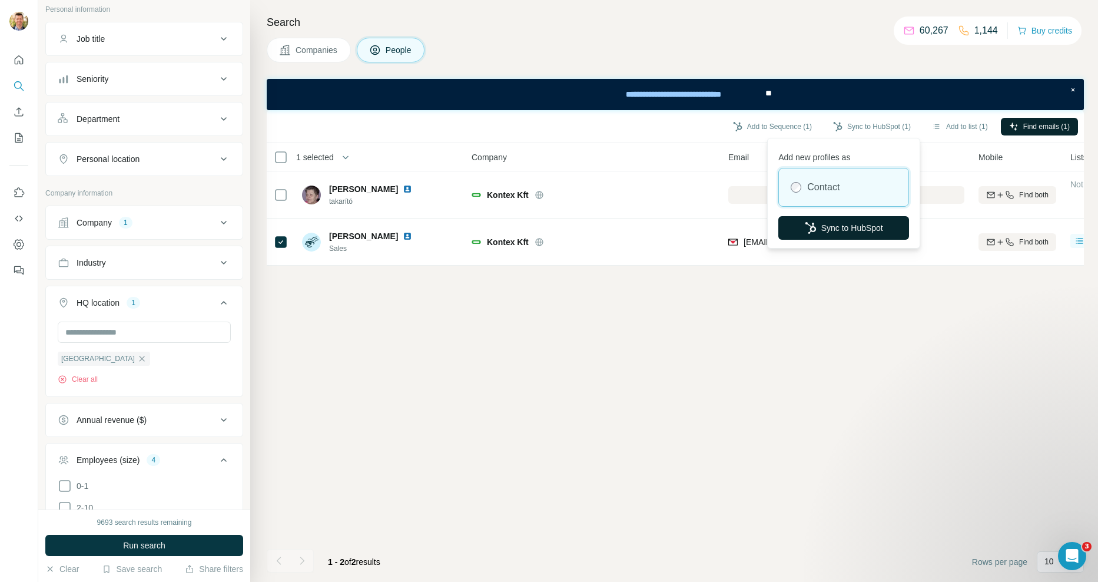
click at [837, 234] on button "Sync to HubSpot" at bounding box center [844, 228] width 131 height 24
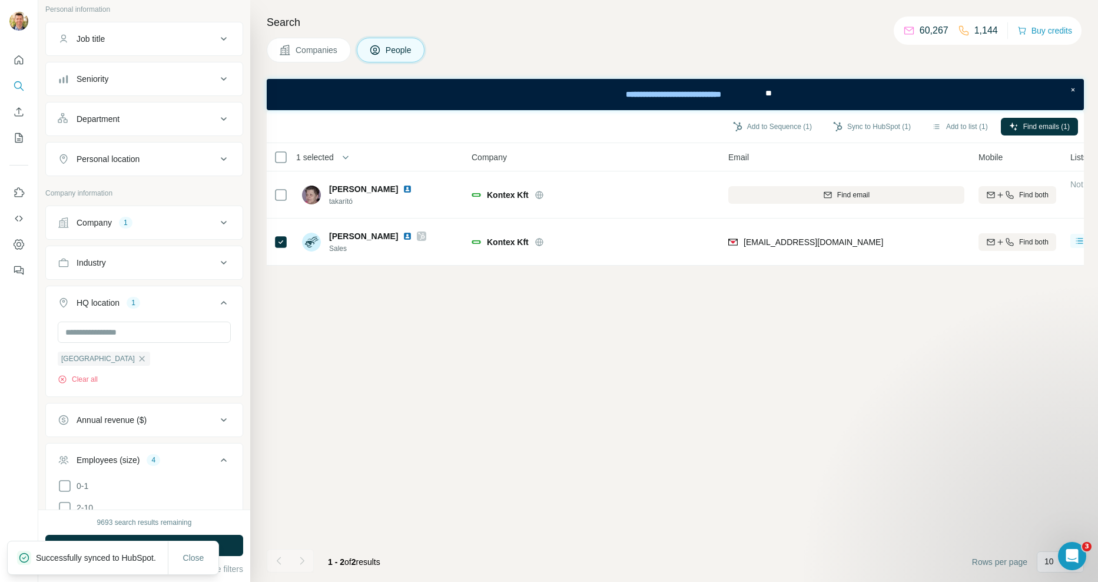
click at [319, 48] on span "Companies" at bounding box center [317, 50] width 43 height 12
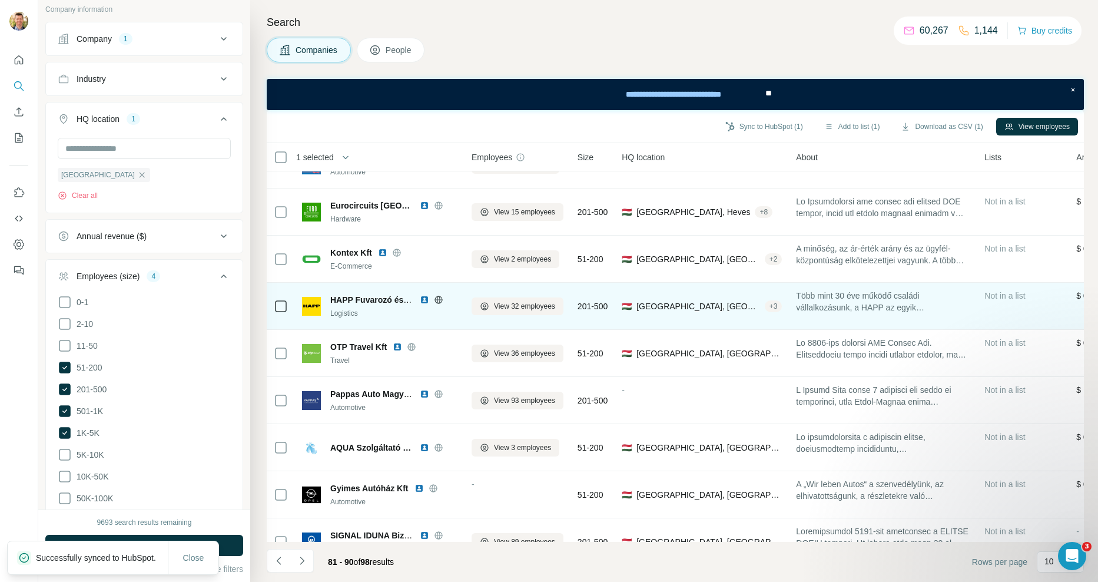
scroll to position [107, 0]
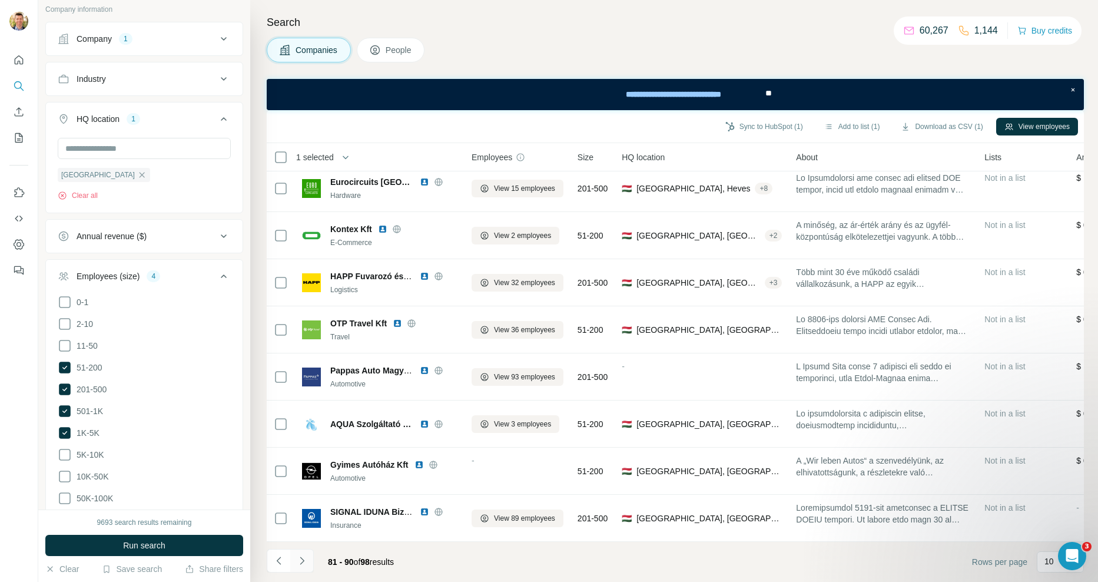
click at [300, 558] on icon "Navigate to next page" at bounding box center [302, 561] width 12 height 12
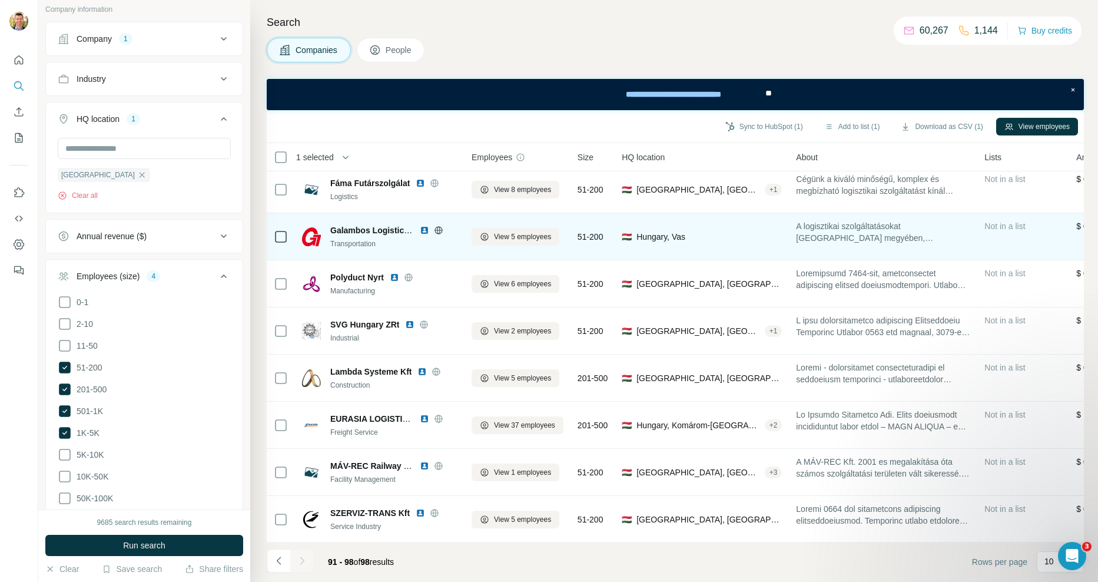
scroll to position [0, 0]
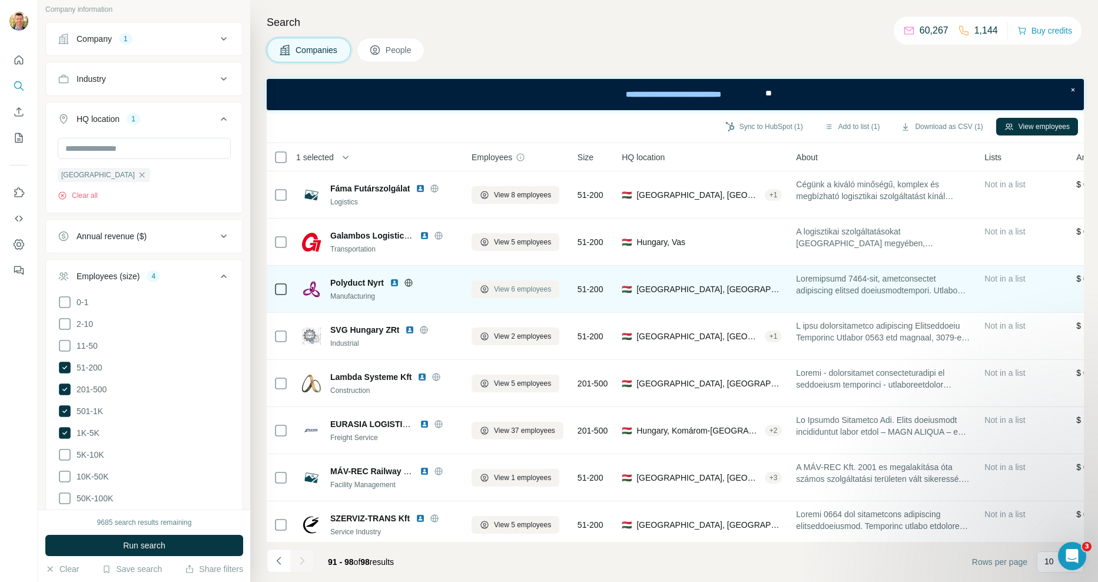
click at [545, 293] on span "View 6 employees" at bounding box center [522, 289] width 57 height 11
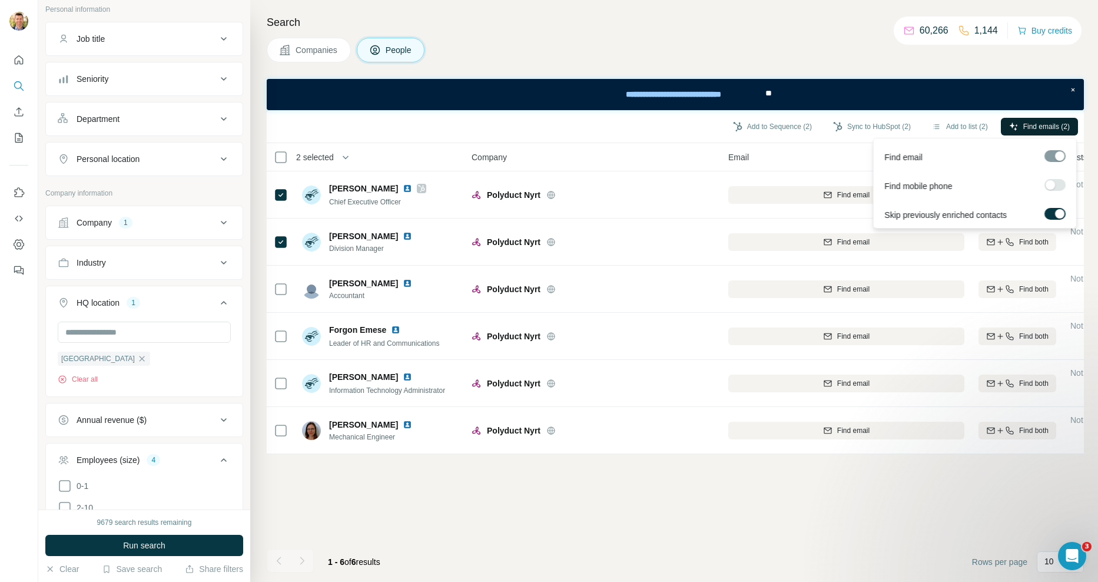
click at [1035, 127] on span "Find emails (2)" at bounding box center [1047, 126] width 47 height 11
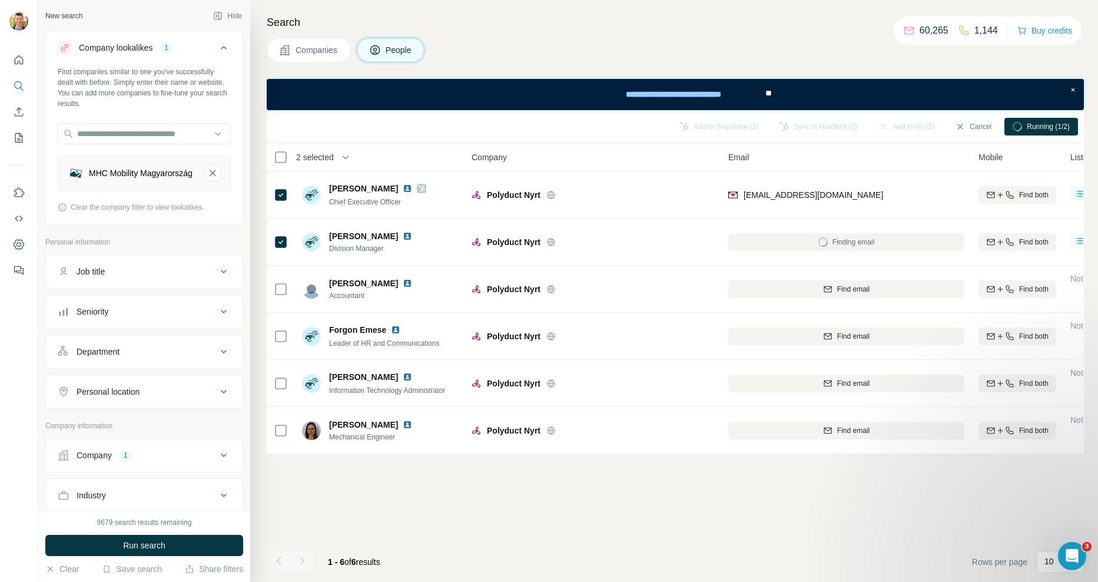
scroll to position [233, 0]
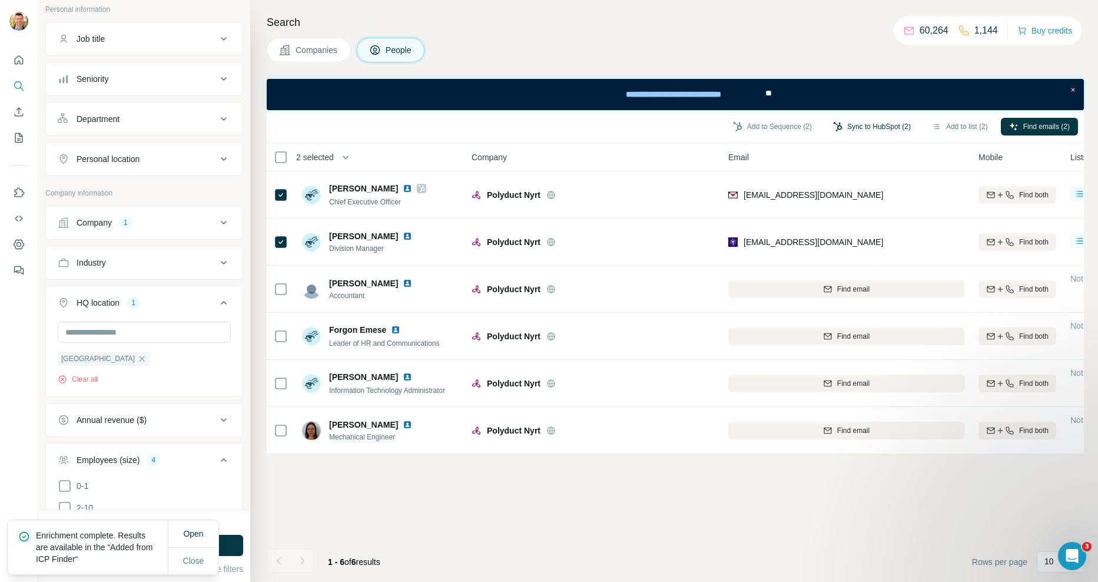
click at [855, 121] on button "Sync to HubSpot (2)" at bounding box center [872, 127] width 94 height 18
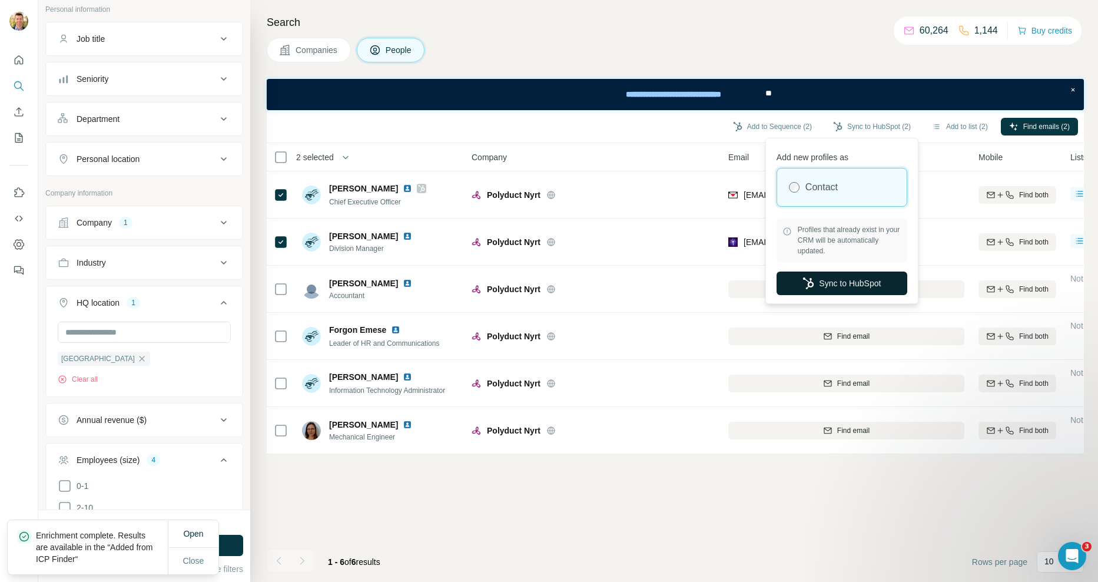
click at [844, 283] on button "Sync to HubSpot" at bounding box center [842, 283] width 131 height 24
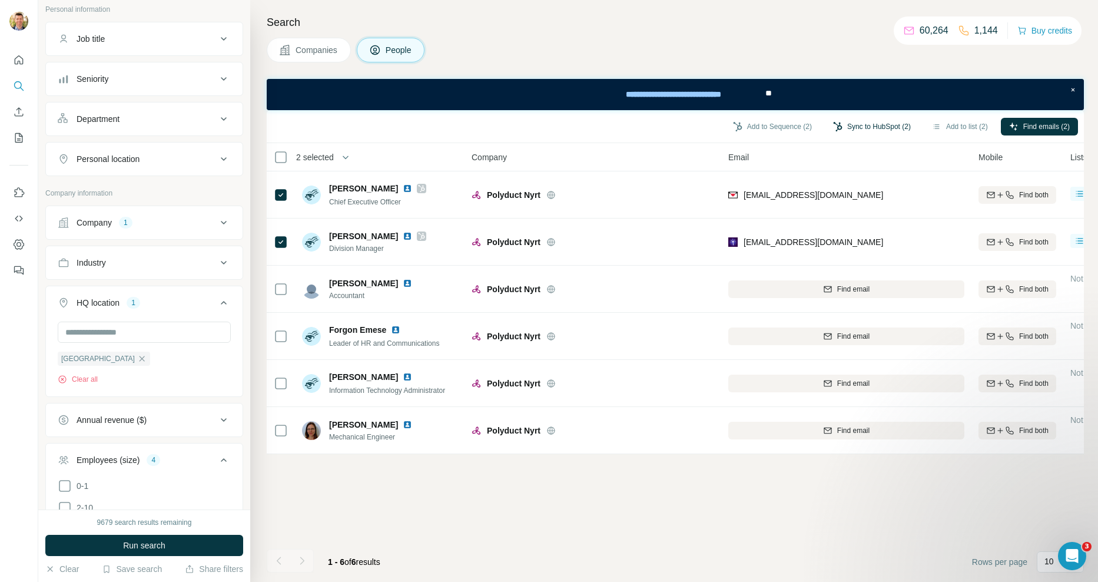
click at [865, 122] on button "Sync to HubSpot (2)" at bounding box center [872, 127] width 94 height 18
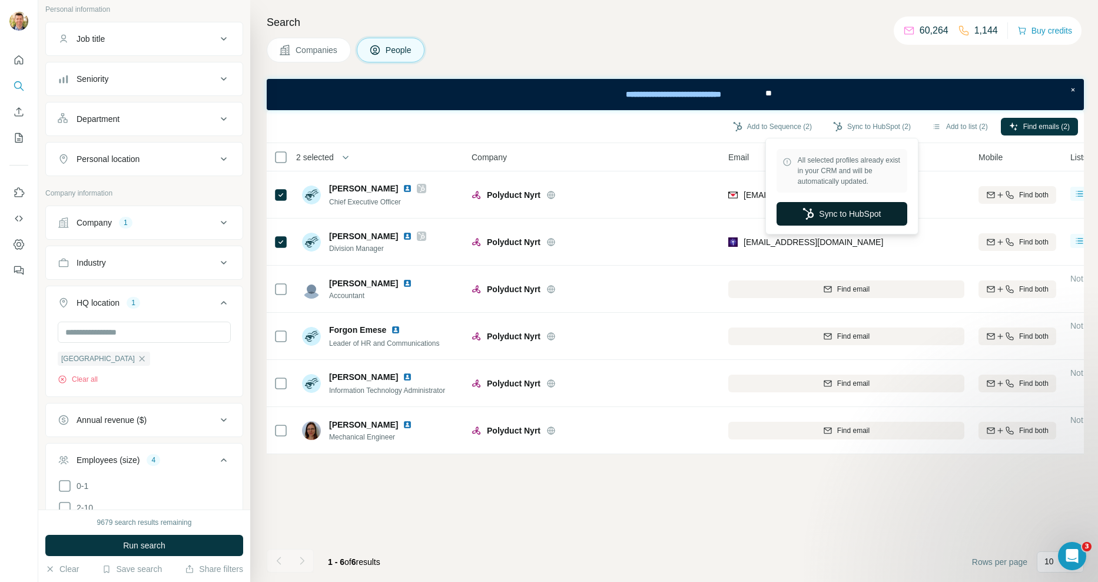
click at [848, 210] on button "Sync to HubSpot" at bounding box center [842, 214] width 131 height 24
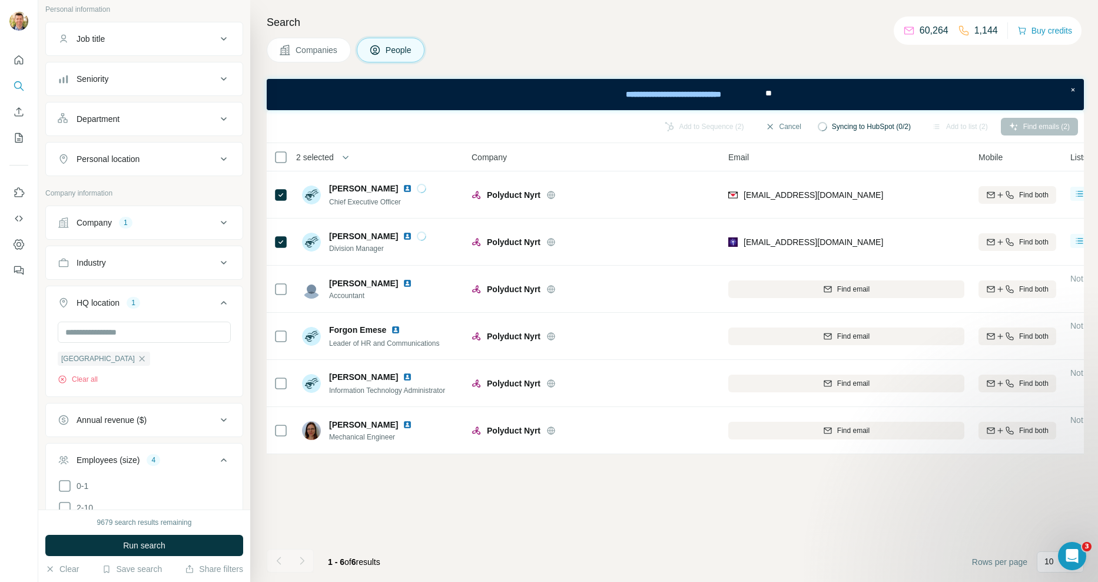
click at [317, 48] on span "Companies" at bounding box center [317, 50] width 43 height 12
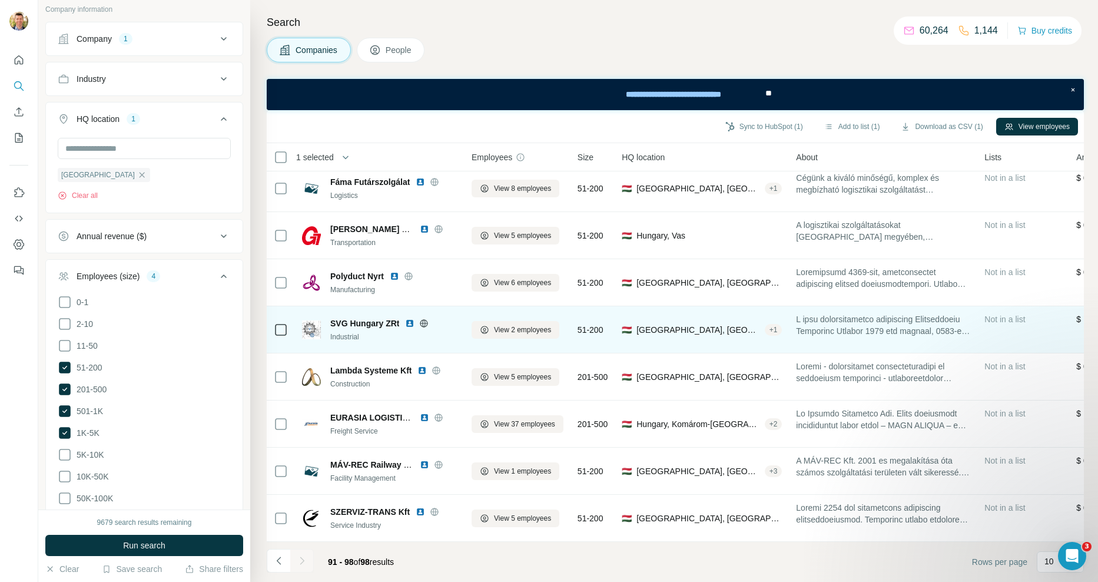
scroll to position [12, 0]
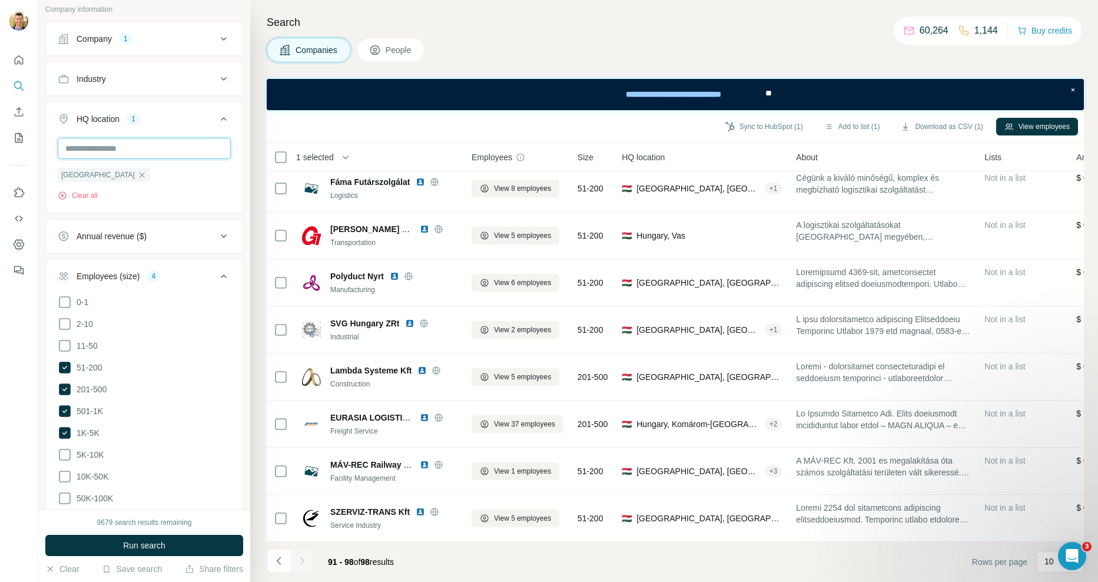
click at [121, 154] on input "text" at bounding box center [144, 148] width 173 height 21
click at [121, 154] on input "******" at bounding box center [144, 148] width 173 height 21
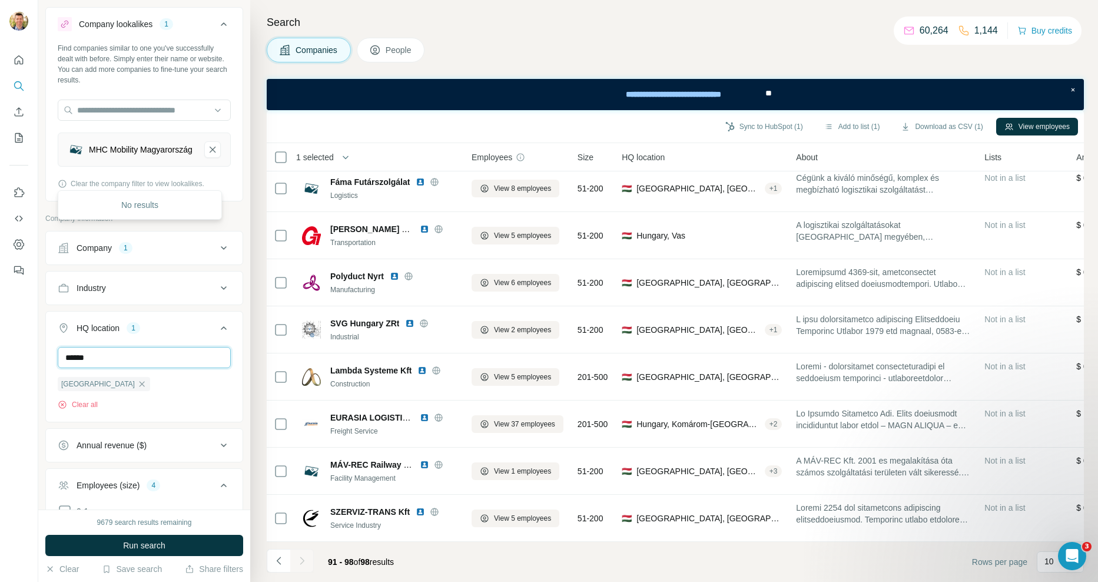
scroll to position [0, 0]
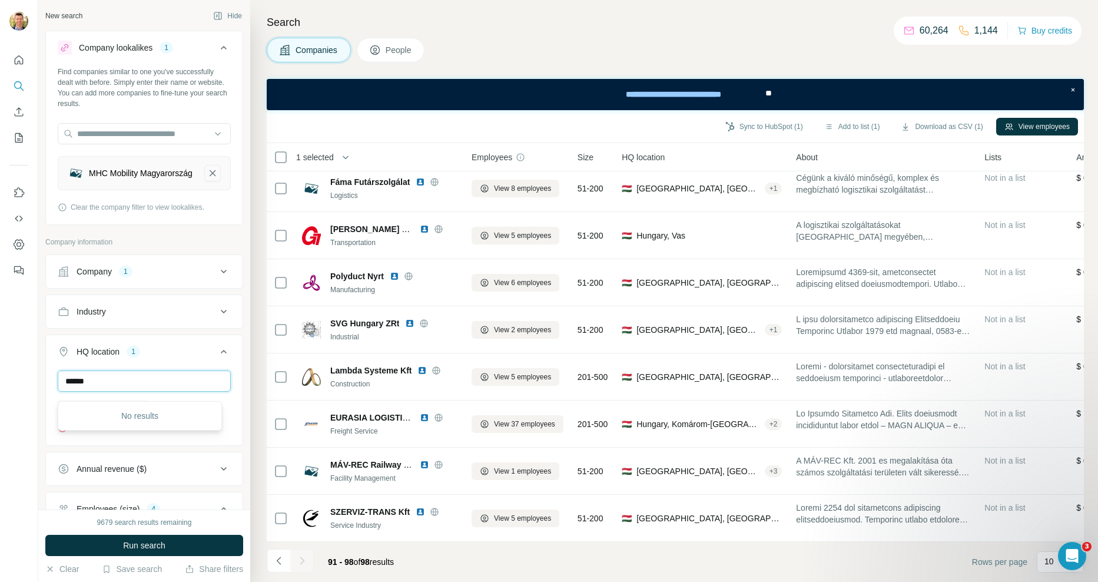
type input "******"
click at [210, 176] on icon "MHC Mobility Magyarország-remove-button" at bounding box center [213, 173] width 6 height 6
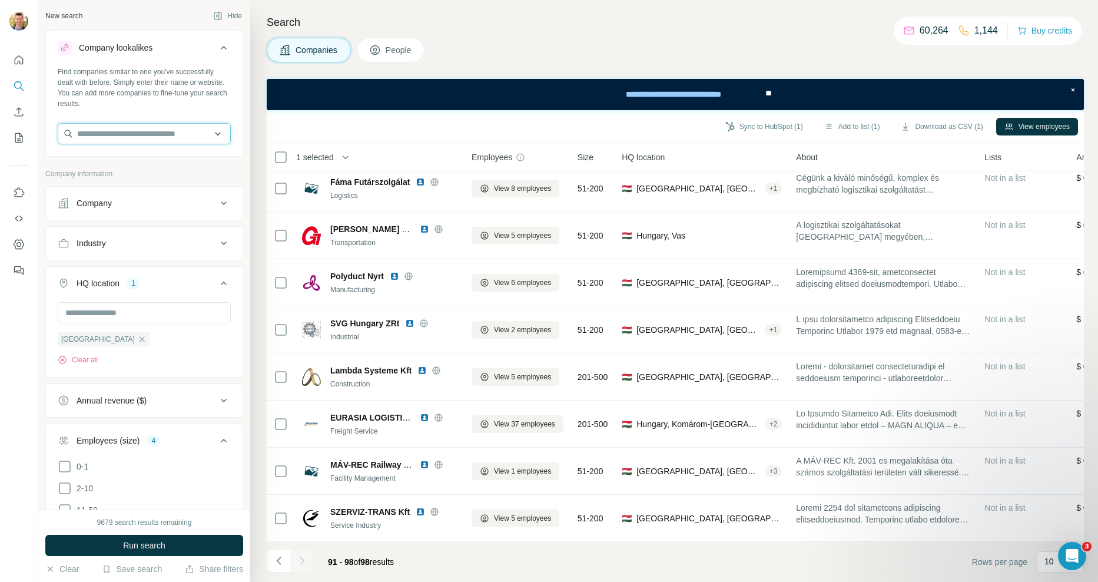
click at [118, 135] on input "text" at bounding box center [144, 133] width 173 height 21
type input "******"
click at [102, 165] on p "Tc2" at bounding box center [100, 160] width 18 height 12
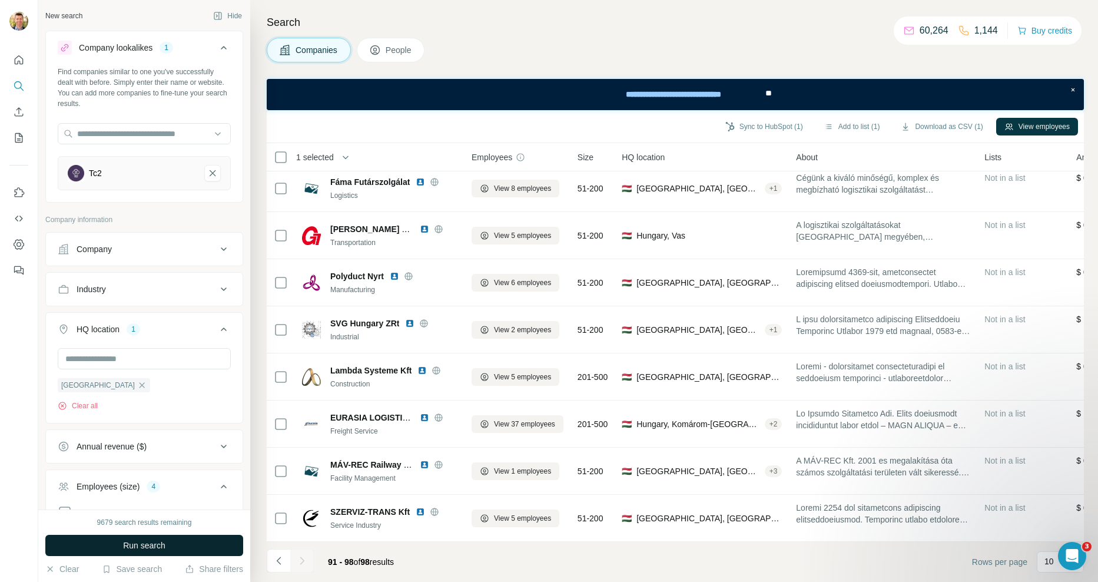
click at [145, 546] on span "Run search" at bounding box center [144, 545] width 42 height 12
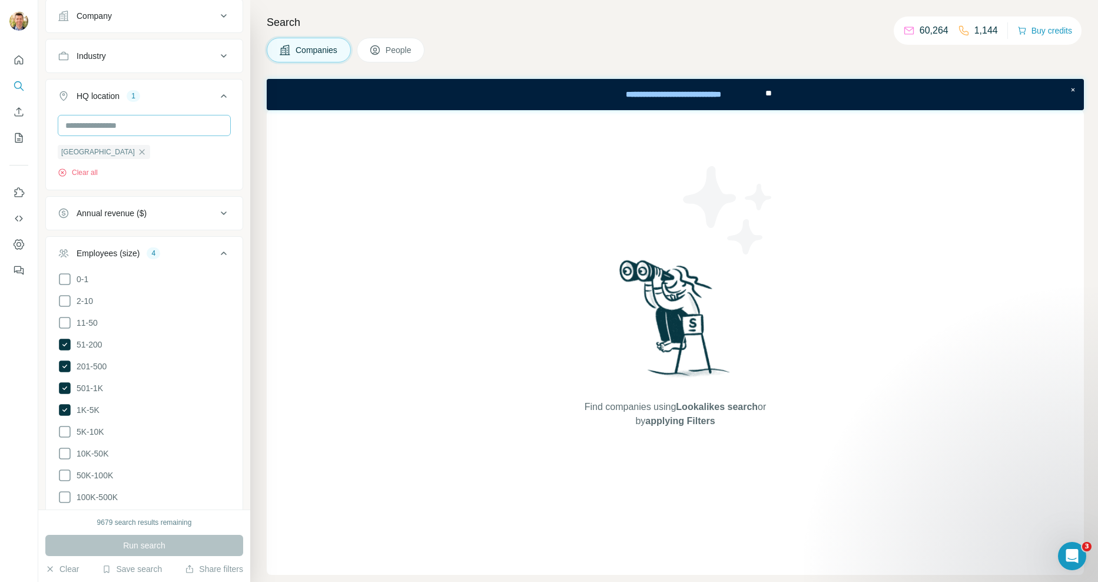
scroll to position [294, 0]
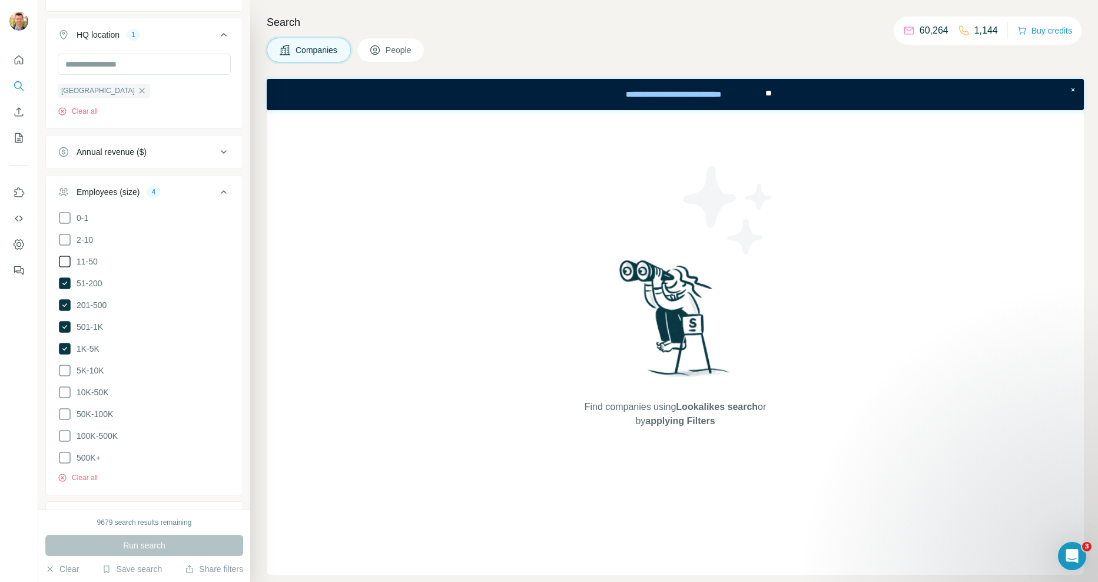
click at [68, 261] on icon at bounding box center [65, 261] width 14 height 14
click at [174, 545] on button "Run search" at bounding box center [144, 545] width 198 height 21
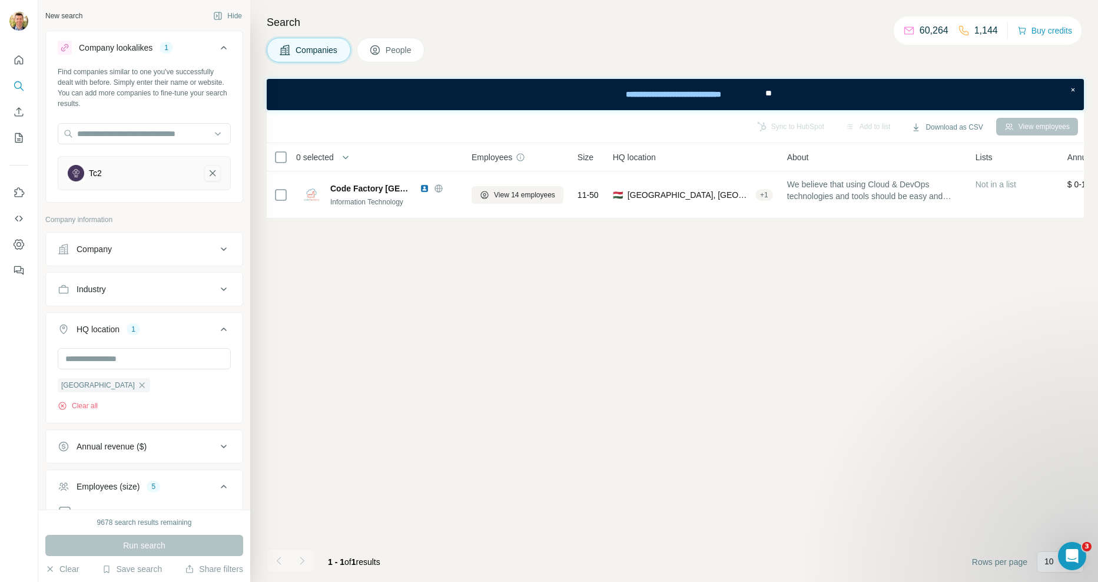
click at [210, 173] on icon "Tc2-remove-button" at bounding box center [213, 173] width 6 height 6
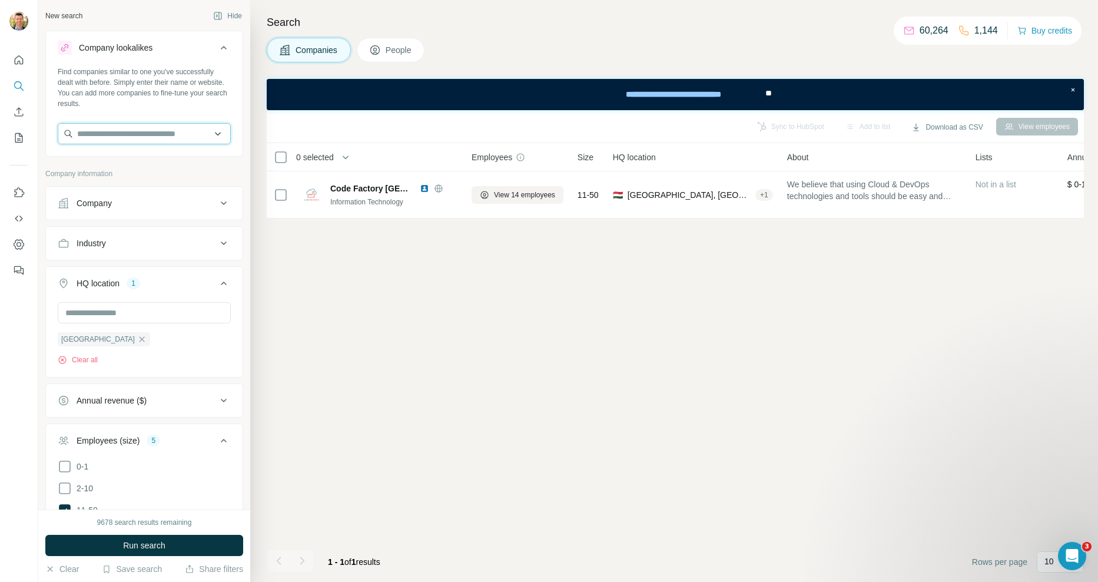
click at [144, 134] on input "text" at bounding box center [144, 133] width 173 height 21
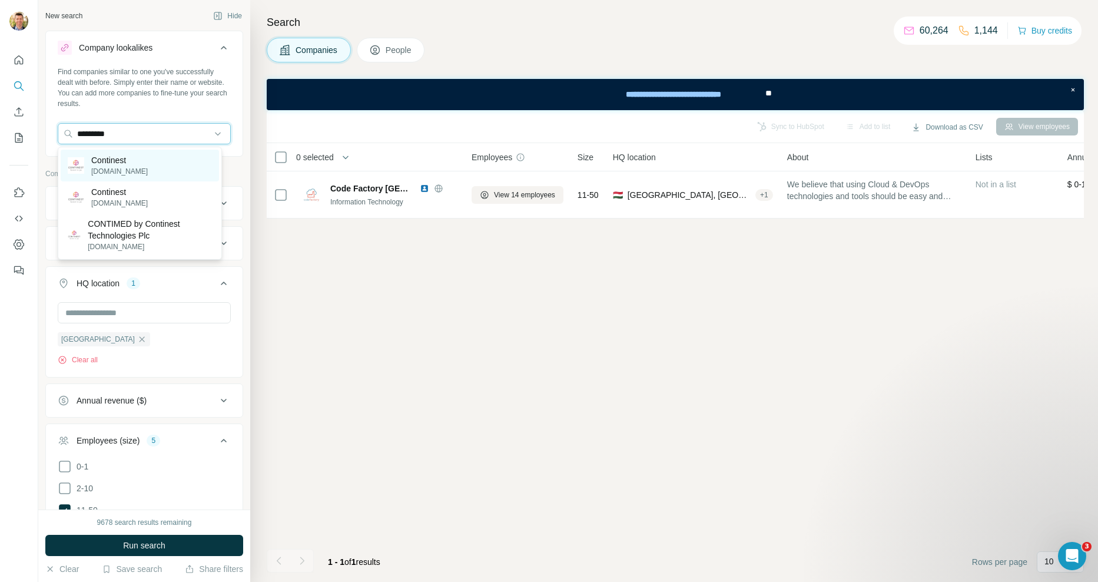
type input "*********"
click at [138, 168] on p "continest.com" at bounding box center [119, 171] width 57 height 11
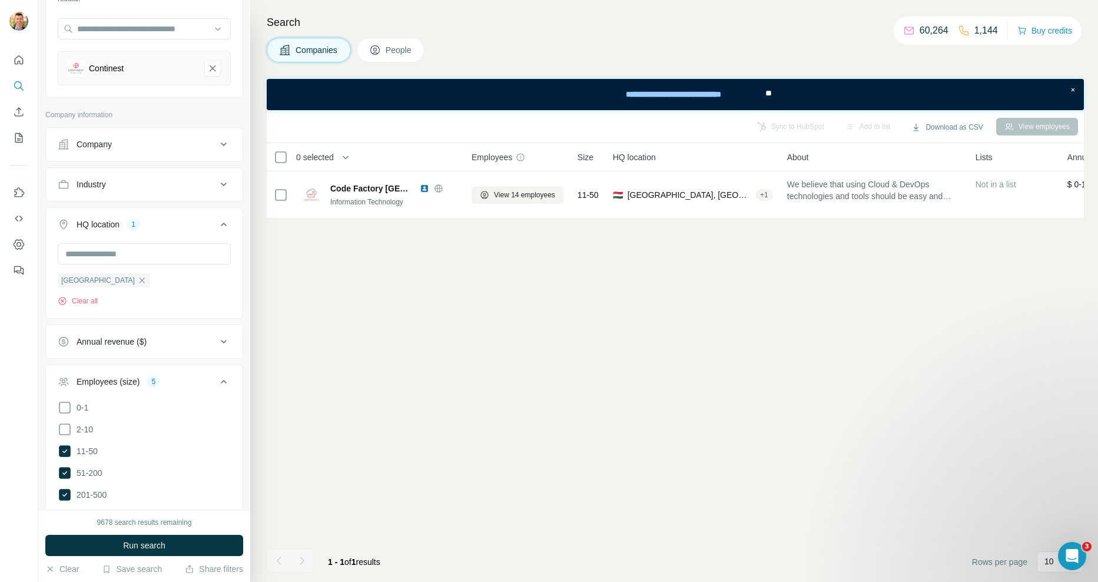
scroll to position [118, 0]
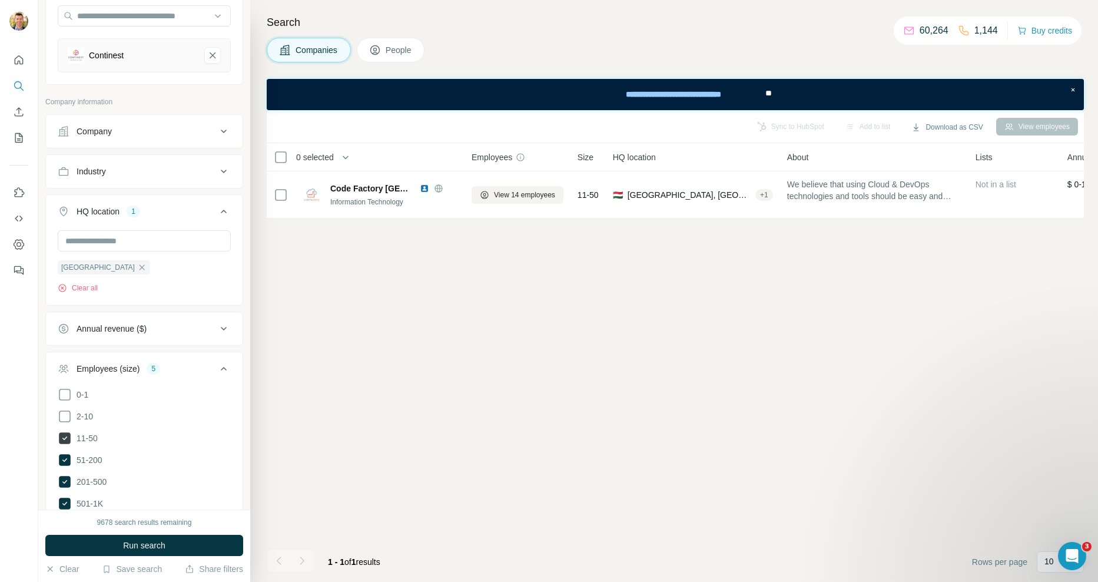
click at [65, 438] on icon at bounding box center [64, 438] width 5 height 4
click at [165, 548] on span "Run search" at bounding box center [144, 545] width 42 height 12
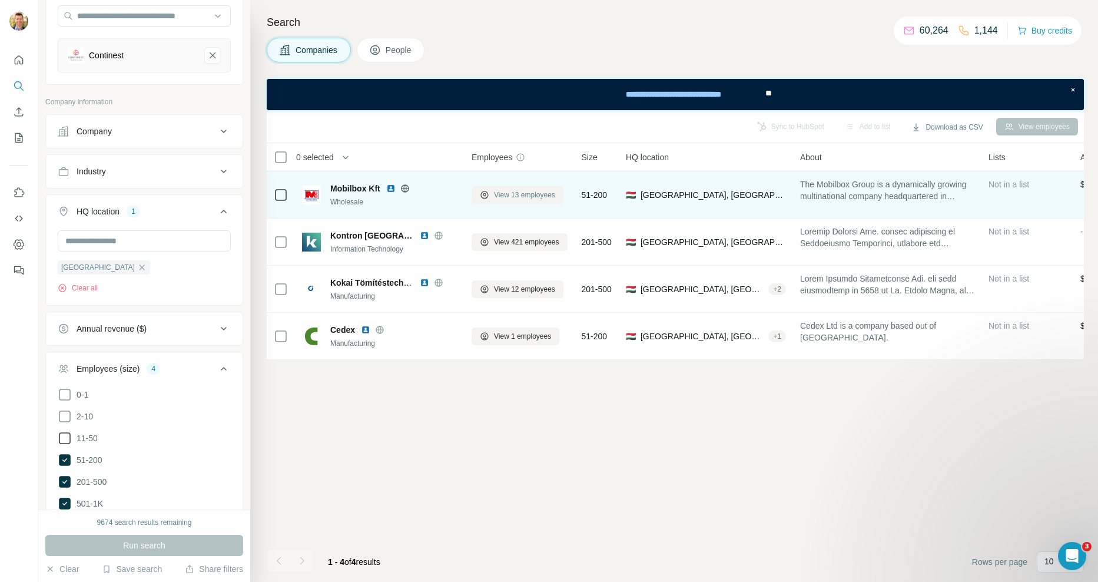
click at [534, 194] on span "View 13 employees" at bounding box center [524, 195] width 61 height 11
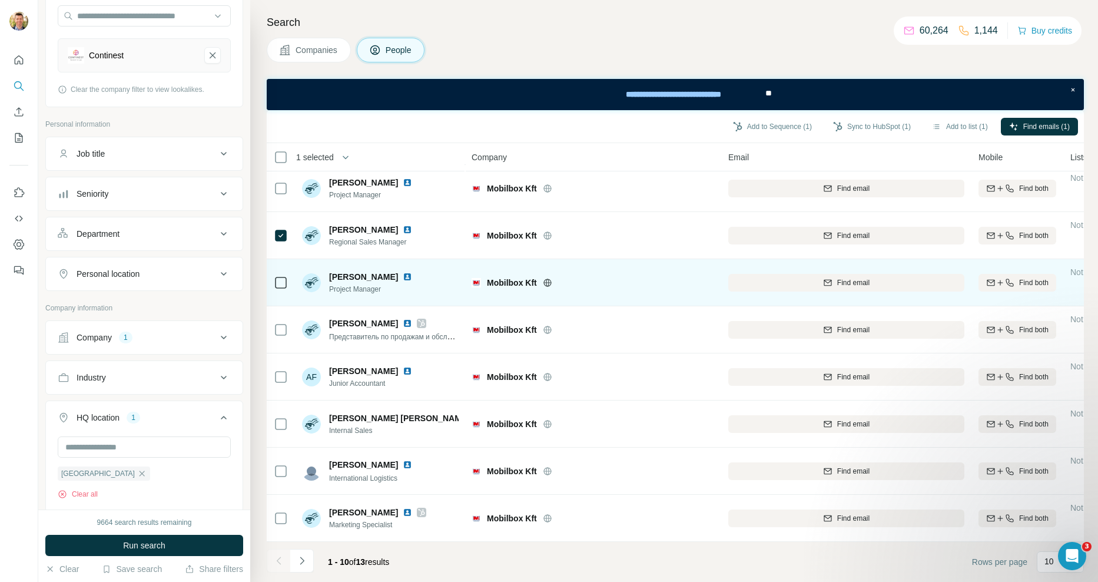
scroll to position [107, 0]
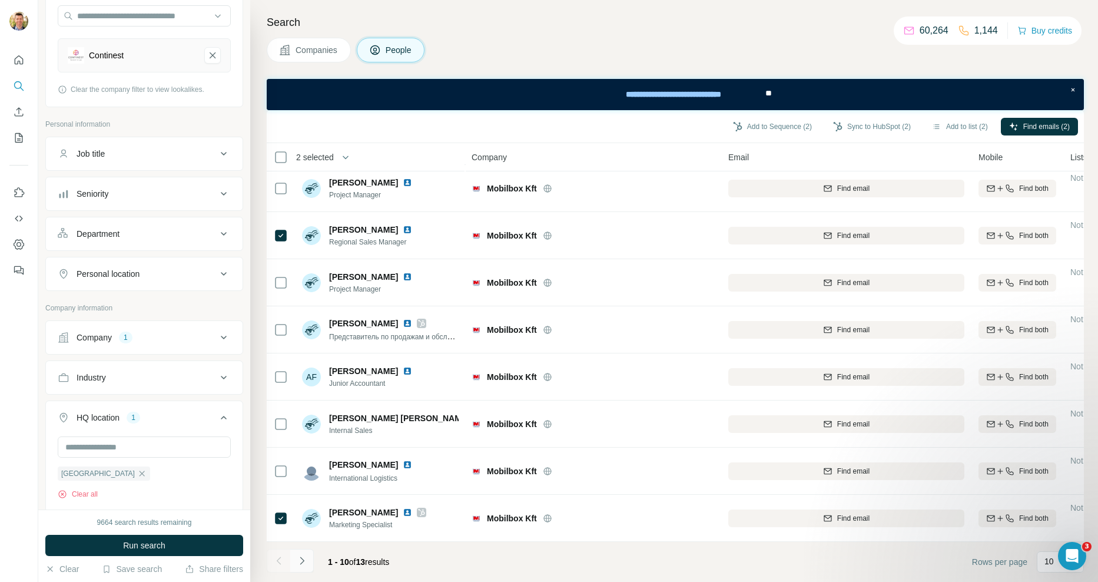
click at [306, 561] on icon "Navigate to next page" at bounding box center [302, 561] width 12 height 12
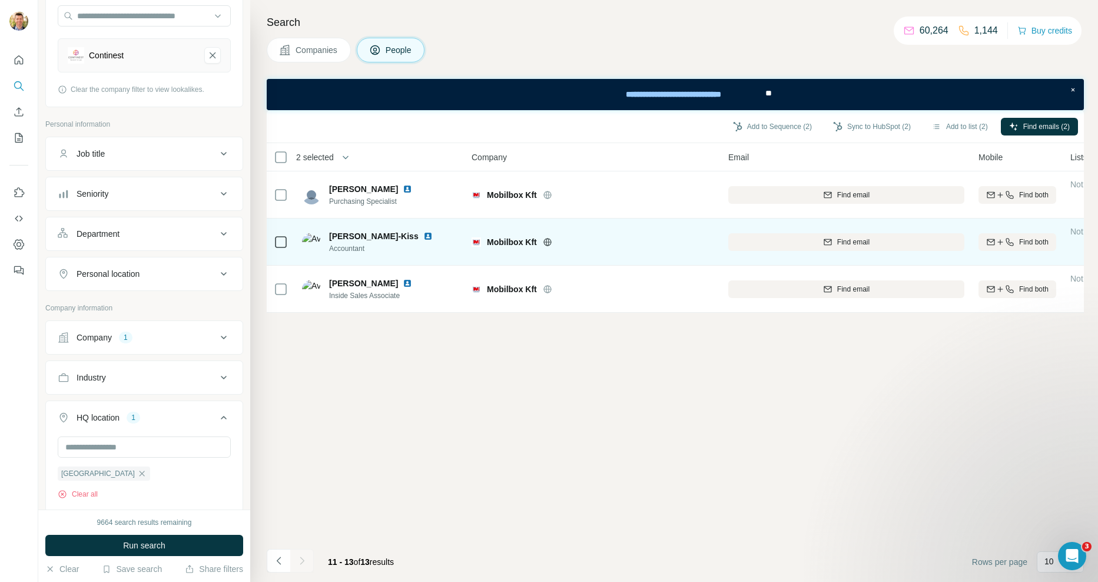
scroll to position [0, 0]
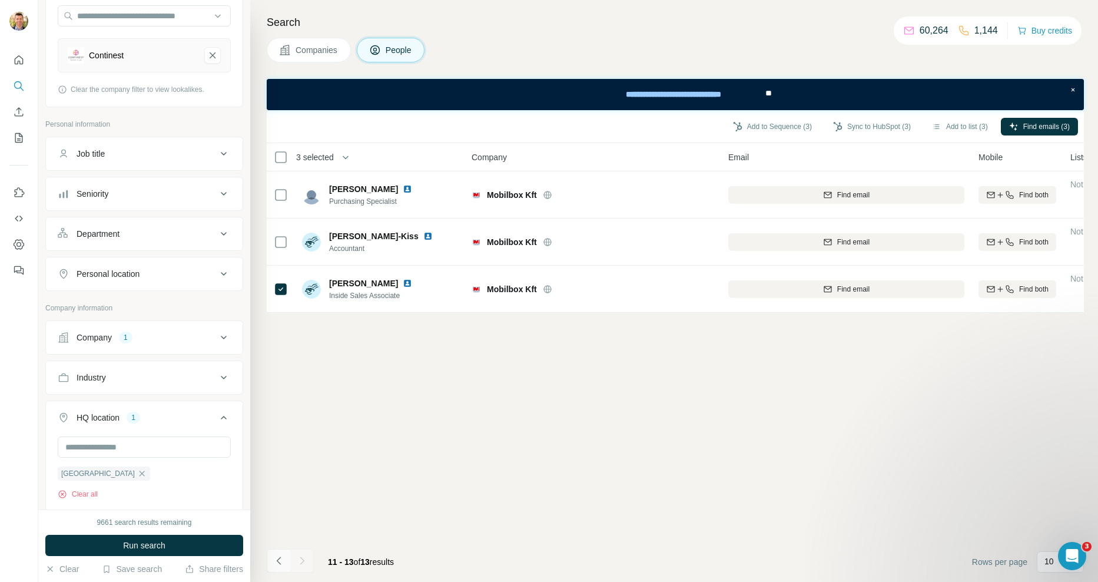
click at [283, 562] on icon "Navigate to previous page" at bounding box center [279, 561] width 12 height 12
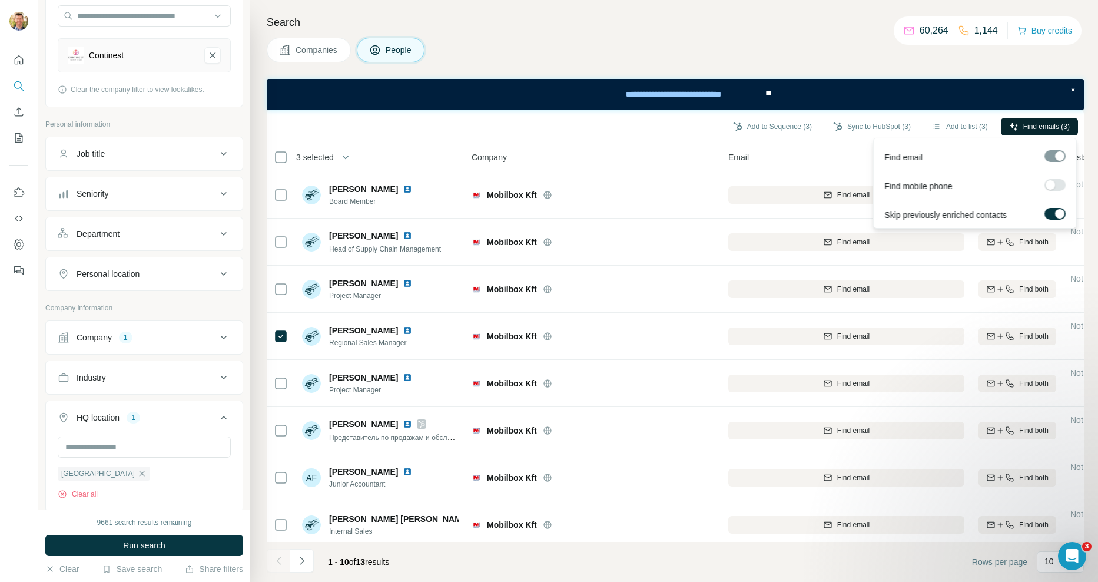
click at [1041, 129] on span "Find emails (3)" at bounding box center [1047, 126] width 47 height 11
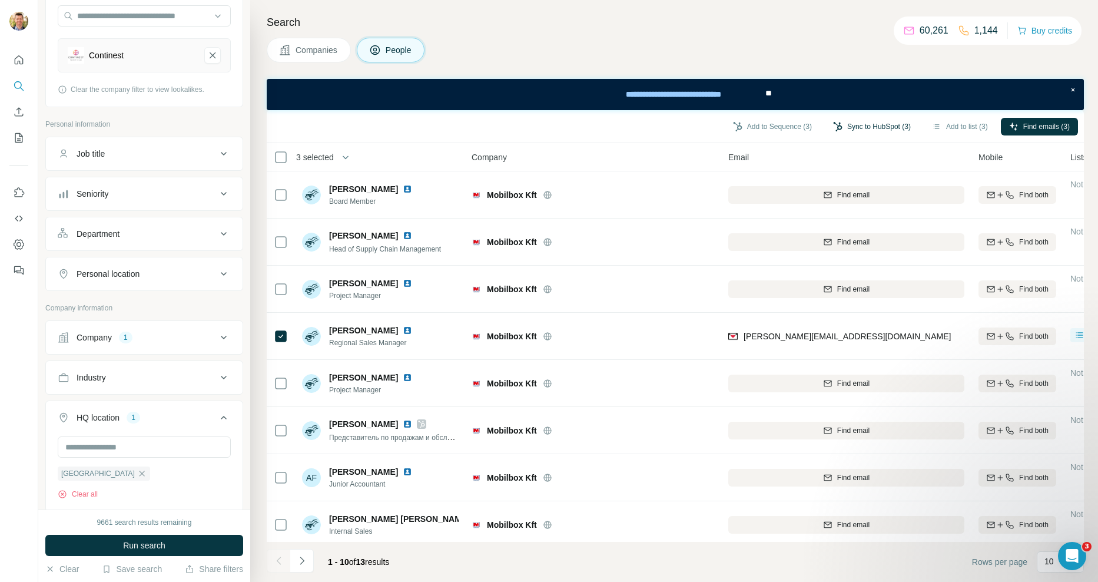
click at [887, 127] on button "Sync to HubSpot (3)" at bounding box center [872, 127] width 94 height 18
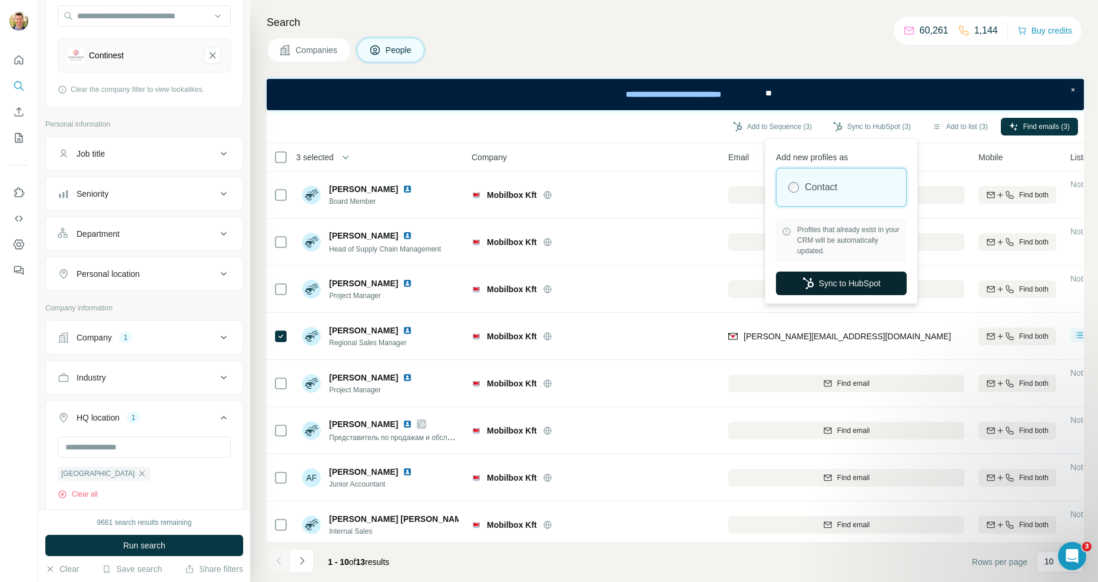
click at [849, 285] on button "Sync to HubSpot" at bounding box center [841, 283] width 131 height 24
